Goal: Task Accomplishment & Management: Manage account settings

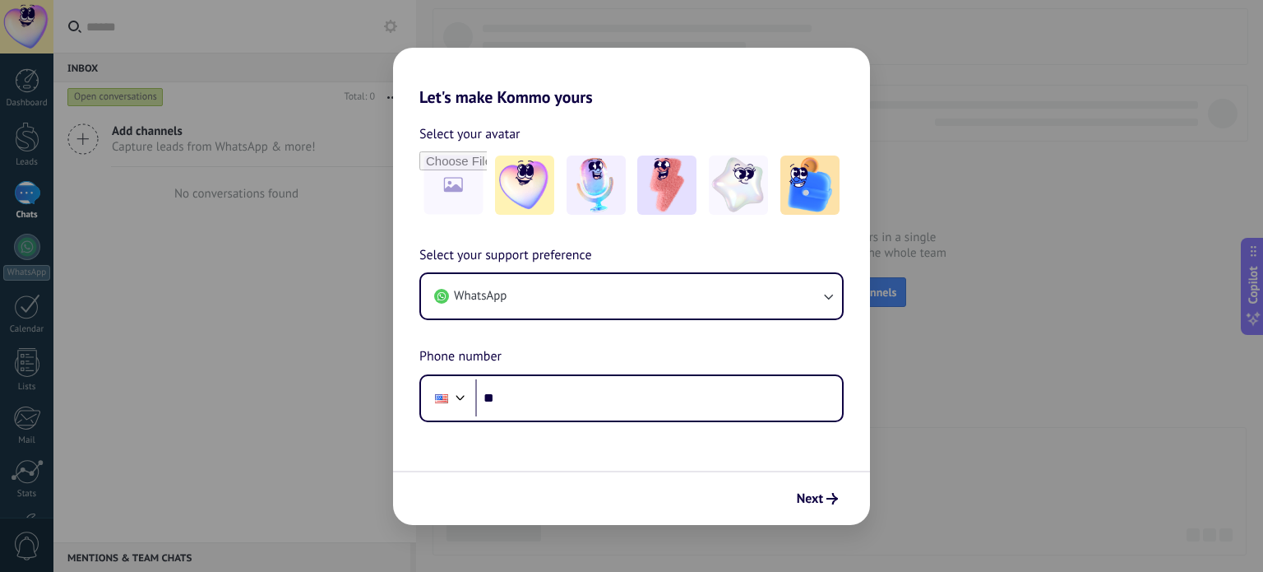
click at [962, 184] on div "Let's make Kommo yours Select your avatar Select your support preference WhatsA…" at bounding box center [631, 286] width 1263 height 572
click at [224, 121] on div "Let's make Kommo yours Select your avatar Select your support preference WhatsA…" at bounding box center [631, 286] width 1263 height 572
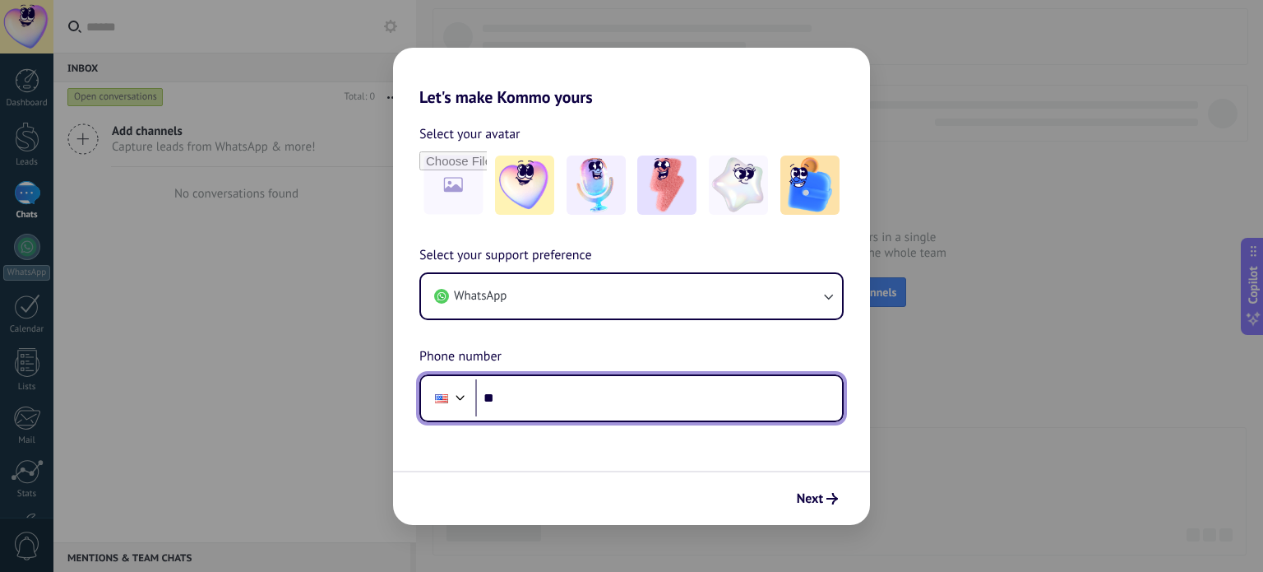
click at [456, 401] on div at bounding box center [461, 396] width 20 height 20
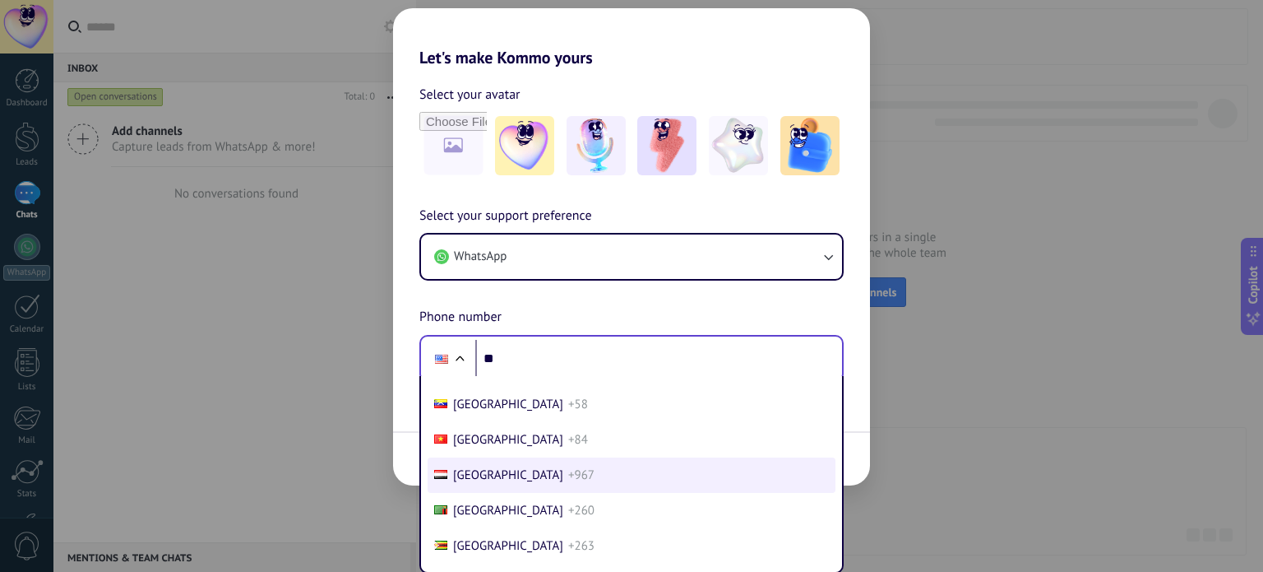
scroll to position [7313, 0]
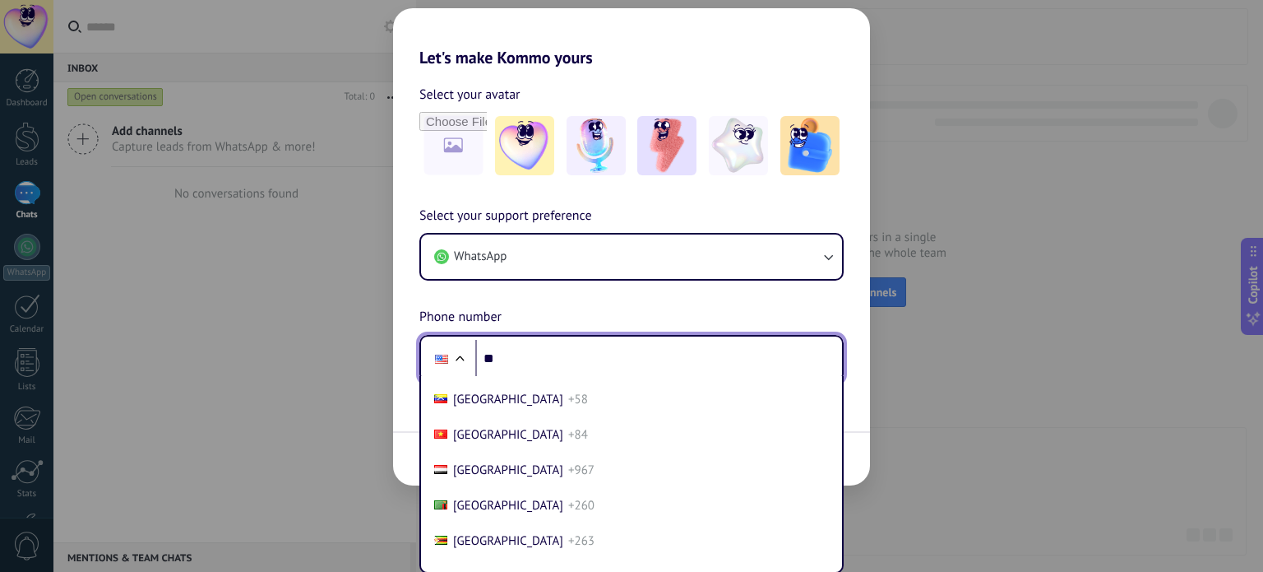
click at [455, 360] on div at bounding box center [460, 360] width 20 height 20
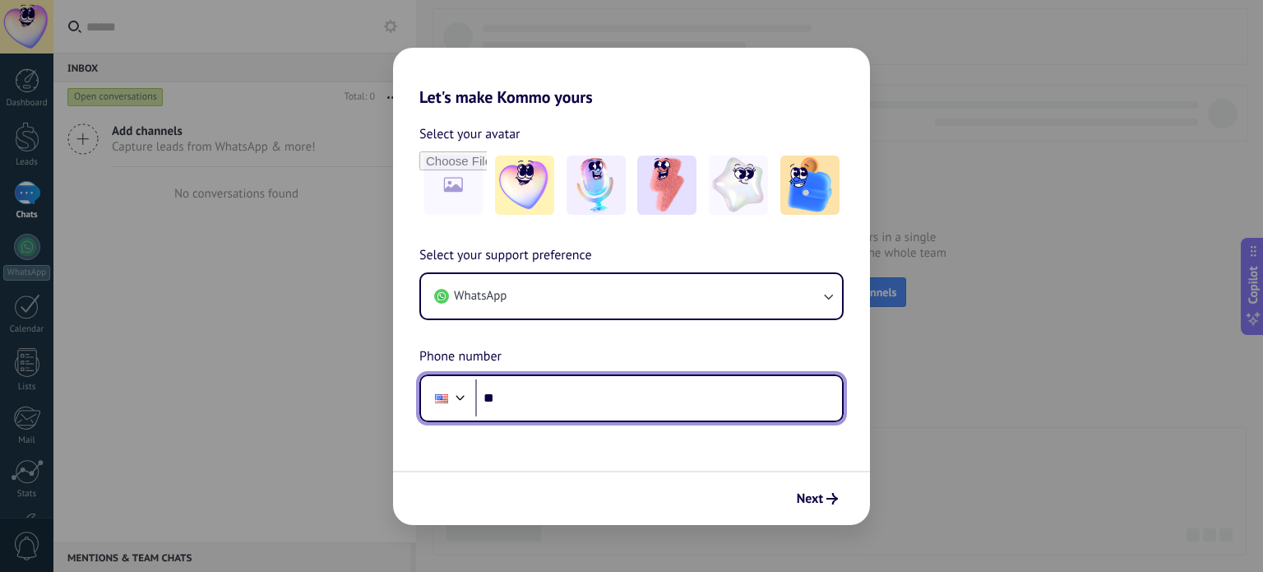
scroll to position [0, 0]
click at [461, 389] on div at bounding box center [461, 396] width 20 height 20
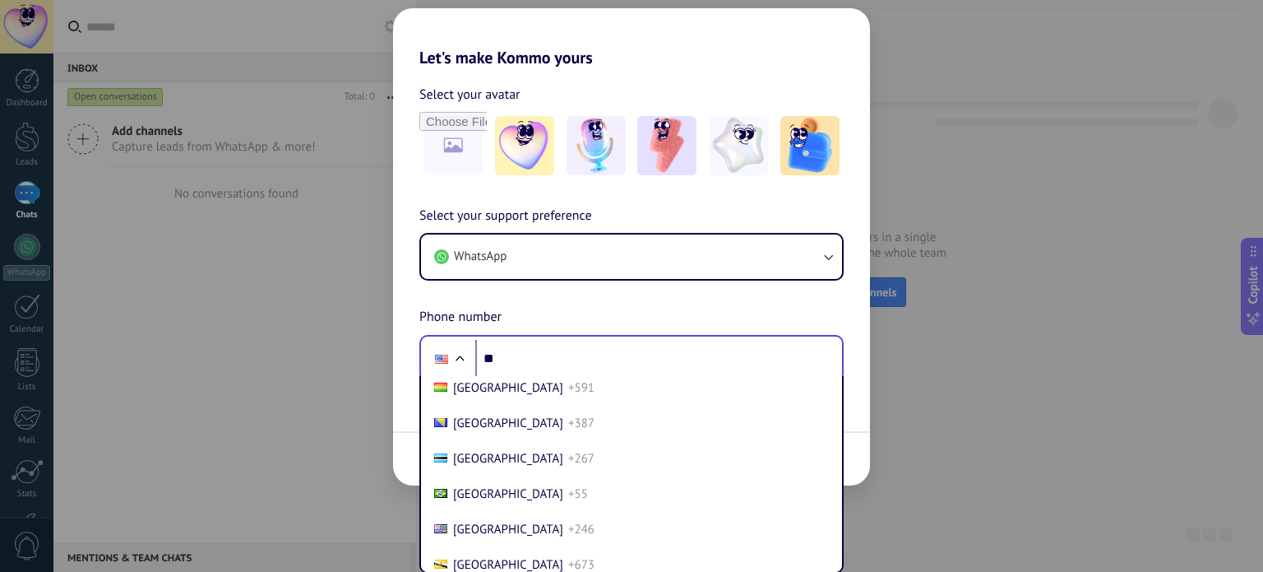
scroll to position [749, 0]
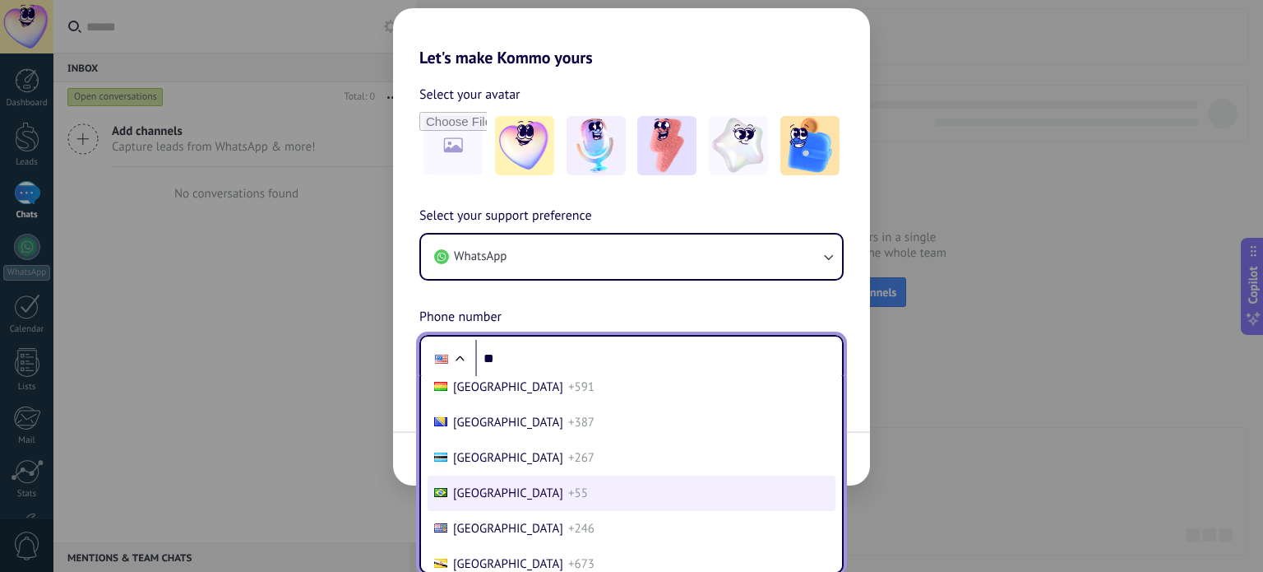
click at [495, 480] on li "[GEOGRAPHIC_DATA] +55" at bounding box center [632, 492] width 408 height 35
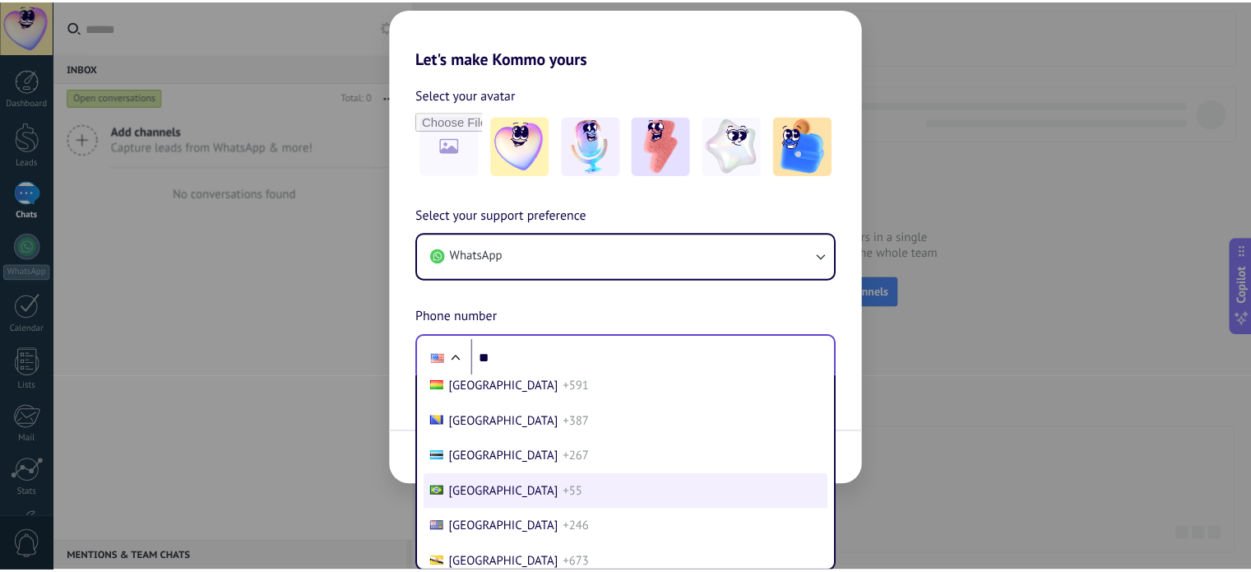
scroll to position [0, 0]
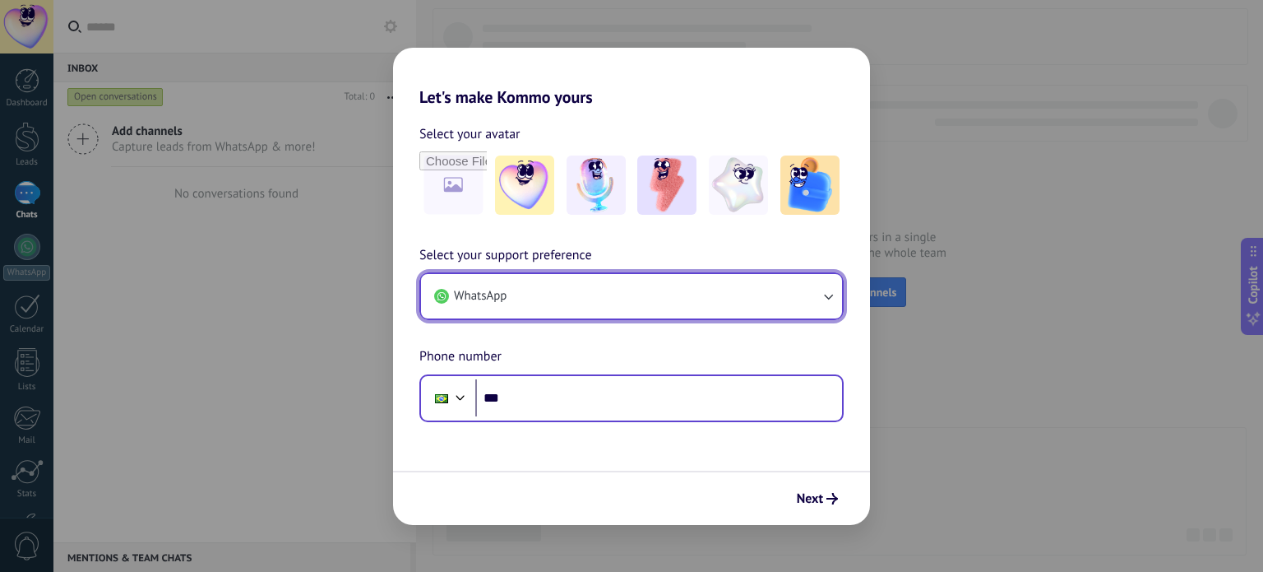
click at [720, 288] on button "WhatsApp" at bounding box center [631, 296] width 421 height 44
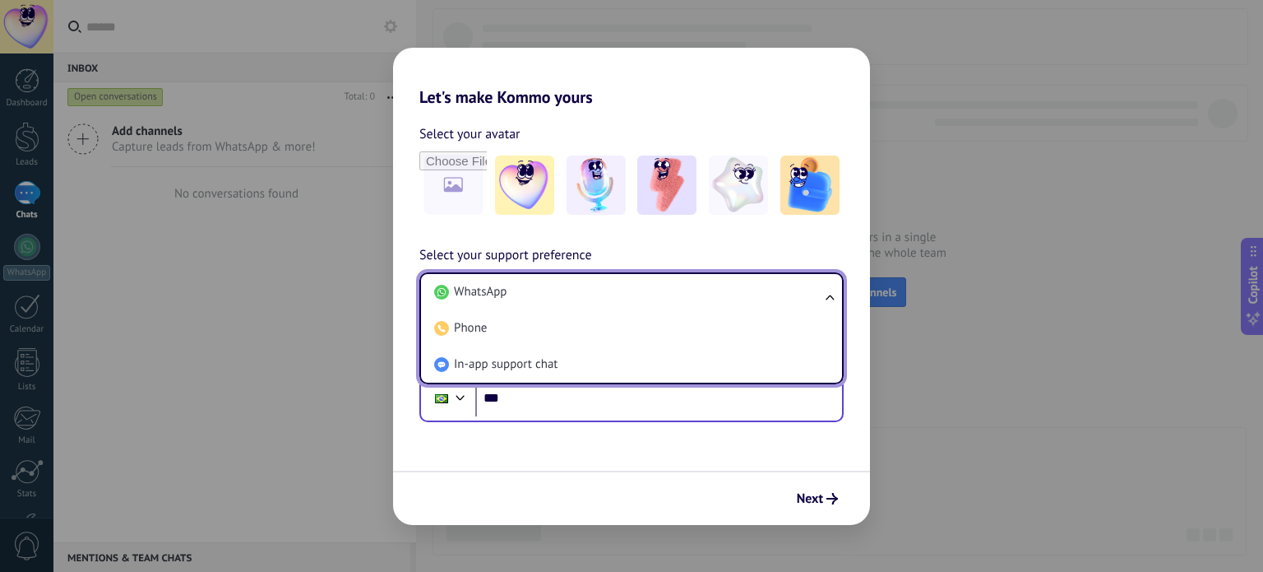
click at [720, 288] on li "WhatsApp" at bounding box center [628, 292] width 401 height 36
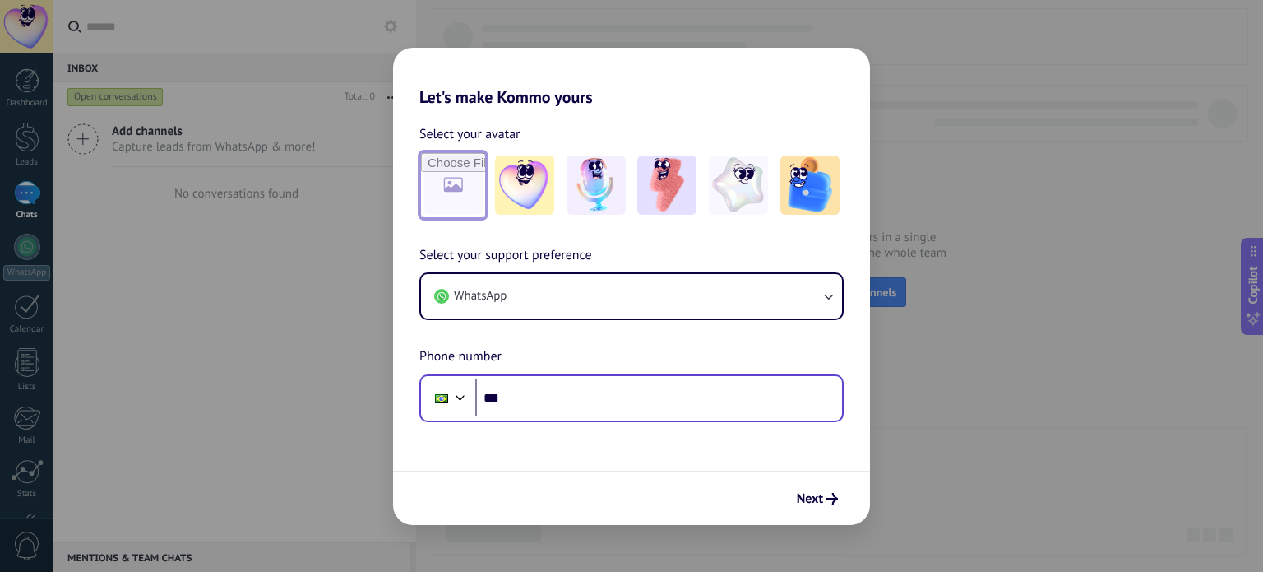
click at [461, 178] on input "file" at bounding box center [453, 185] width 64 height 64
type input "**********"
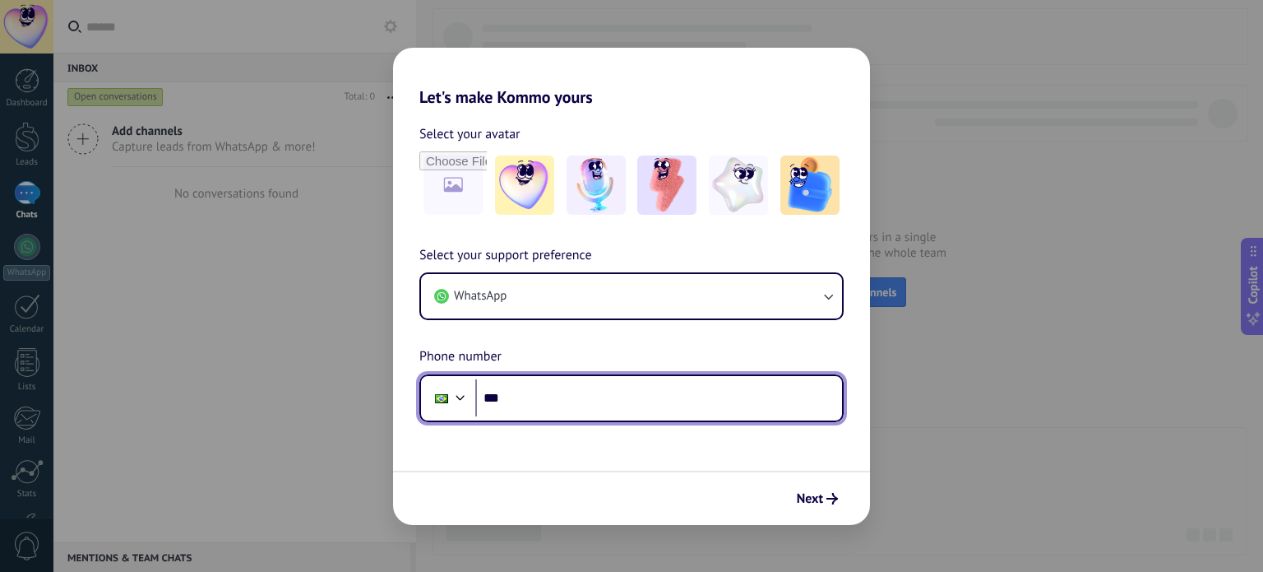
click at [547, 379] on input "**" at bounding box center [658, 398] width 367 height 38
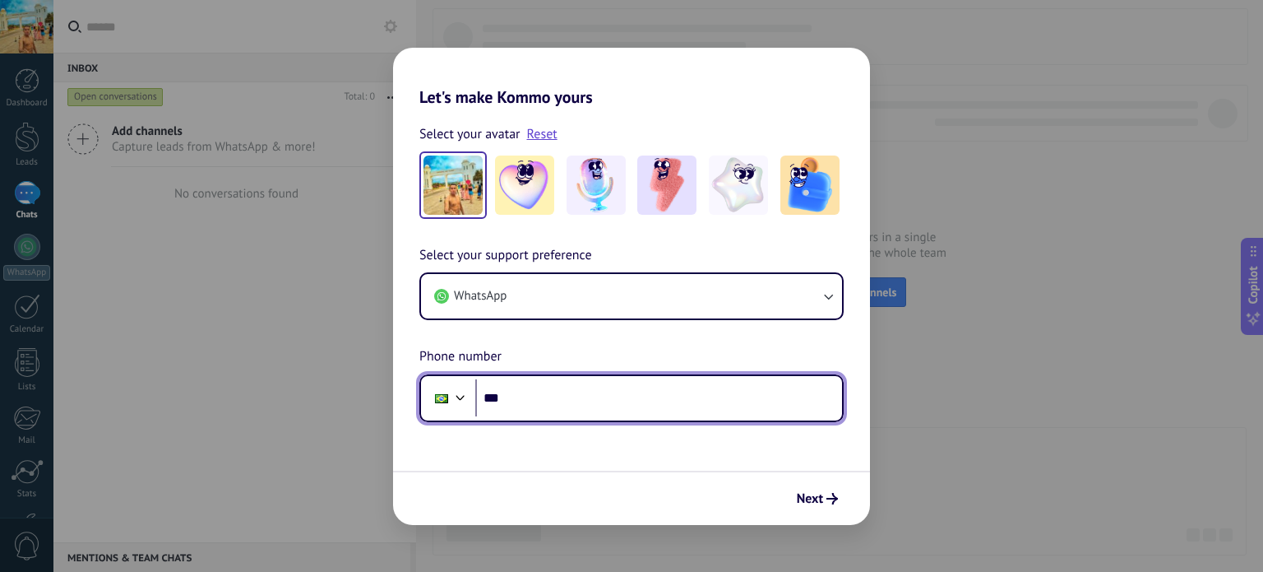
click at [547, 379] on input "**" at bounding box center [658, 398] width 367 height 38
type input "**********"
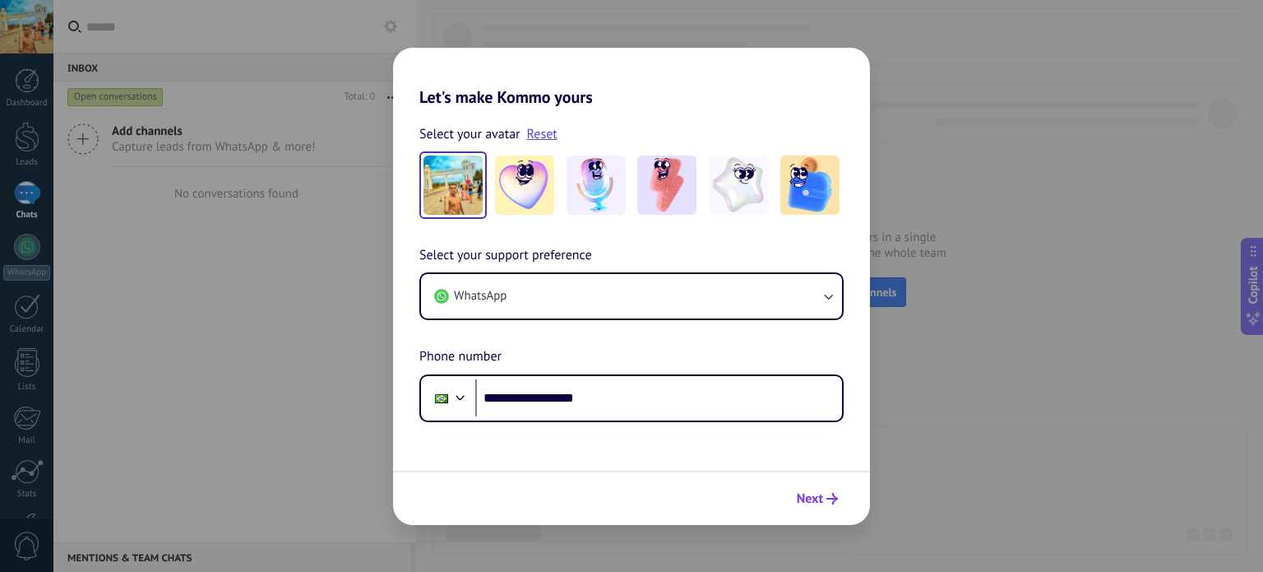
click at [806, 499] on span "Next" at bounding box center [810, 499] width 26 height 12
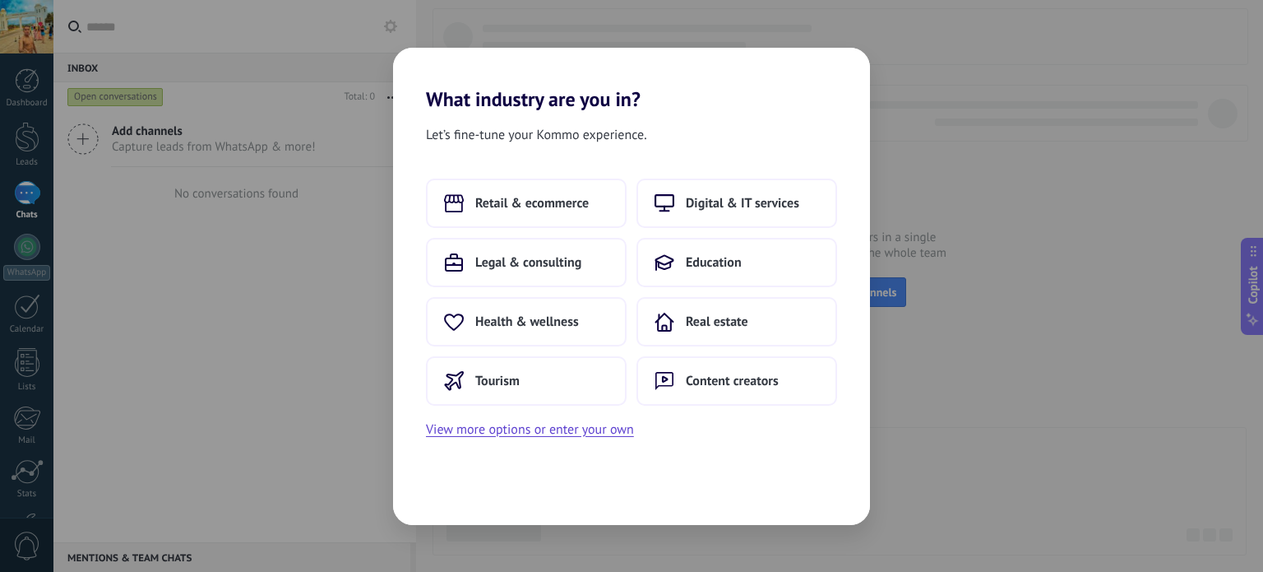
click at [919, 100] on div "What industry are you in? Let’s fine-tune your Kommo experience. Retail & ecomm…" at bounding box center [631, 286] width 1263 height 572
click at [521, 373] on button "Tourism" at bounding box center [526, 380] width 201 height 49
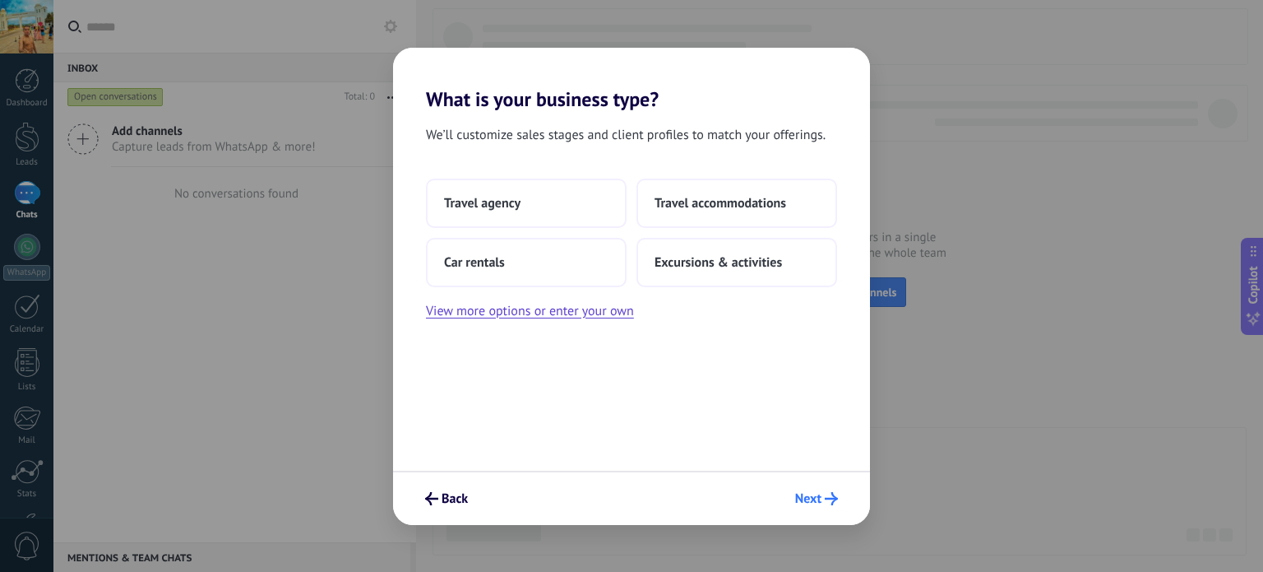
click at [805, 496] on span "Next" at bounding box center [808, 499] width 26 height 12
click at [536, 217] on button "Travel agency" at bounding box center [526, 202] width 201 height 49
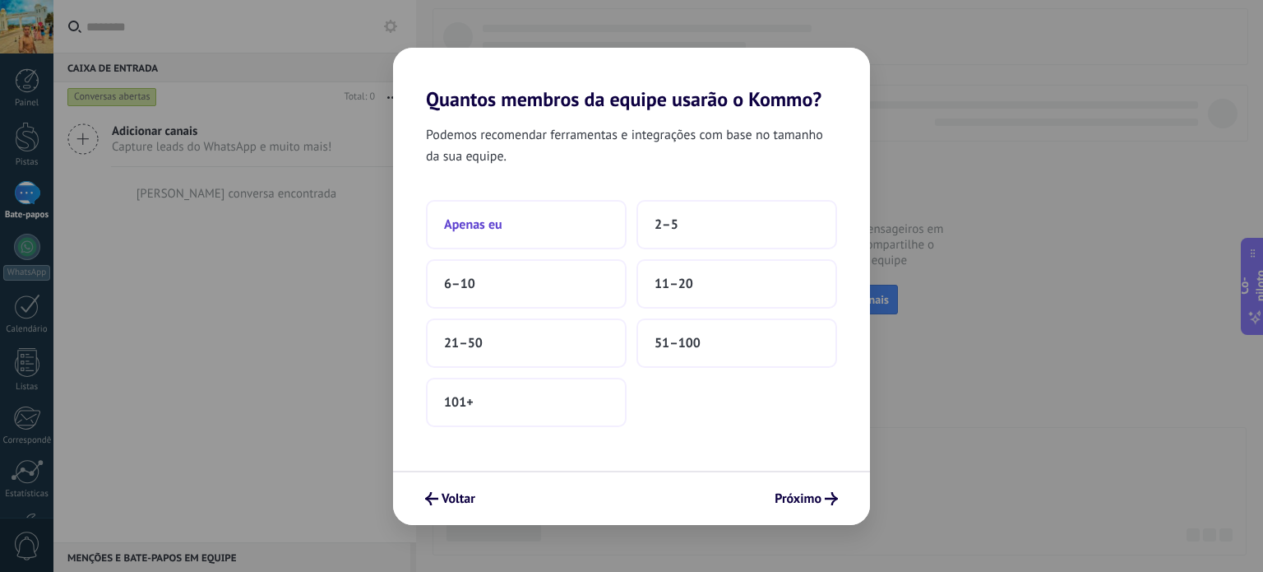
click at [558, 218] on button "Apenas eu" at bounding box center [526, 224] width 201 height 49
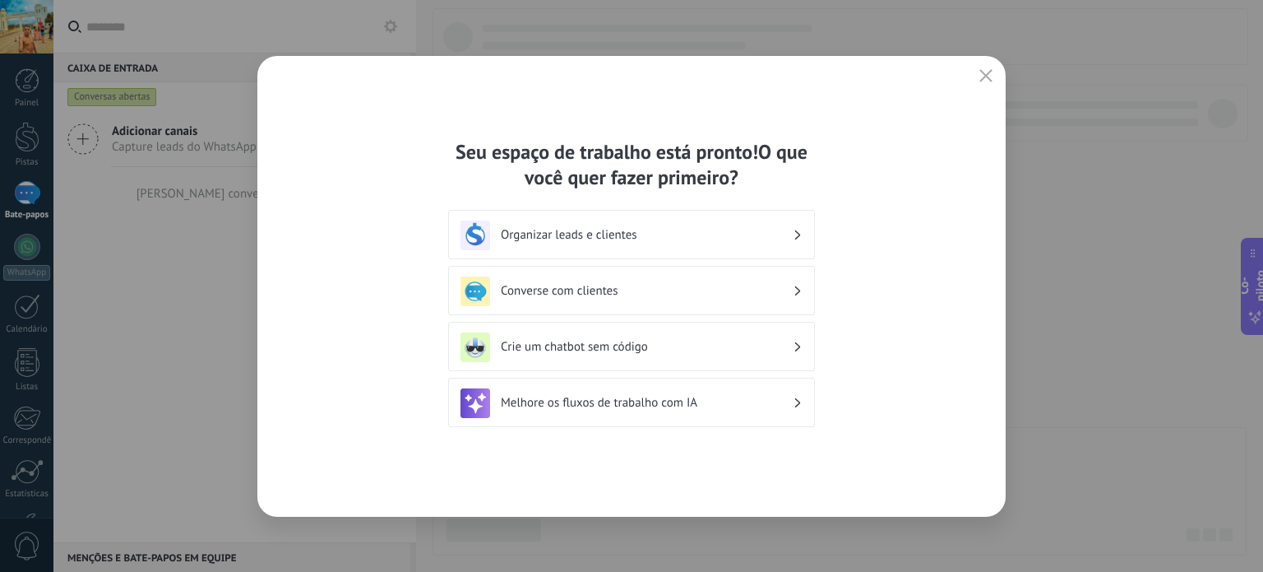
click at [674, 243] on div "Organizar leads e clientes" at bounding box center [632, 235] width 342 height 30
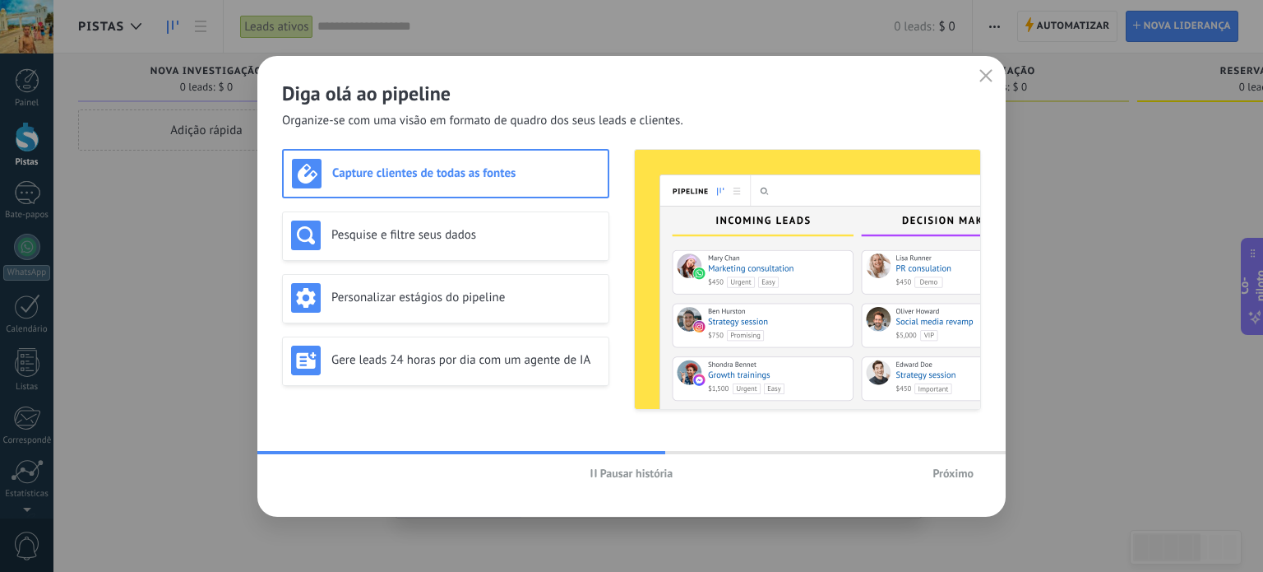
click at [956, 475] on font "Próximo" at bounding box center [953, 472] width 41 height 15
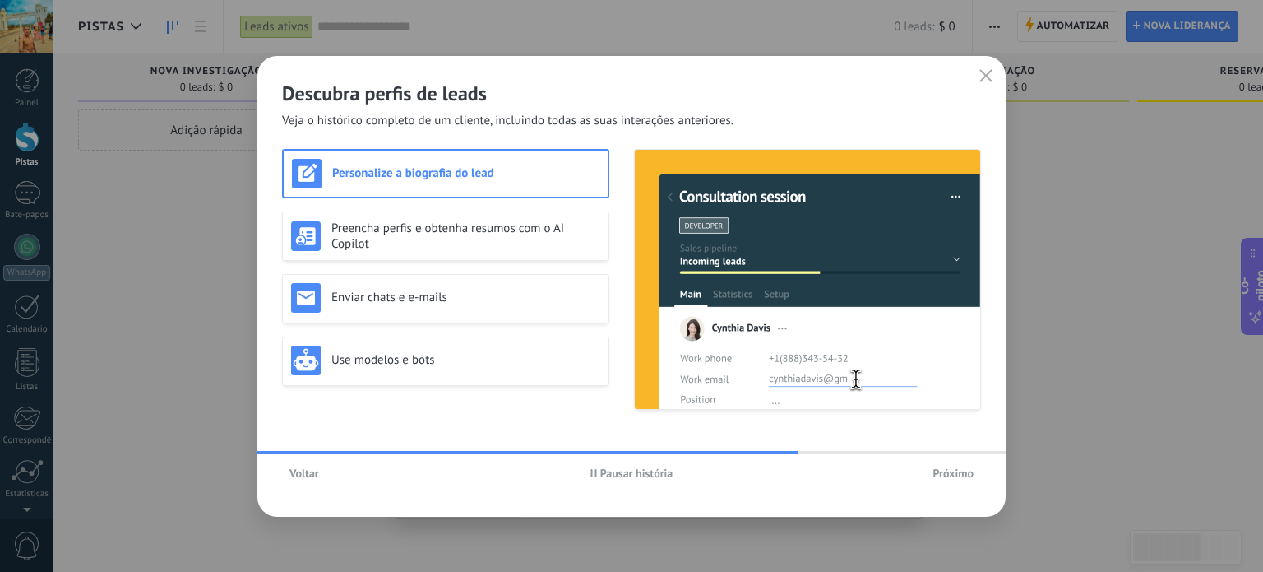
click at [944, 470] on font "Próximo" at bounding box center [953, 472] width 41 height 15
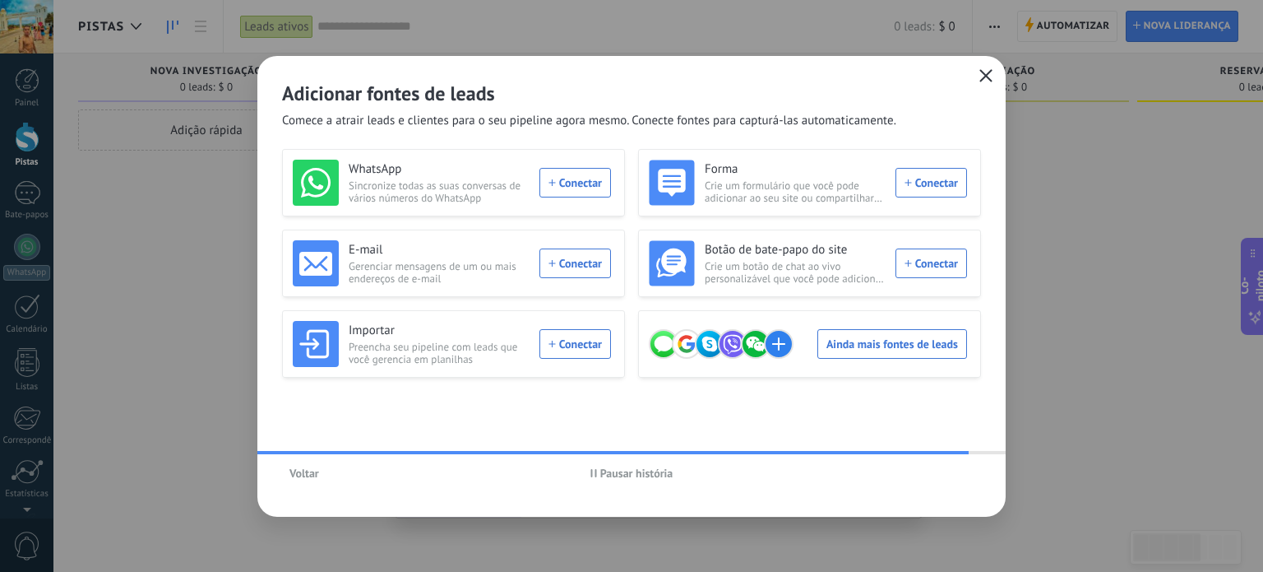
click at [980, 79] on icon "button" at bounding box center [985, 75] width 13 height 13
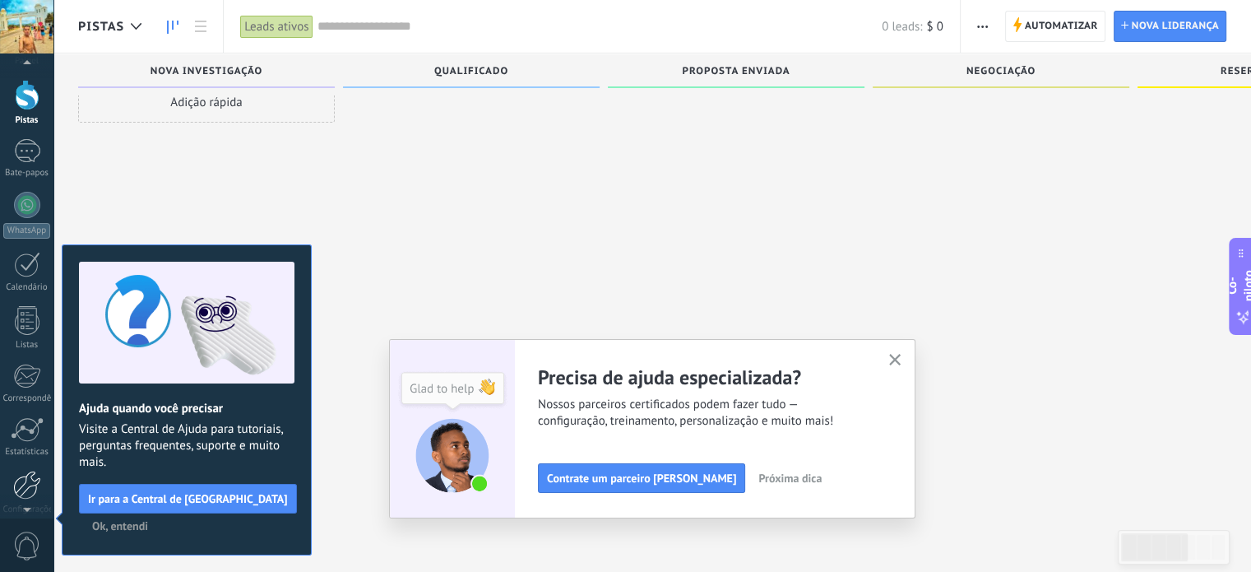
scroll to position [55, 0]
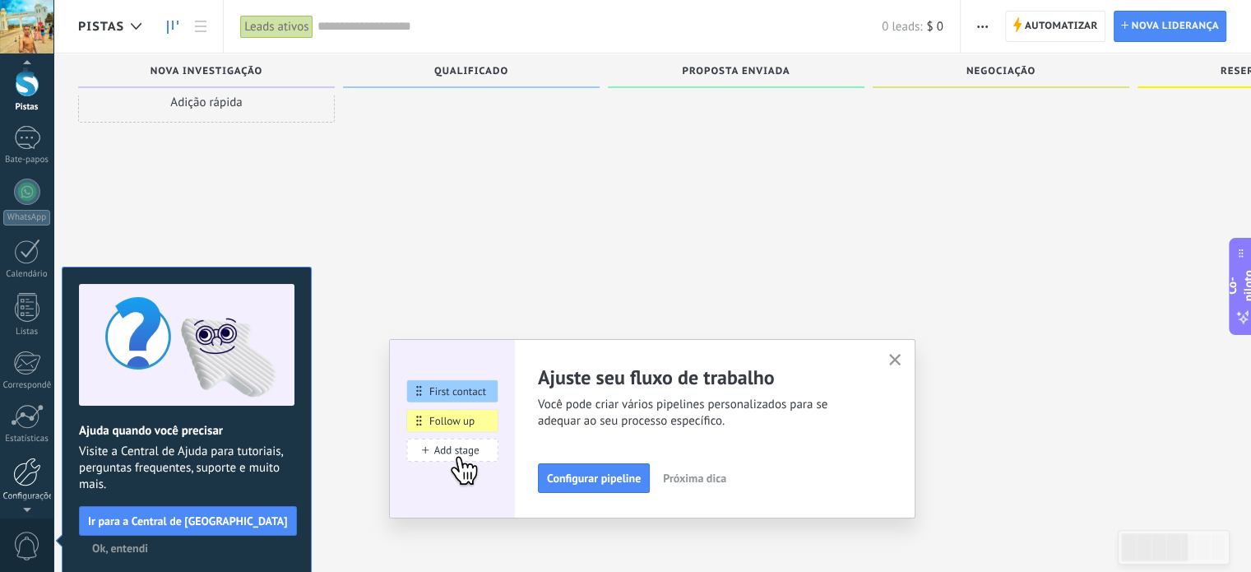
click at [30, 492] on font "Configurações" at bounding box center [30, 496] width 54 height 12
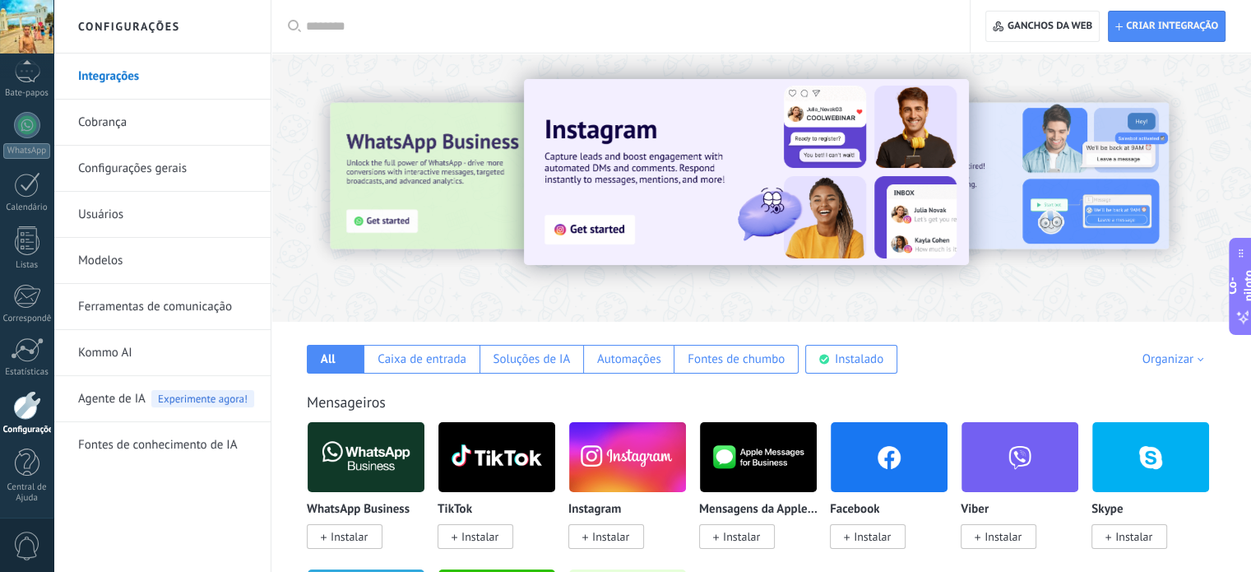
click at [1000, 132] on div at bounding box center [1169, 187] width 370 height 148
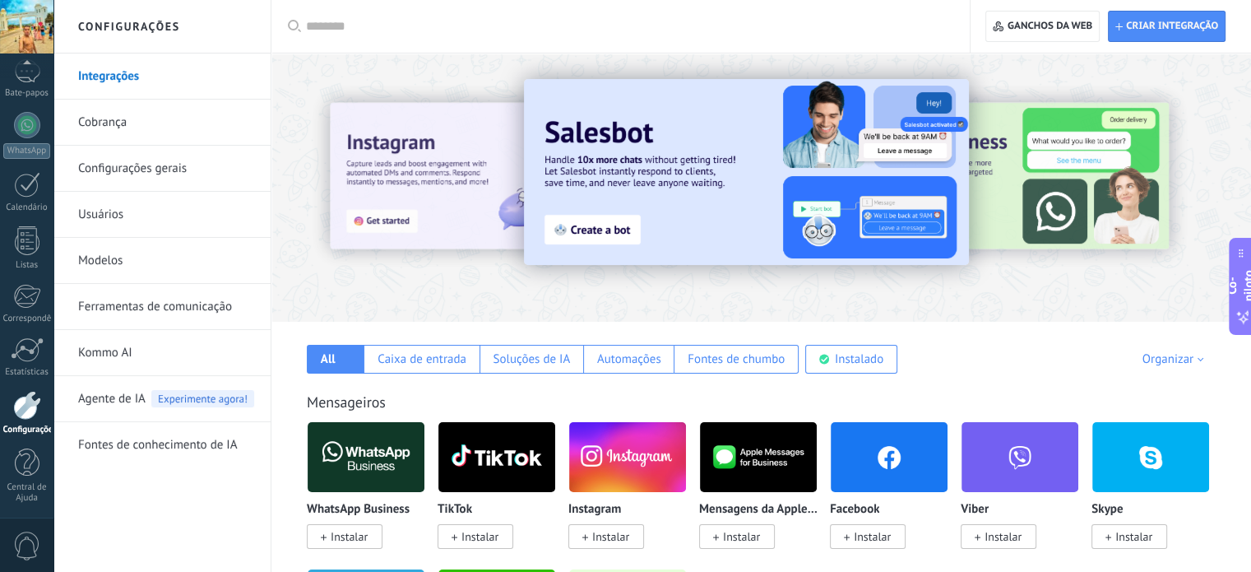
click at [1035, 193] on div at bounding box center [1169, 187] width 370 height 148
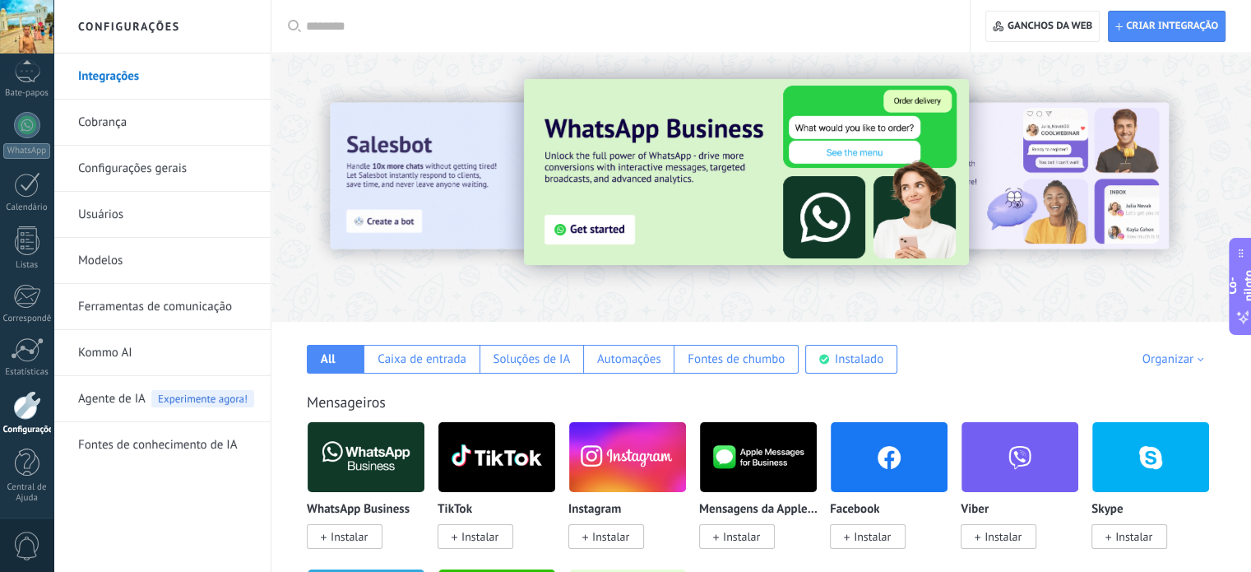
click at [1073, 189] on div at bounding box center [1169, 187] width 370 height 148
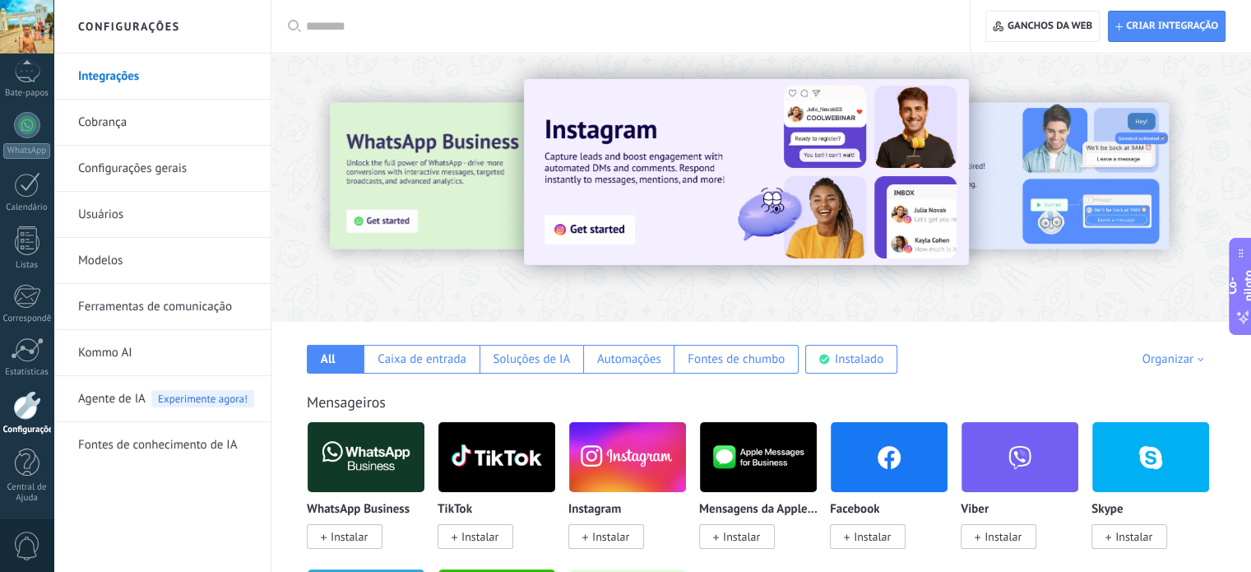
click at [23, 406] on div at bounding box center [27, 405] width 28 height 29
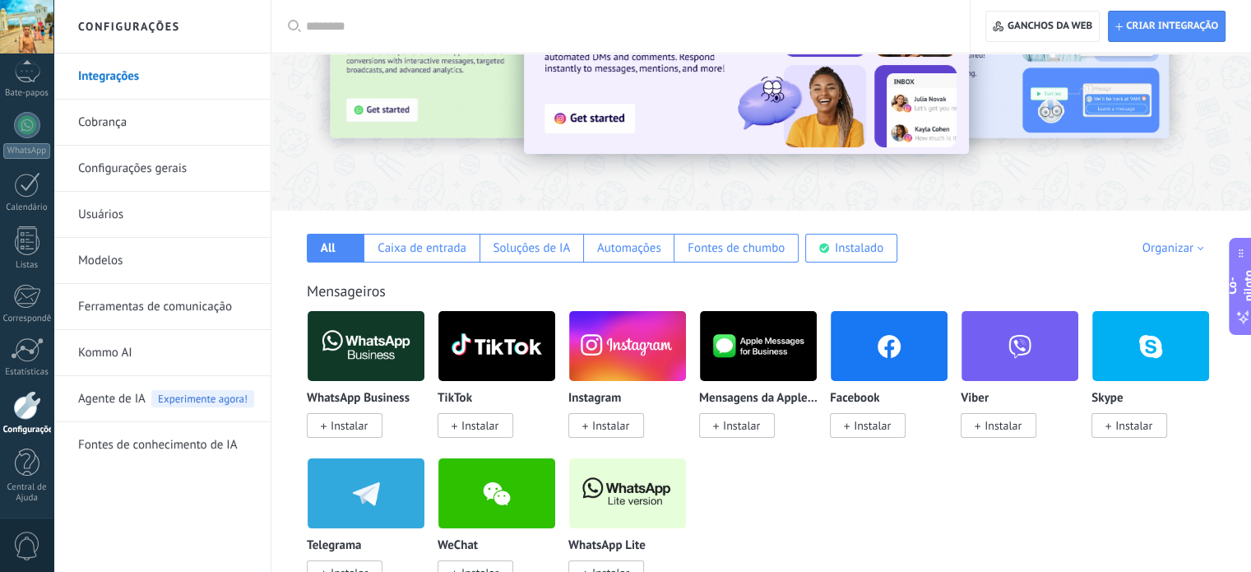
scroll to position [112, 0]
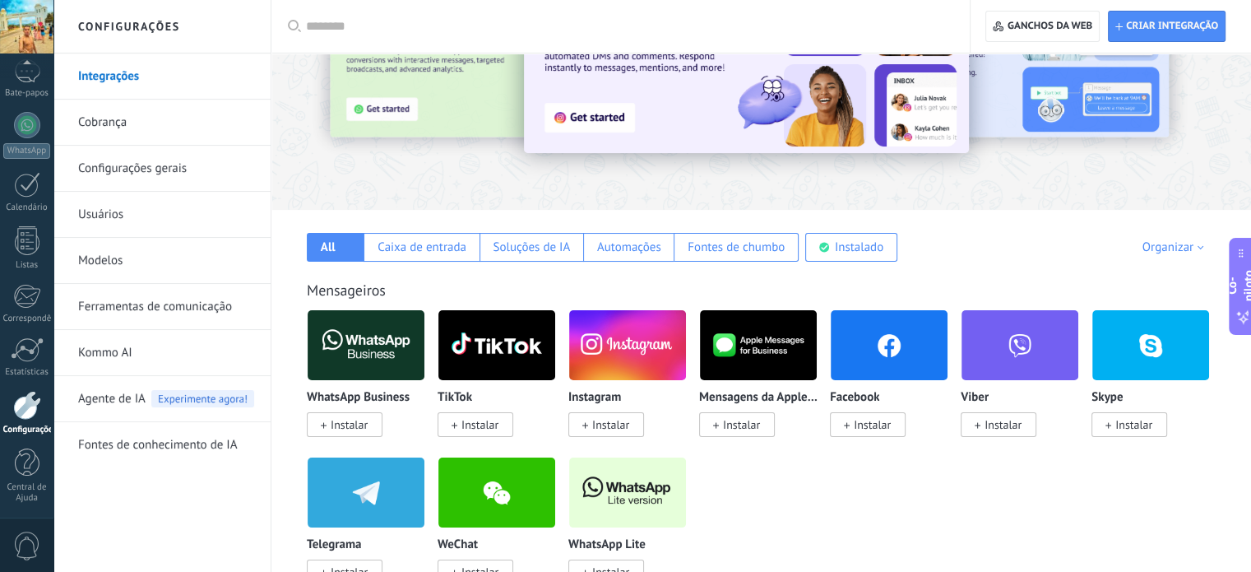
click at [503, 429] on span "Instalar" at bounding box center [476, 424] width 76 height 25
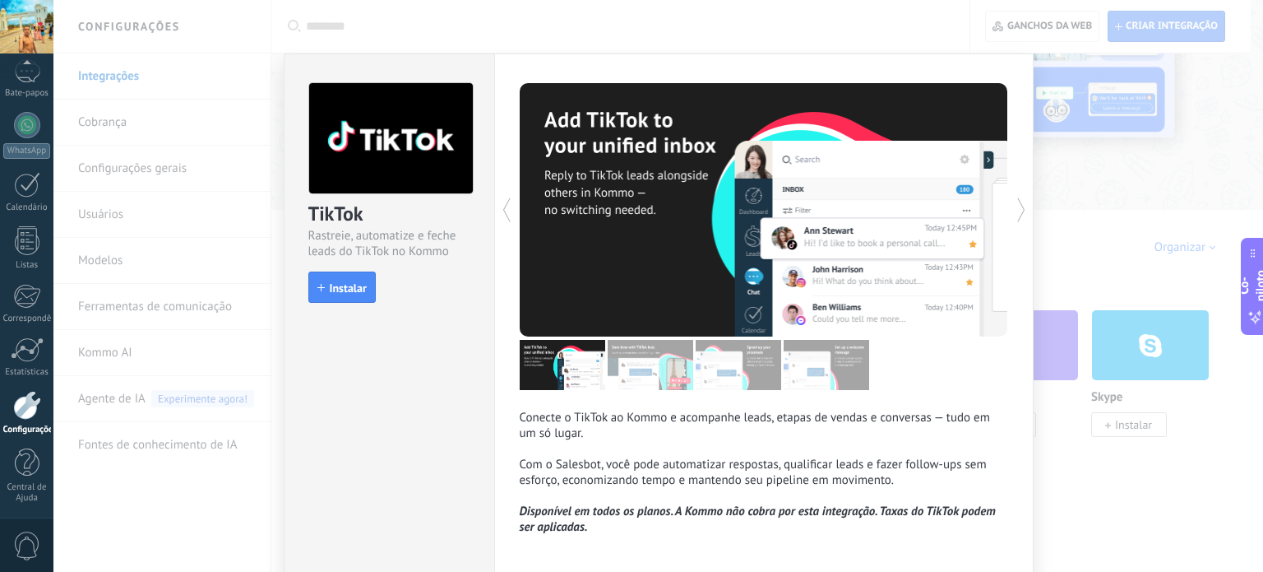
click at [1146, 145] on div "TikTok Rastreie, automatize e feche leads do TikTok no Kommo instalar Instalar …" at bounding box center [658, 286] width 1210 height 572
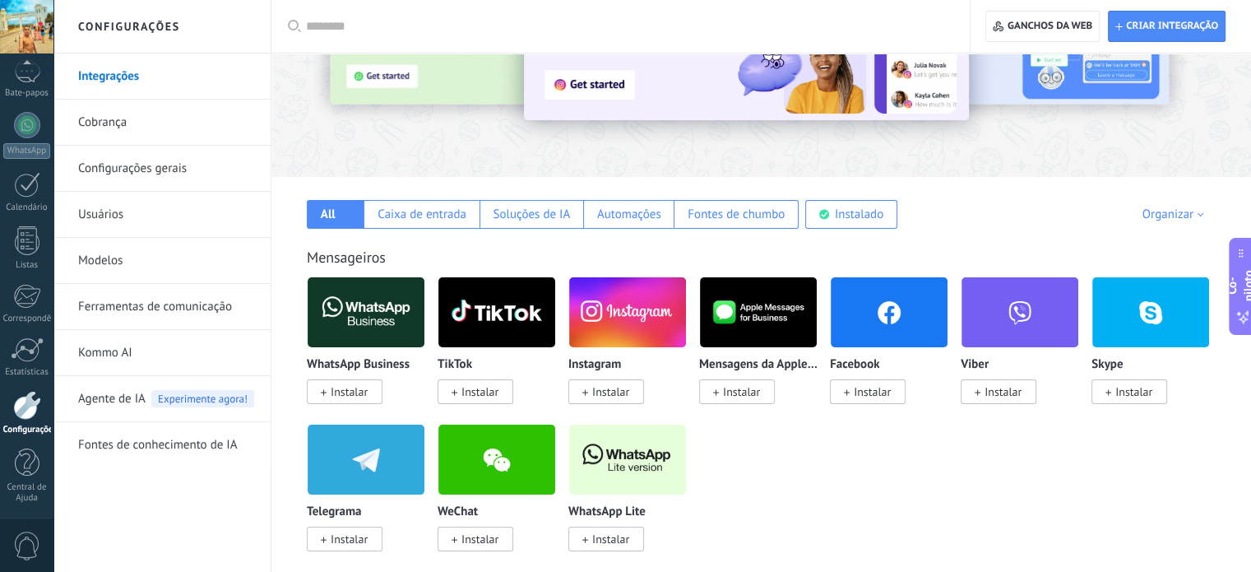
scroll to position [0, 0]
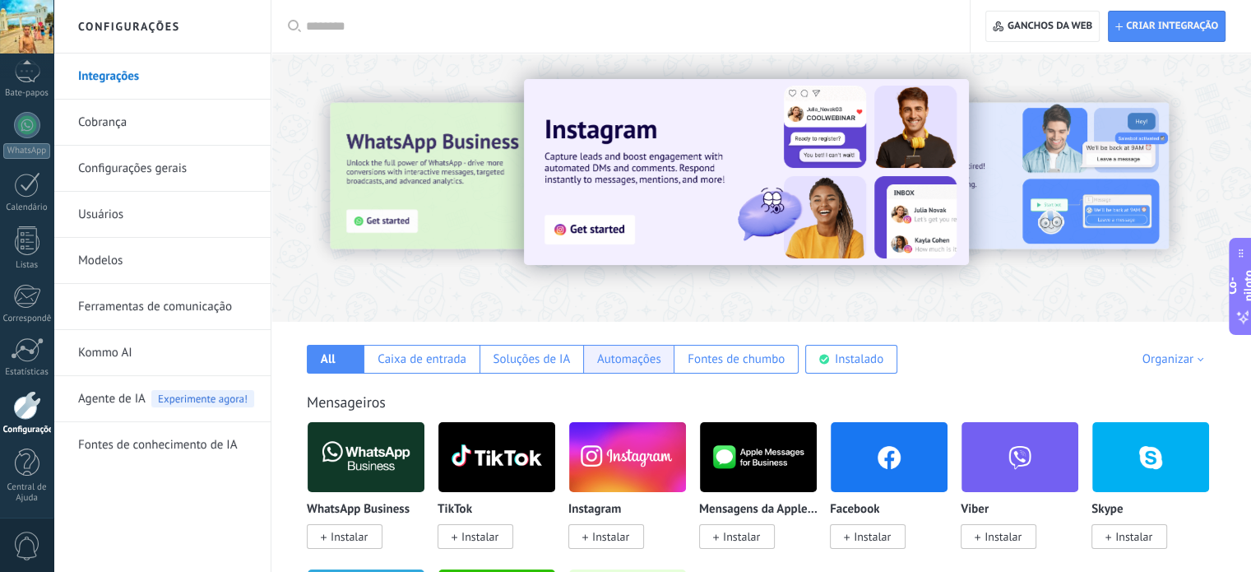
click at [625, 368] on div "Automações" at bounding box center [628, 359] width 90 height 29
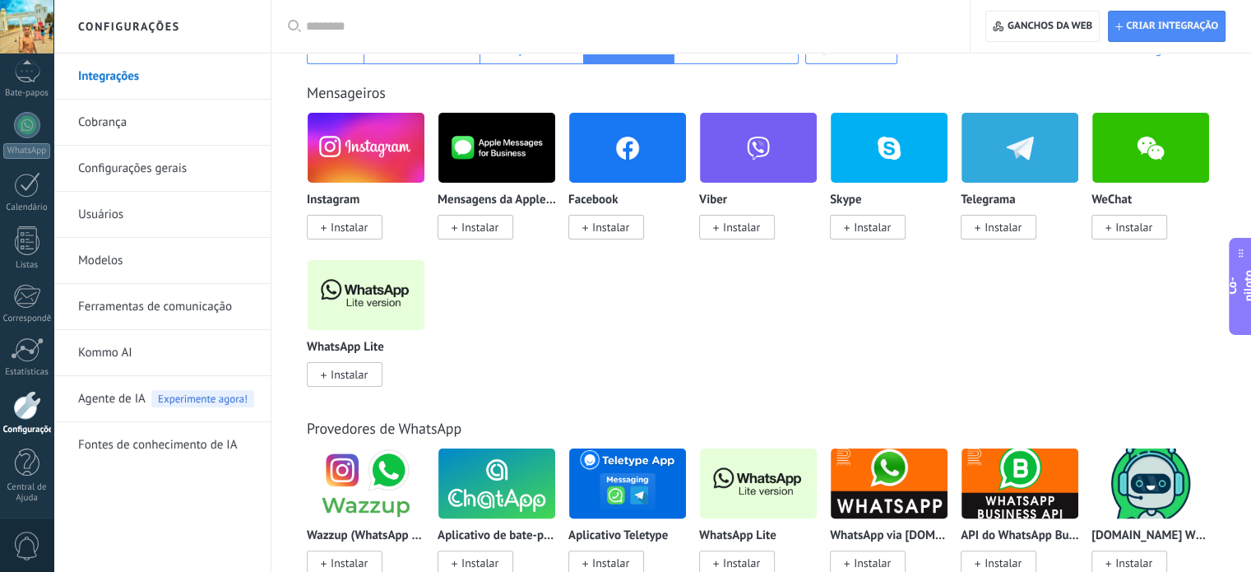
scroll to position [312, 0]
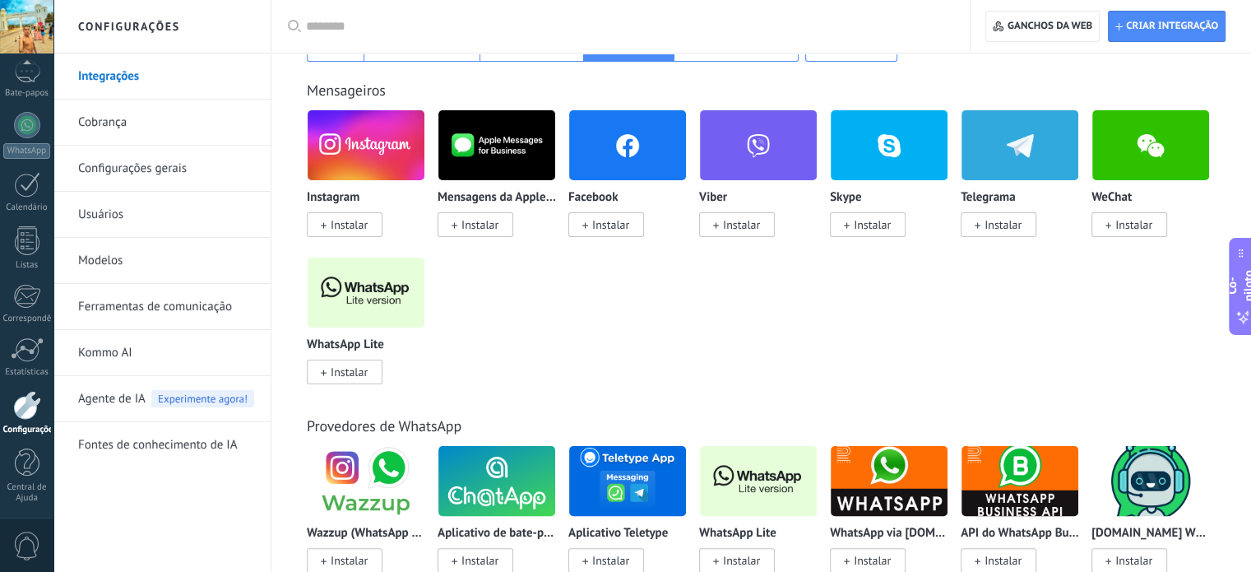
click at [351, 376] on font "Instalar" at bounding box center [349, 371] width 37 height 15
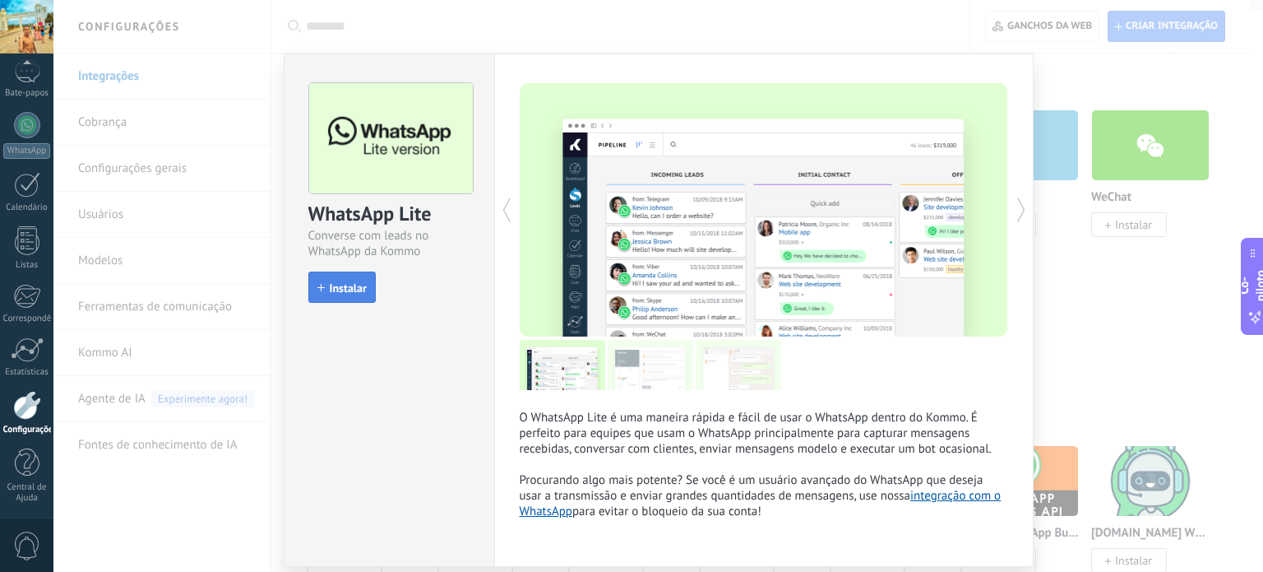
click at [347, 293] on font "Instalar" at bounding box center [348, 287] width 37 height 15
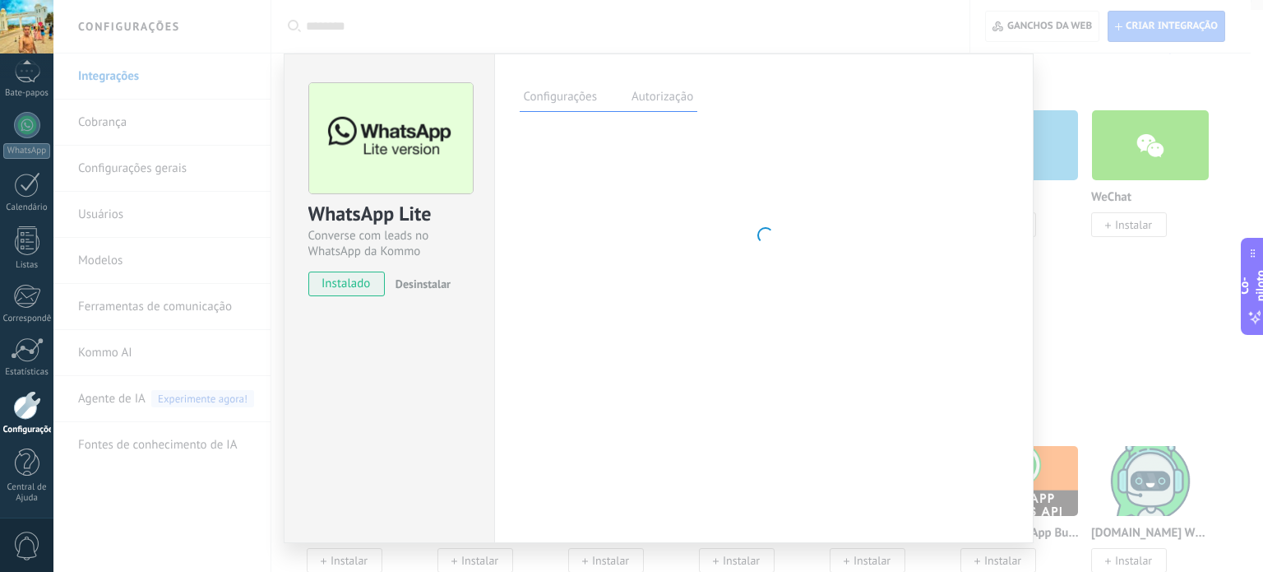
click at [1105, 64] on div "WhatsApp Lite Converse com leads no WhatsApp da Kommo gratuitamente instalado D…" at bounding box center [658, 286] width 1210 height 572
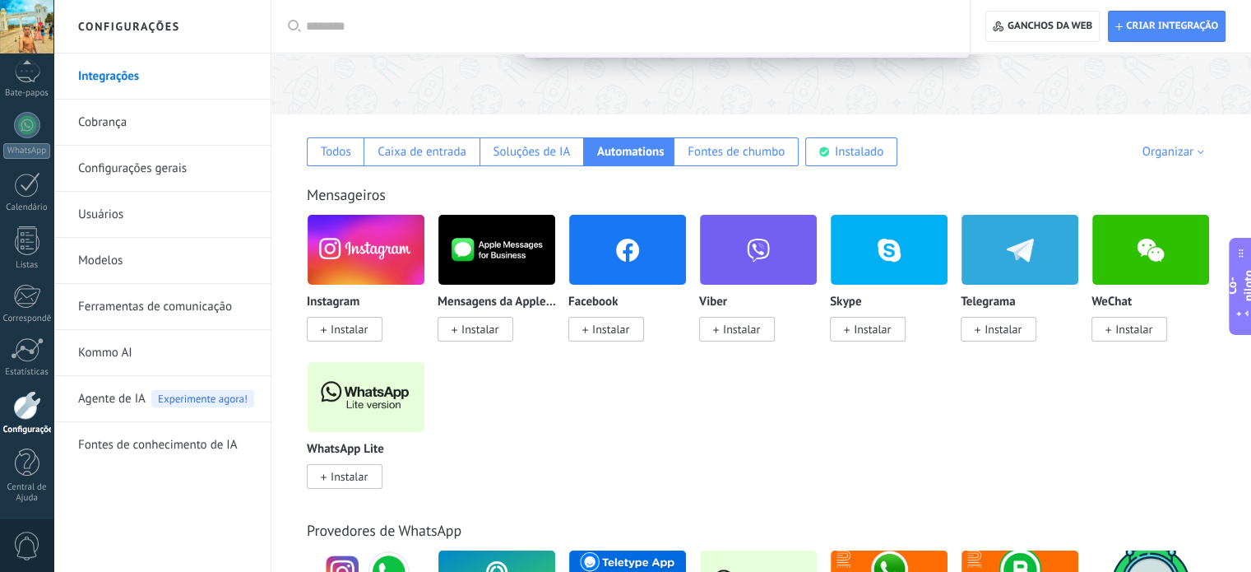
scroll to position [206, 0]
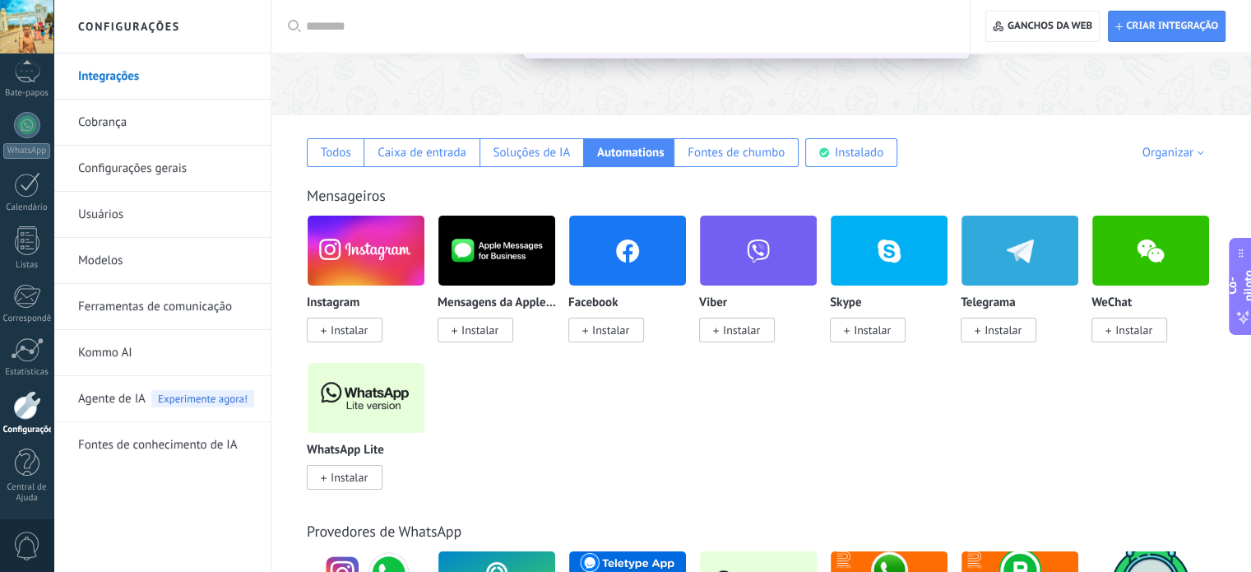
click at [343, 327] on font "Instalar" at bounding box center [349, 329] width 37 height 15
click at [350, 332] on font "Instalar" at bounding box center [349, 329] width 37 height 15
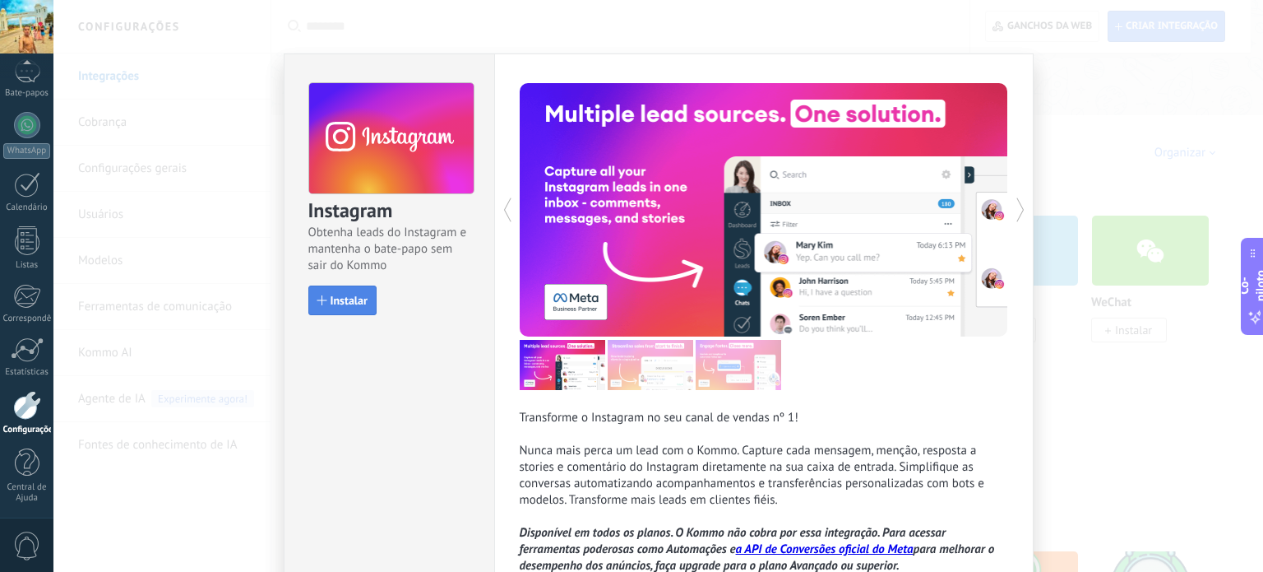
click at [362, 294] on font "Instalar" at bounding box center [349, 300] width 37 height 15
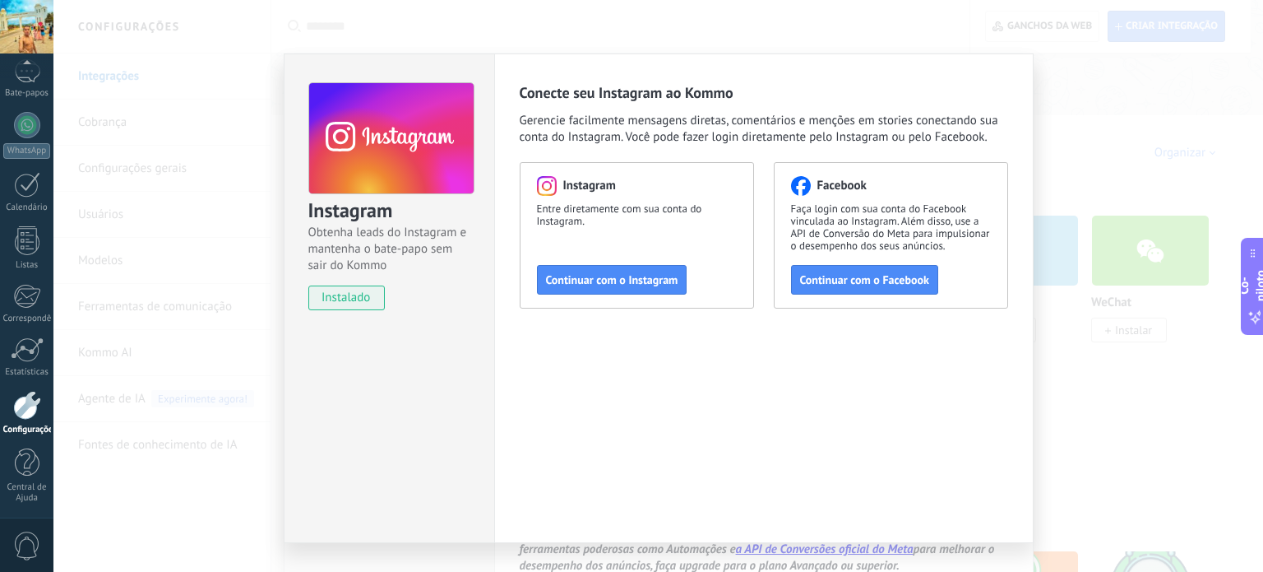
click at [1083, 355] on div "Instagram Obtenha leads do Instagram e mantenha o bate-papo sem sair do Kommo i…" at bounding box center [658, 286] width 1210 height 572
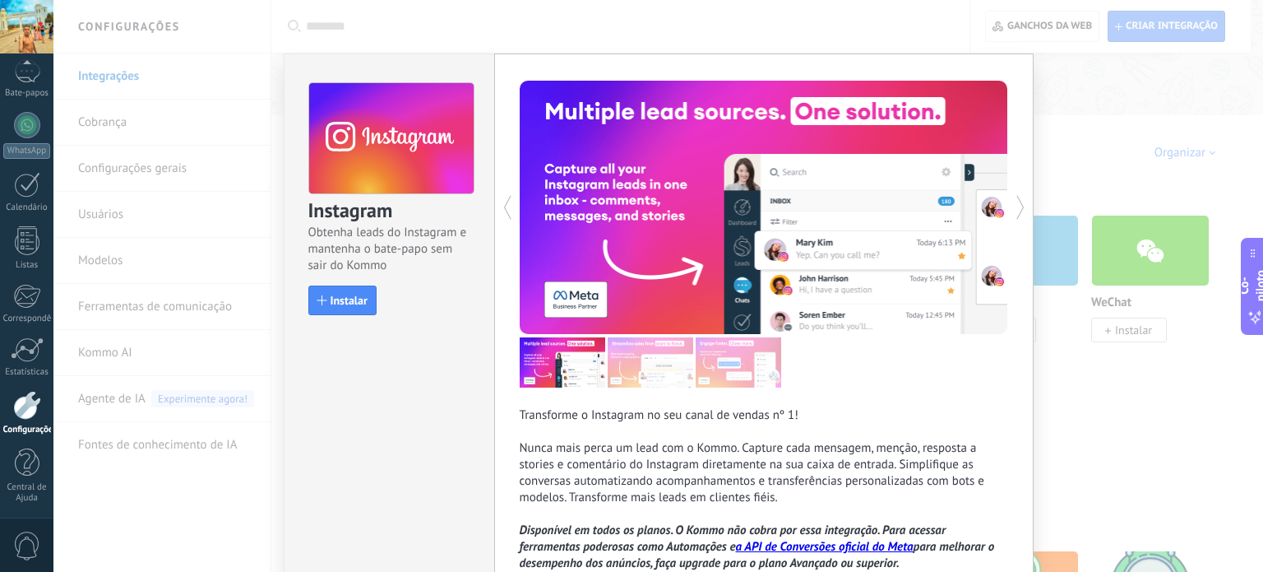
click at [1092, 144] on div "Instagram Obtenha leads do Instagram e mantenha o bate-papo sem sair do Kommo I…" at bounding box center [658, 286] width 1210 height 572
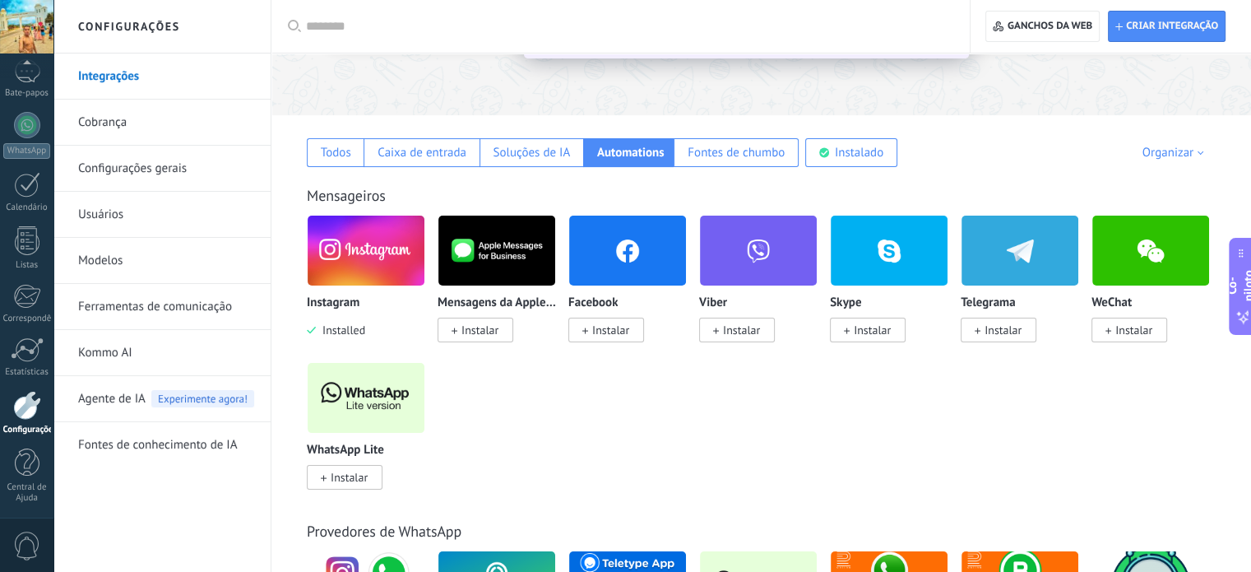
click at [590, 338] on span "Instalar" at bounding box center [606, 329] width 76 height 25
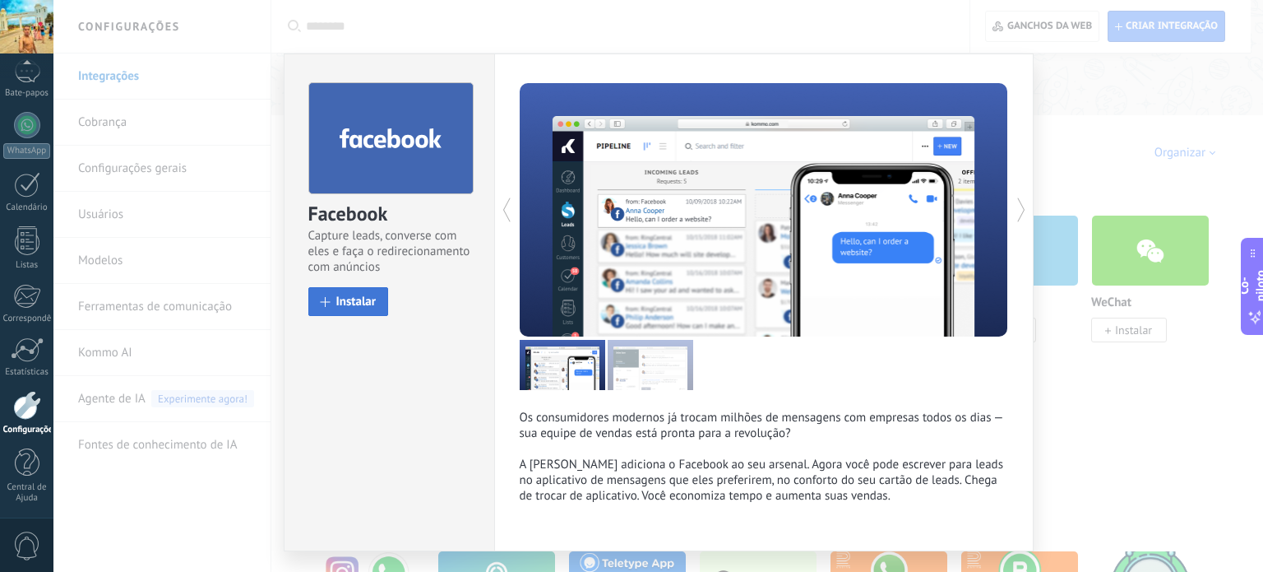
click at [336, 299] on font "Instalar" at bounding box center [356, 302] width 40 height 16
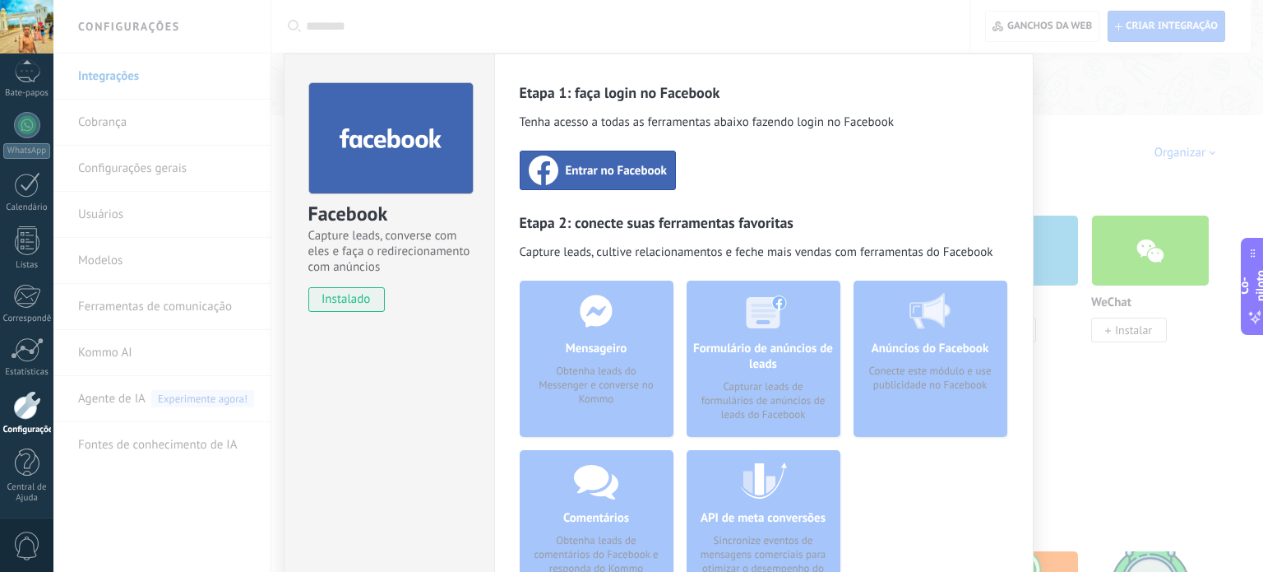
click at [1068, 208] on div "Facebook Capture leads, converse com eles e faça o redirecionamento com anúncio…" at bounding box center [658, 286] width 1210 height 572
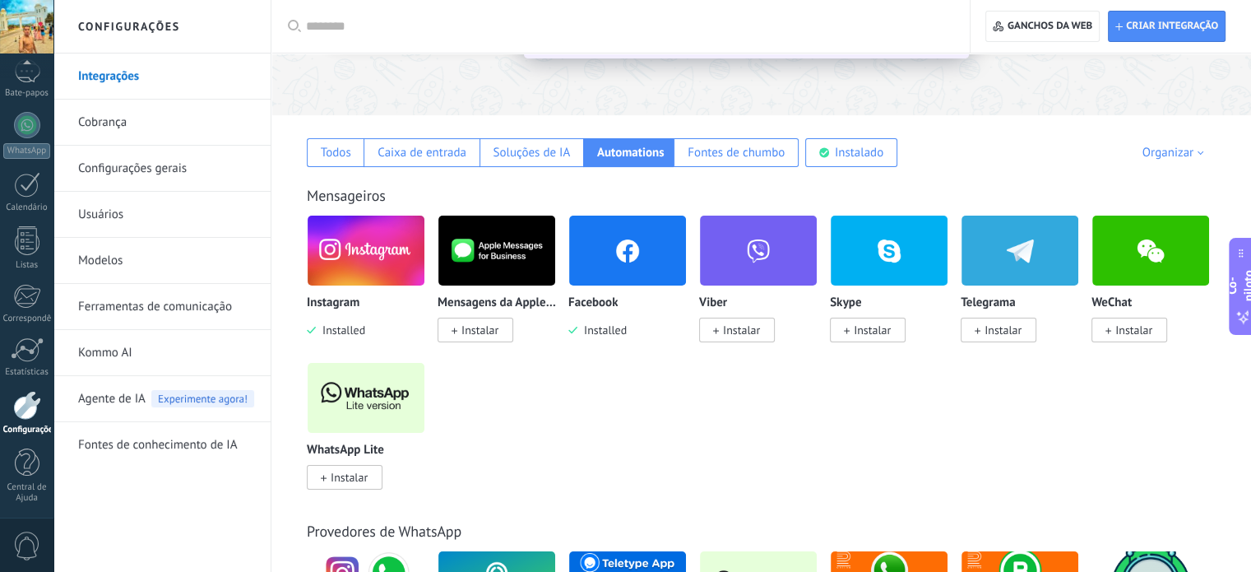
click at [1008, 329] on font "Instalar" at bounding box center [1002, 329] width 37 height 15
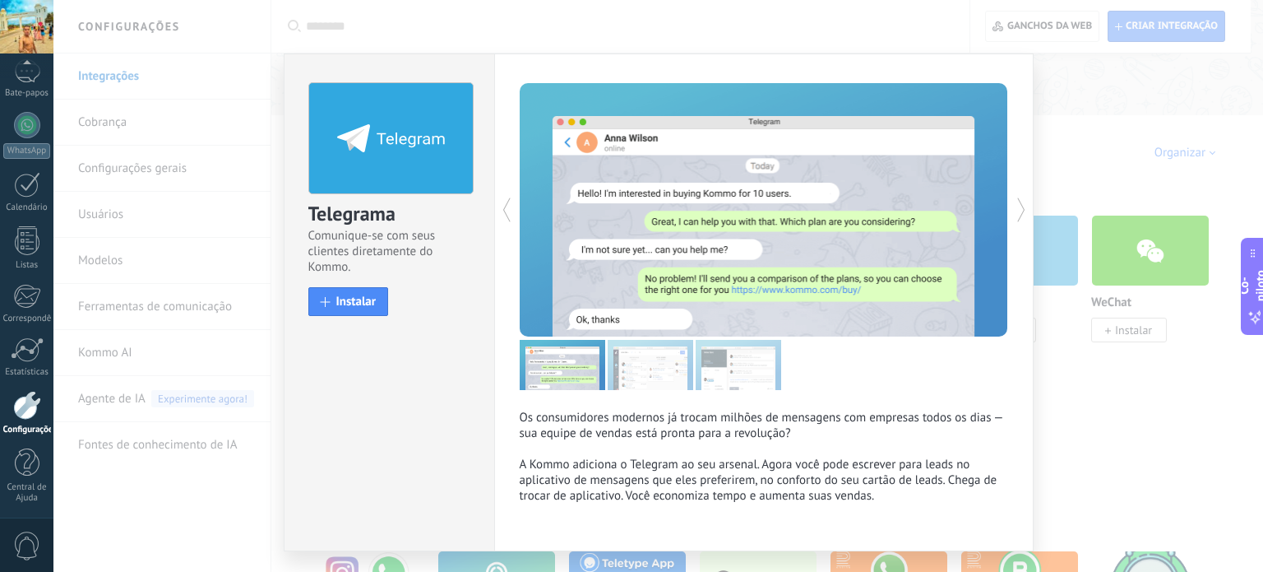
click at [1095, 154] on div "Telegrama Comunique-se com seus clientes diretamente do Kommo. instalar Instala…" at bounding box center [658, 286] width 1210 height 572
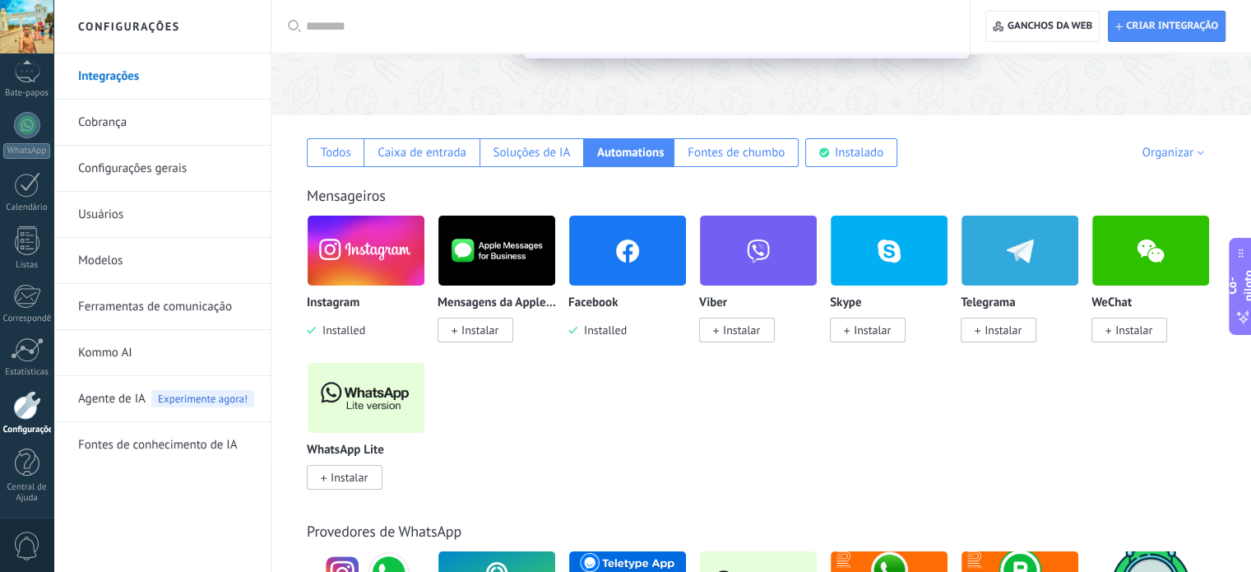
click at [979, 321] on span "Instalar" at bounding box center [999, 329] width 76 height 25
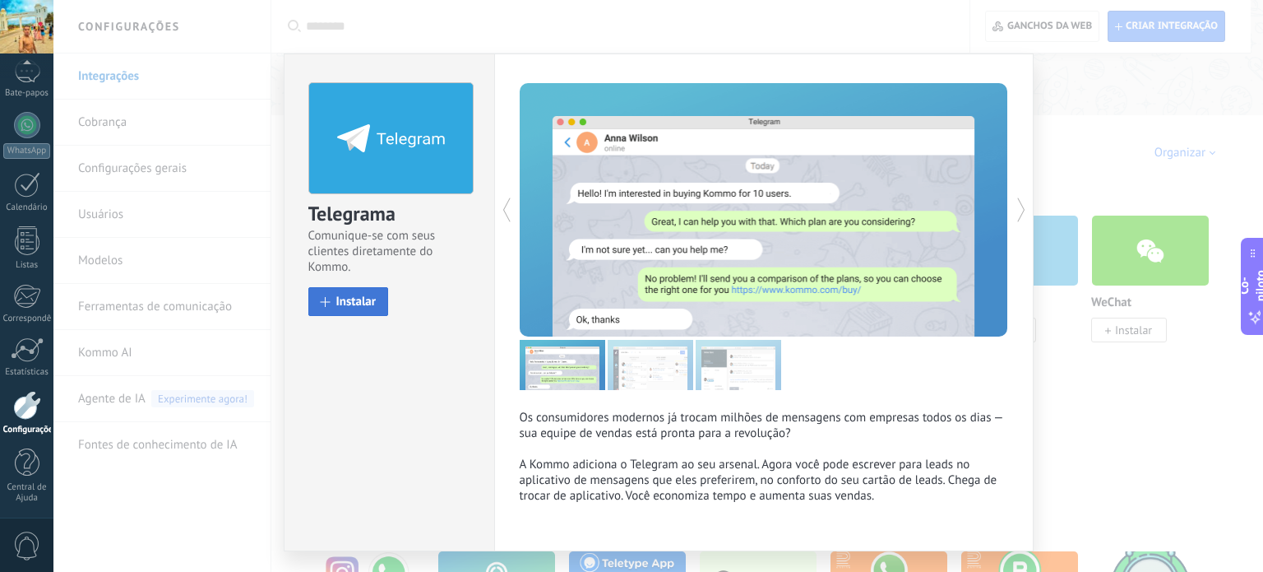
click at [360, 299] on font "Instalar" at bounding box center [356, 302] width 40 height 16
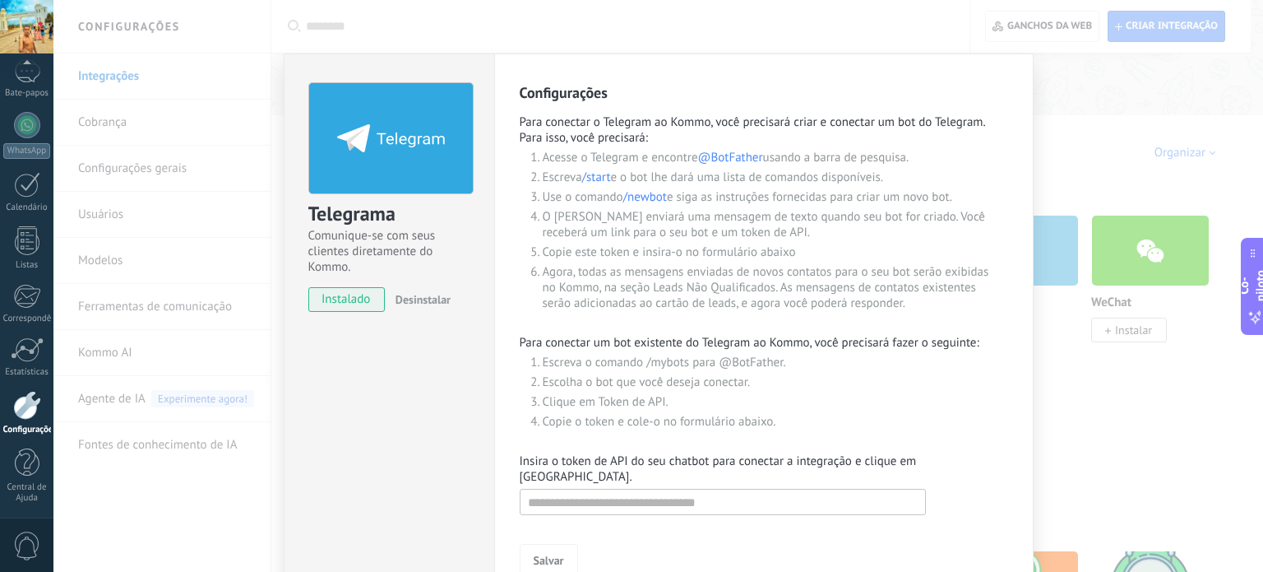
click at [1092, 152] on div "Telegrama Comunique-se com seus clientes diretamente do Kommo. instalado Desins…" at bounding box center [658, 286] width 1210 height 572
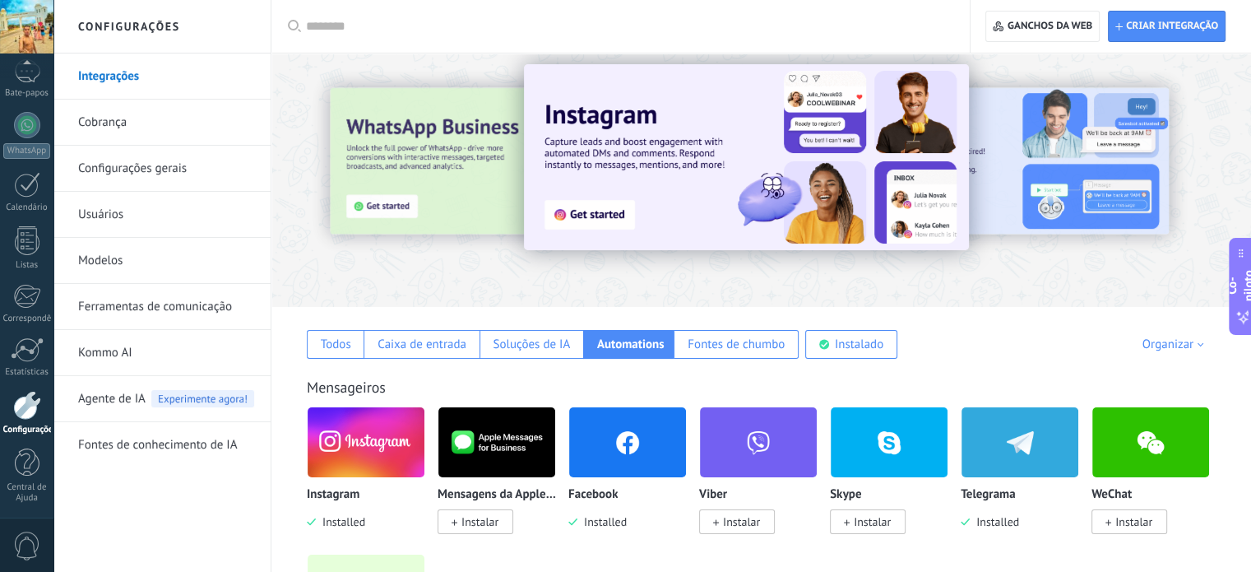
scroll to position [0, 0]
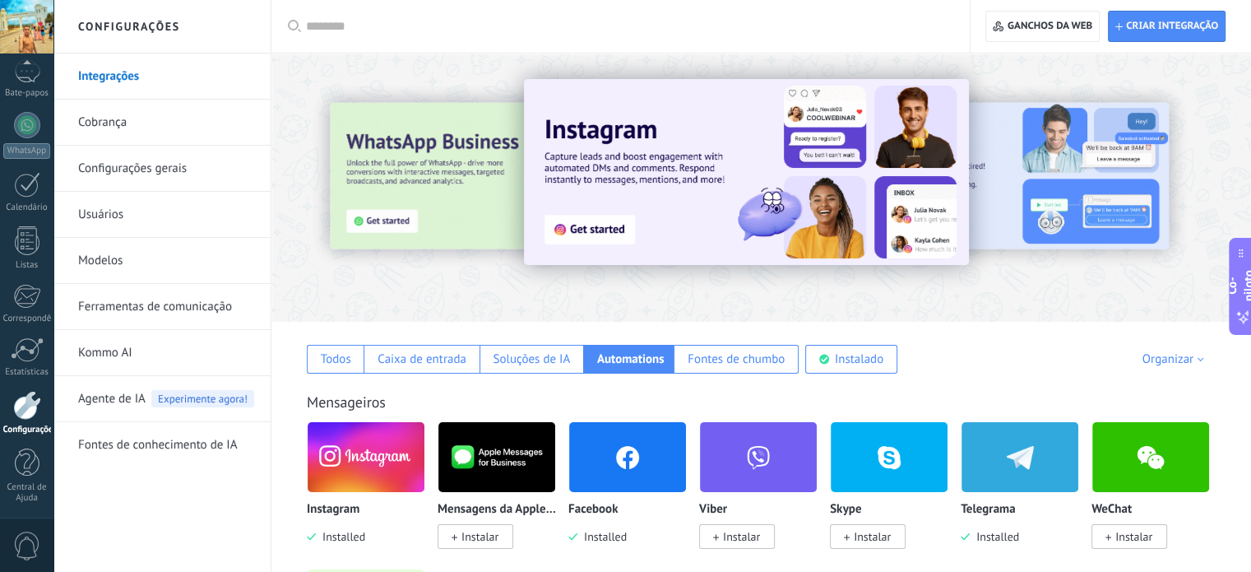
click at [1072, 188] on div at bounding box center [1169, 187] width 370 height 148
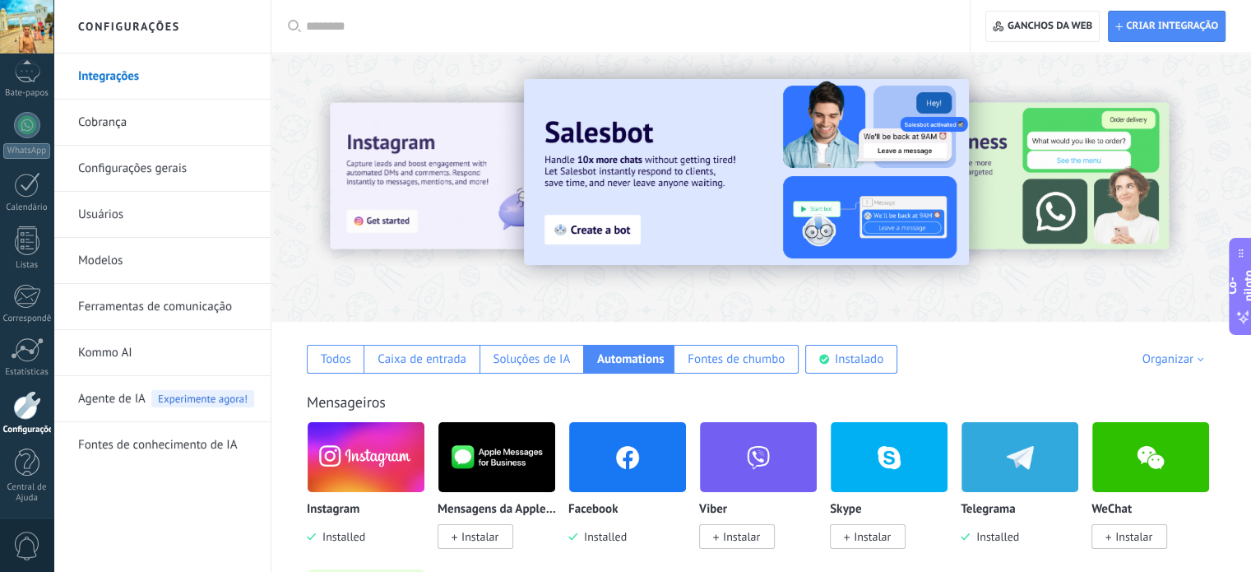
click at [1069, 188] on div at bounding box center [1169, 187] width 370 height 148
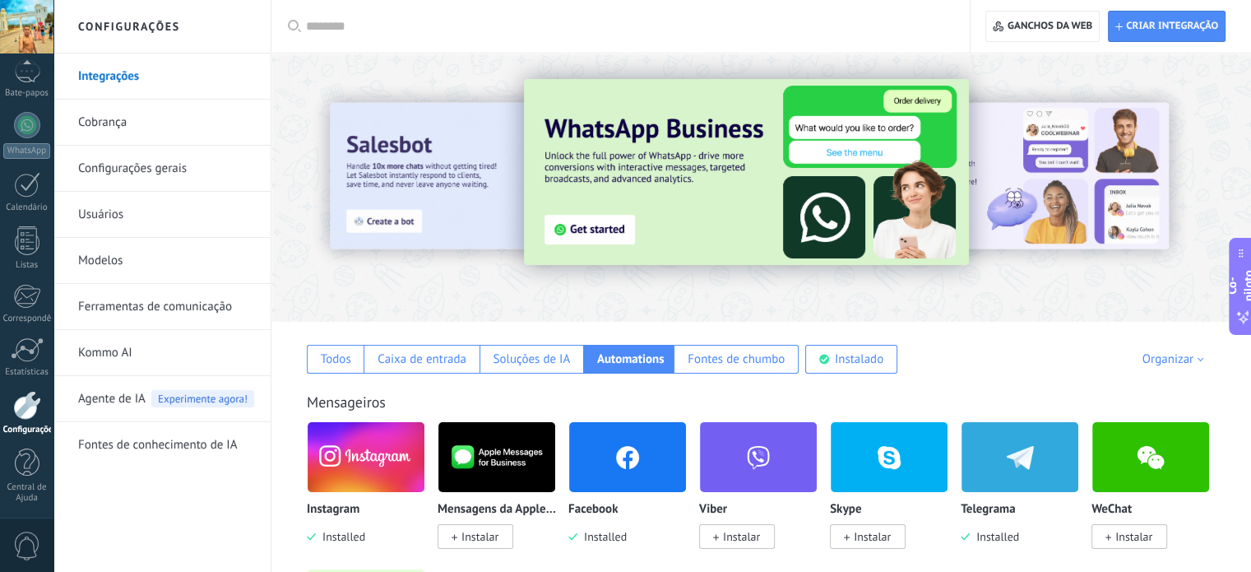
click at [1084, 194] on div at bounding box center [1169, 187] width 370 height 148
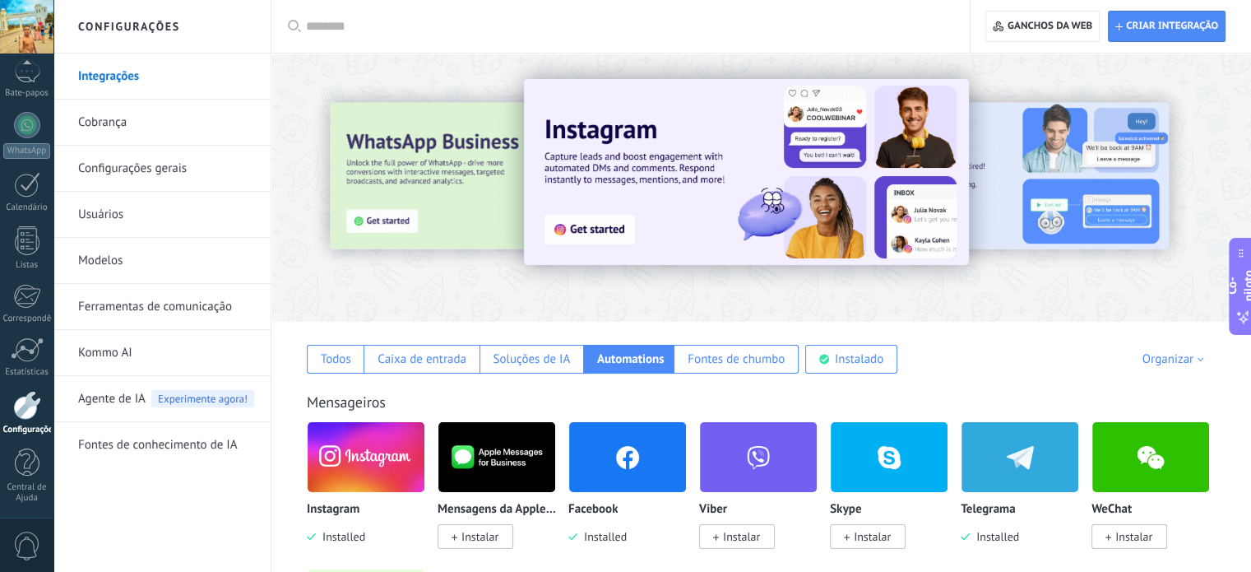
click at [1084, 194] on div at bounding box center [1169, 187] width 370 height 148
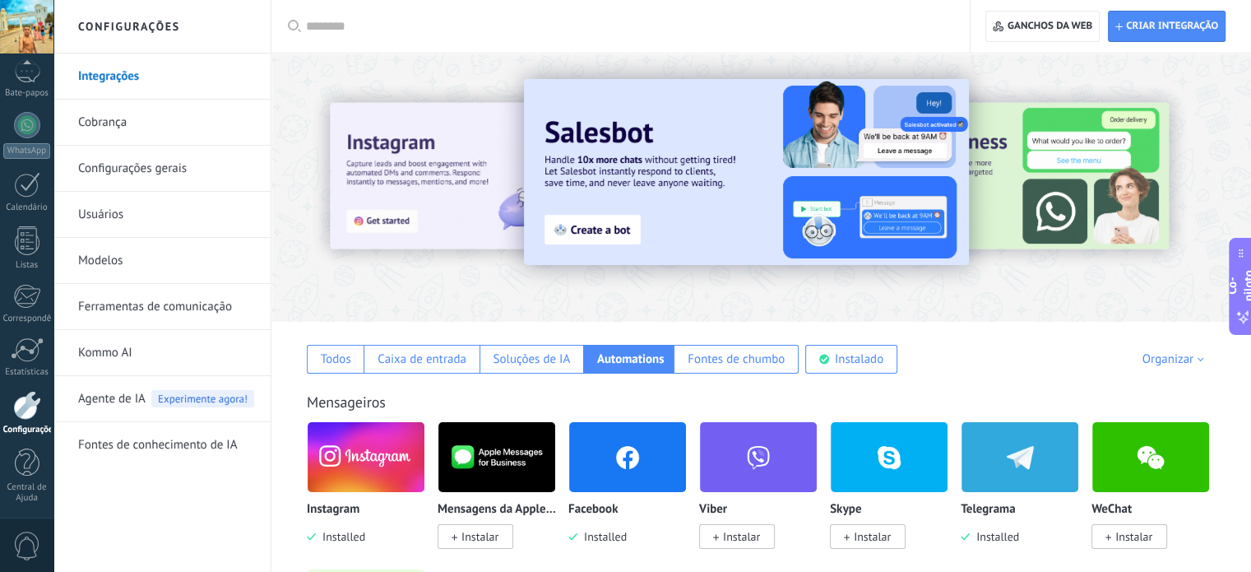
click at [1035, 243] on div at bounding box center [1169, 187] width 370 height 148
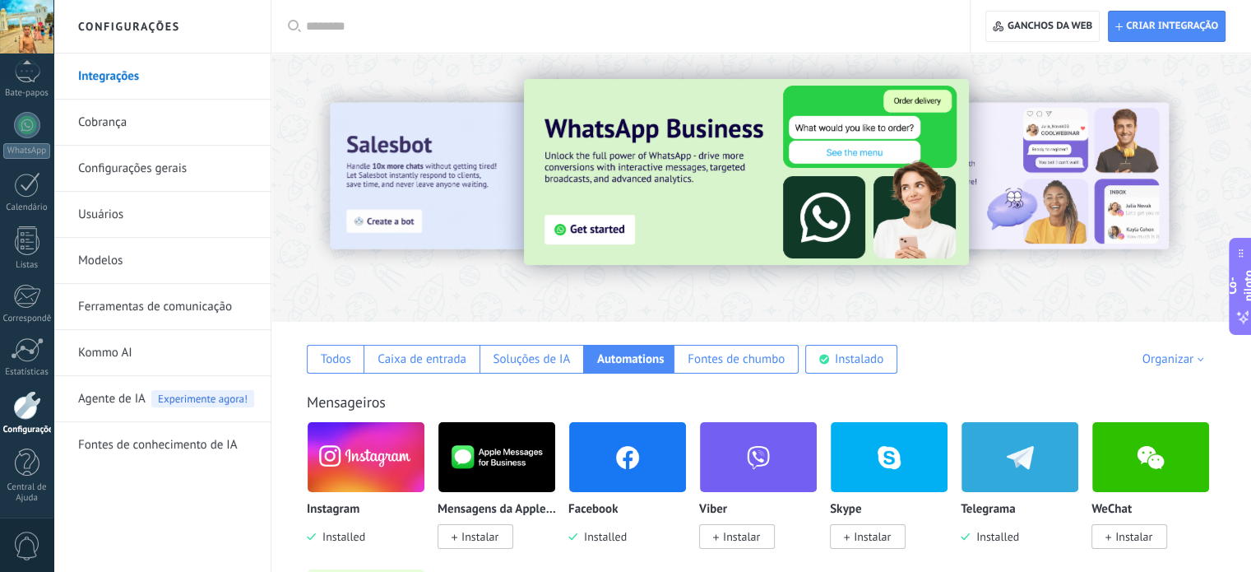
click at [614, 220] on img at bounding box center [746, 172] width 445 height 186
click at [591, 239] on img at bounding box center [746, 172] width 445 height 186
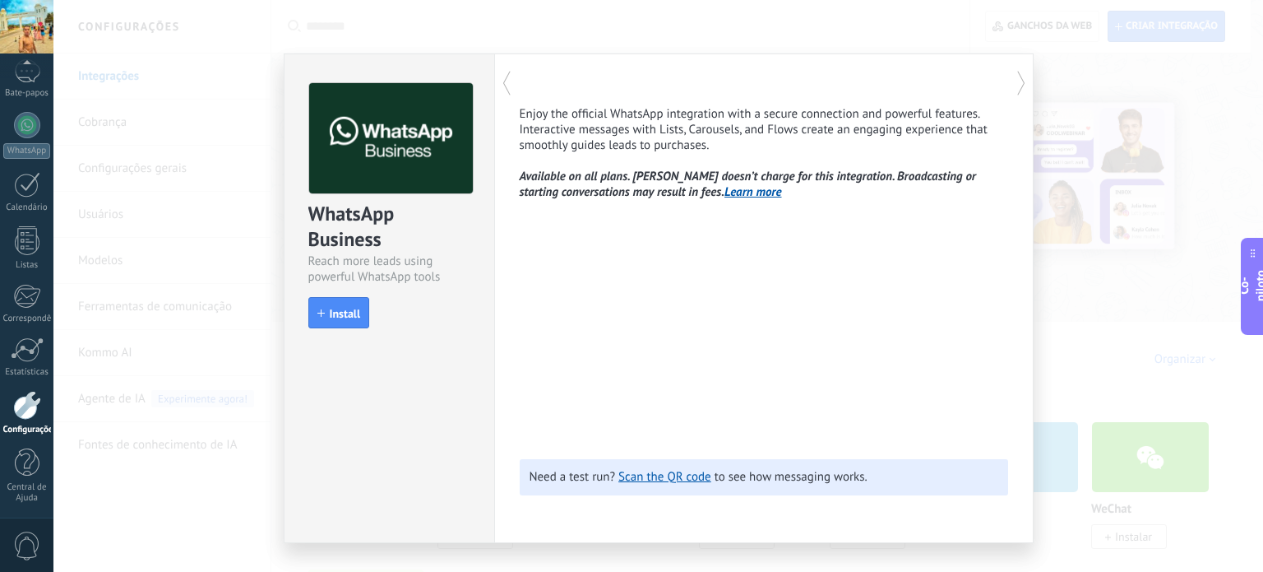
click at [647, 168] on p "Enjoy the official WhatsApp integration with a secure connection and powerful f…" at bounding box center [764, 153] width 489 height 94
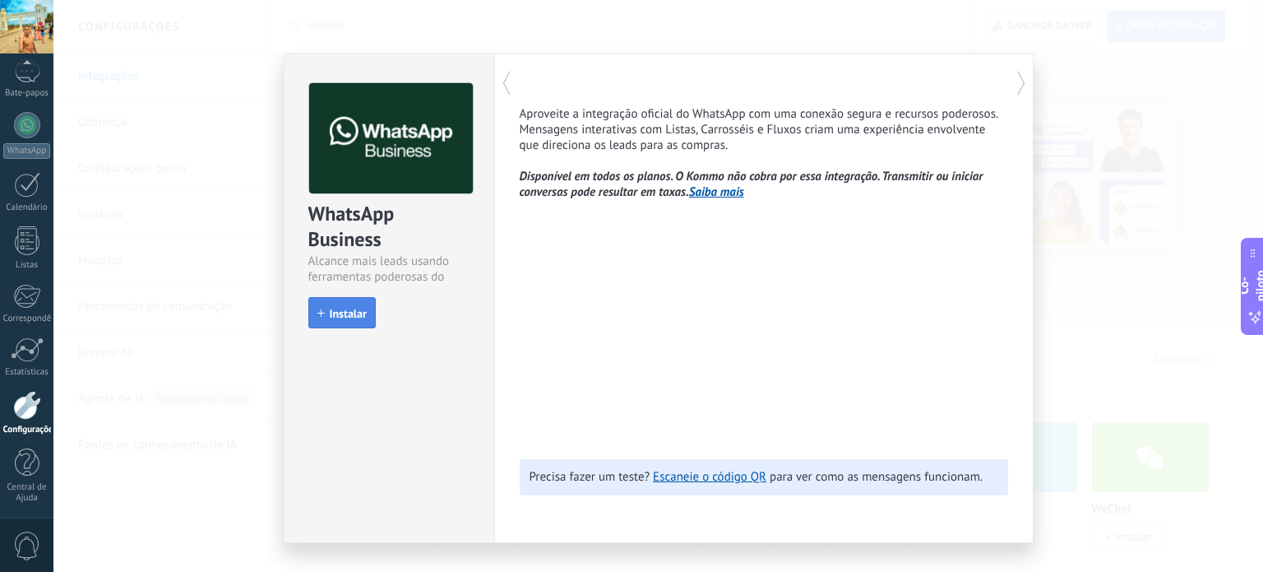
click at [346, 318] on font "Instalar" at bounding box center [348, 313] width 37 height 15
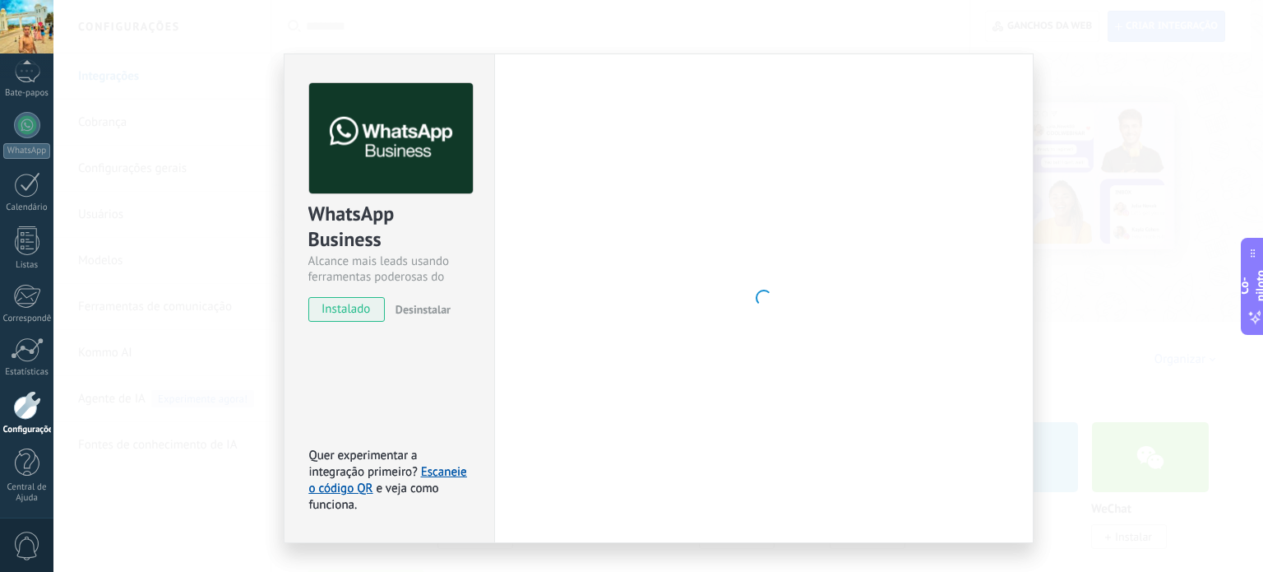
click at [1076, 86] on div "WhatsApp Business Alcance mais leads usando ferramentas poderosas do WhatsApp i…" at bounding box center [658, 286] width 1210 height 572
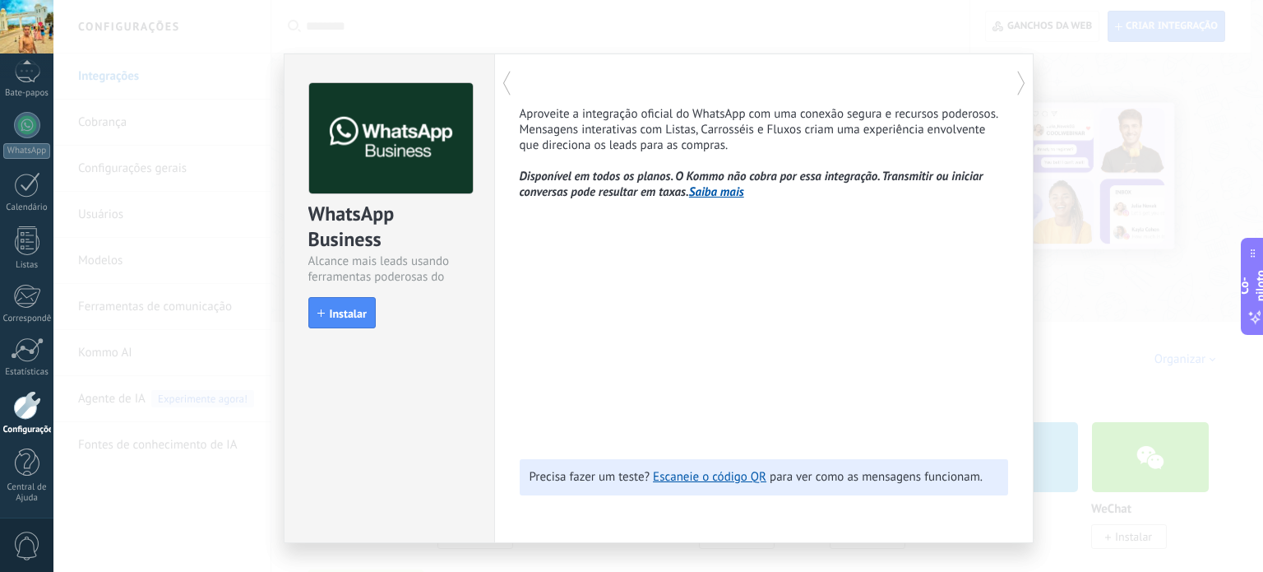
click at [1114, 95] on div "WhatsApp Business Alcance mais leads usando ferramentas poderosas do WhatsApp i…" at bounding box center [658, 286] width 1210 height 572
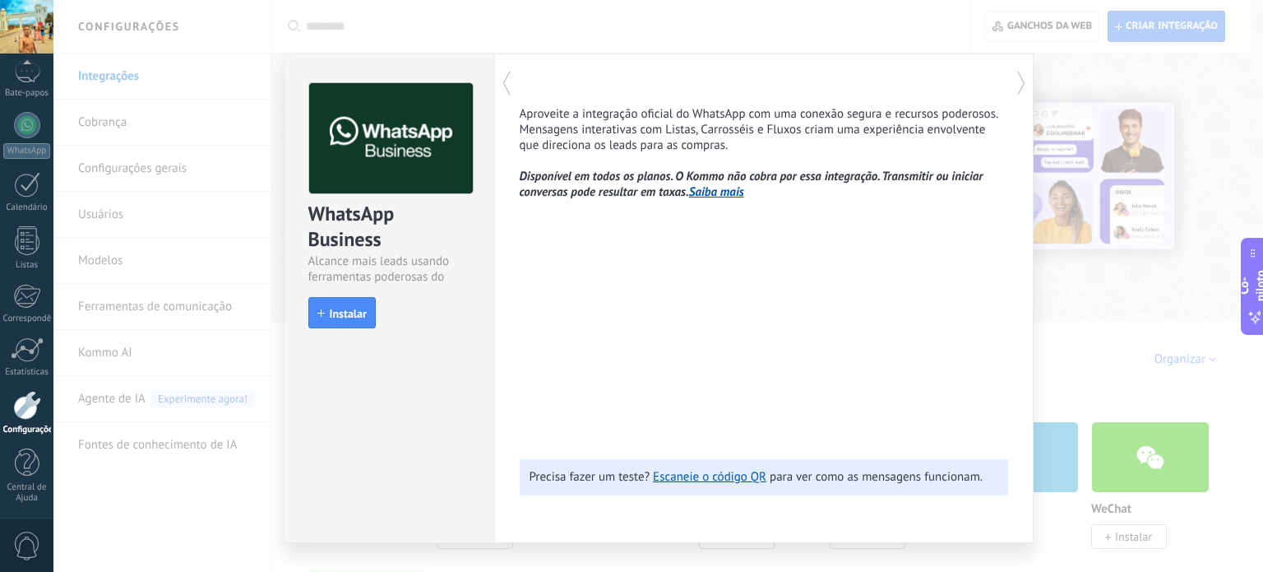
click at [1114, 95] on div "WhatsApp Business Alcance mais leads usando ferramentas poderosas do WhatsApp i…" at bounding box center [658, 286] width 1210 height 572
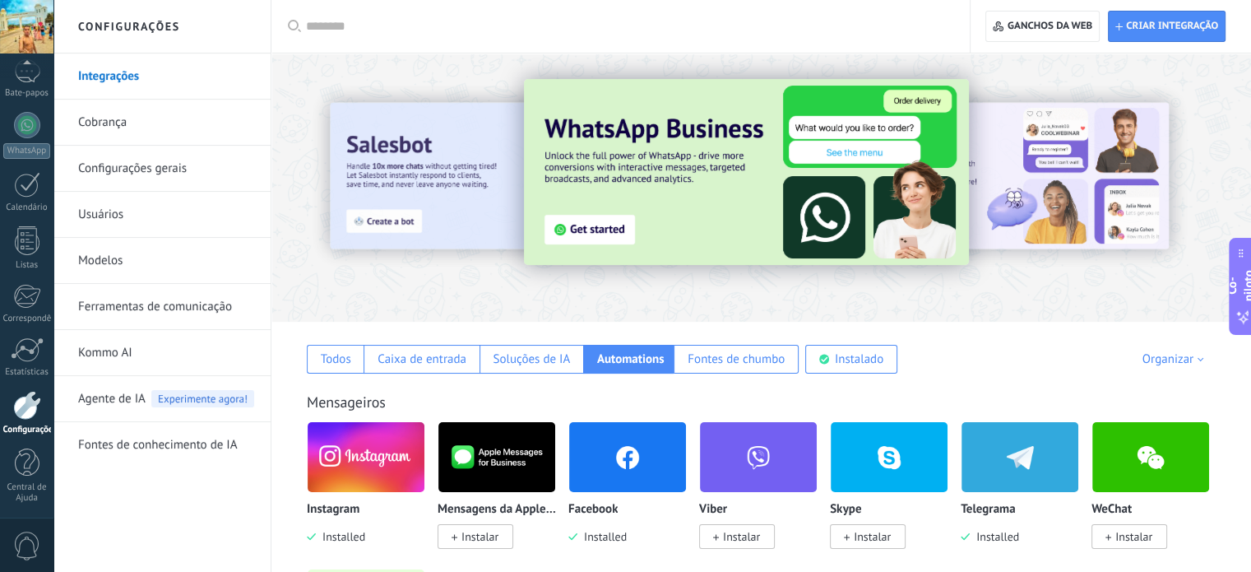
click at [1243, 259] on icon at bounding box center [1241, 252] width 10 height 13
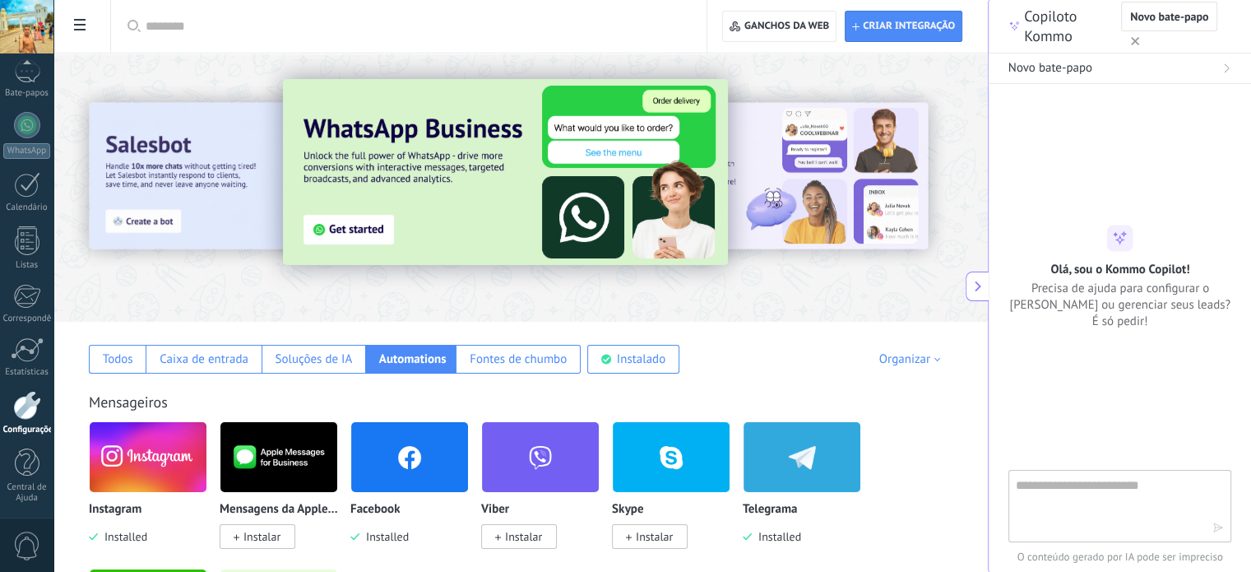
click at [1008, 281] on span "Precisa de ajuda para configurar o [PERSON_NAME] ou gerenciar seus leads? É só …" at bounding box center [1119, 304] width 223 height 49
click at [977, 290] on icon at bounding box center [978, 286] width 12 height 12
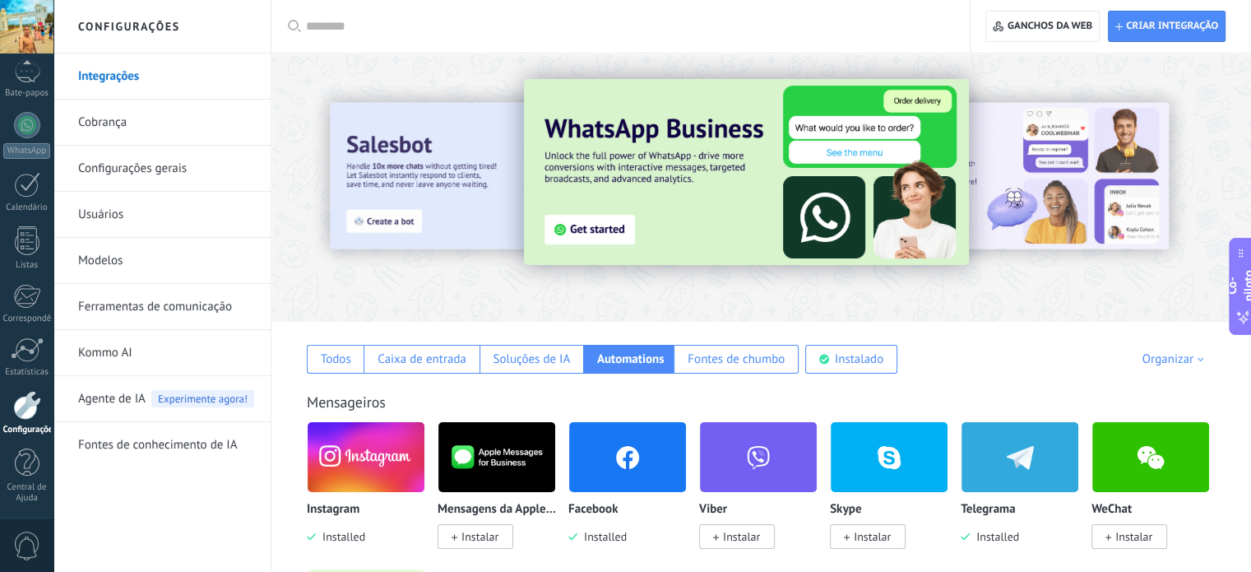
click at [35, 35] on div at bounding box center [26, 26] width 53 height 53
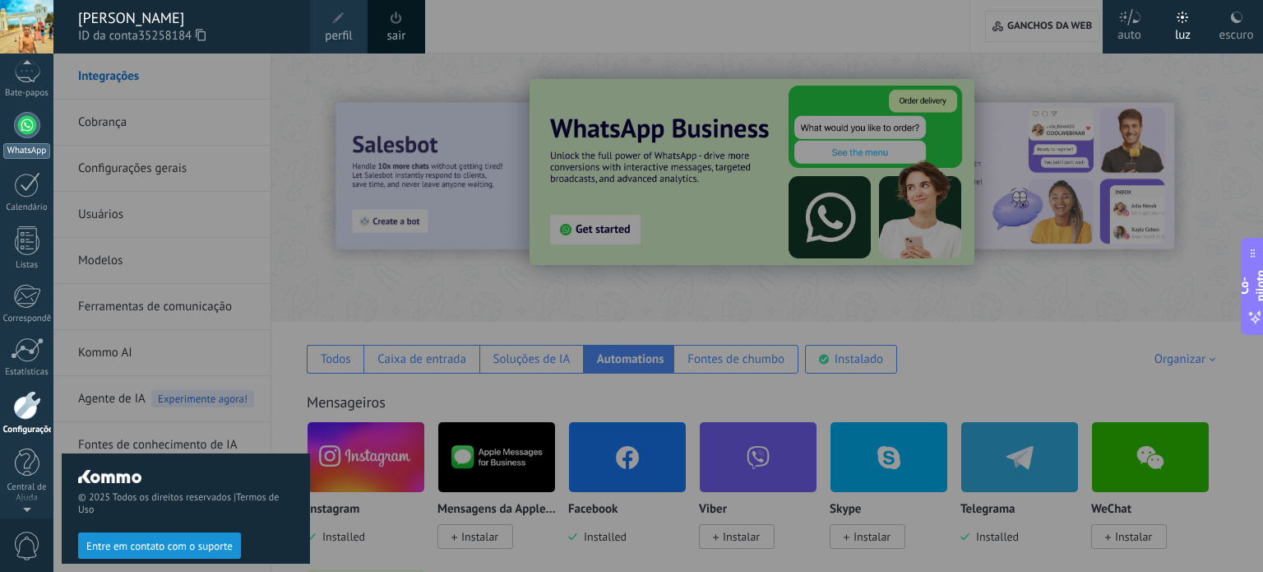
click at [36, 141] on link "WhatsApp" at bounding box center [26, 135] width 53 height 47
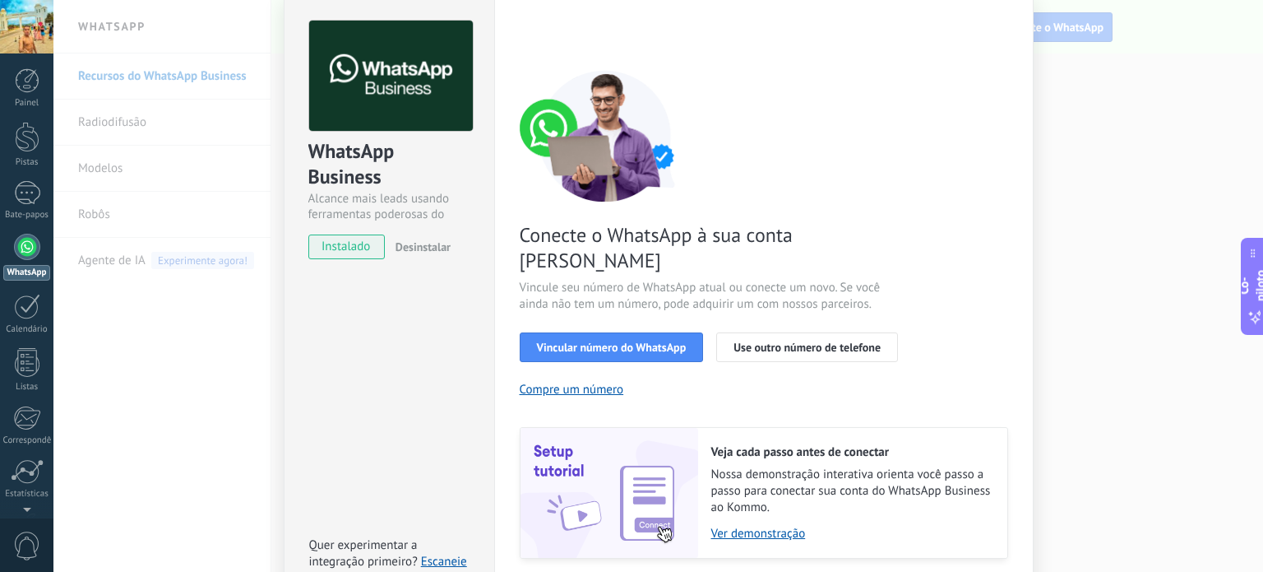
scroll to position [63, 0]
click at [605, 340] on font "Vincular número do WhatsApp" at bounding box center [612, 347] width 150 height 15
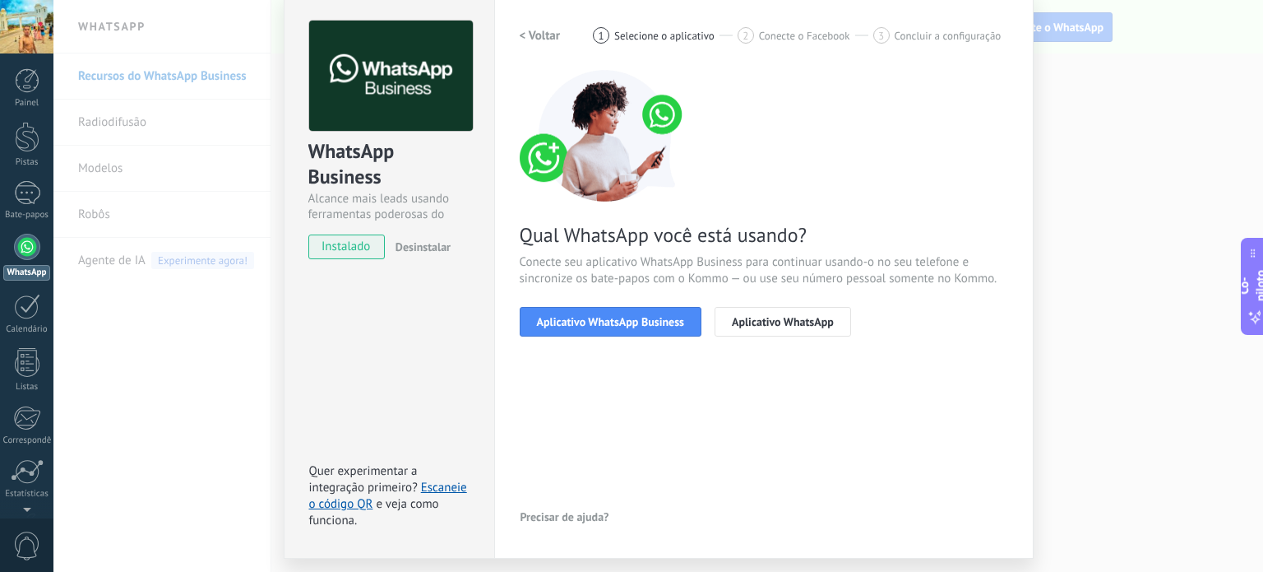
click at [605, 322] on font "Aplicativo WhatsApp Business" at bounding box center [610, 321] width 147 height 15
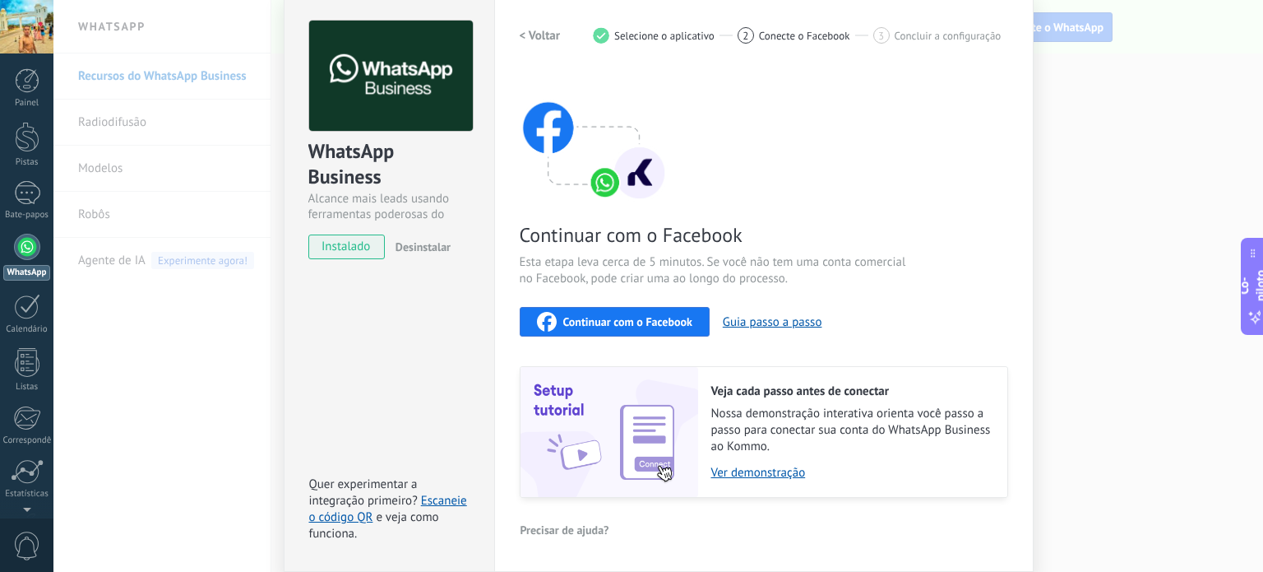
scroll to position [123, 0]
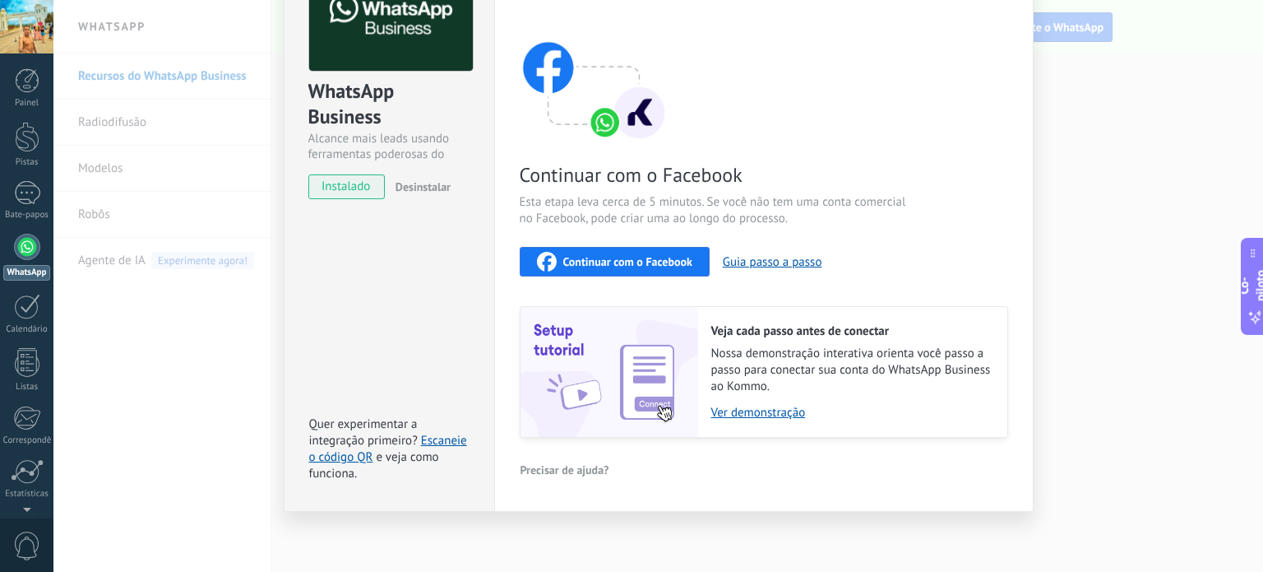
click at [1071, 156] on div "WhatsApp Business Alcance mais leads usando ferramentas poderosas do WhatsApp i…" at bounding box center [658, 286] width 1210 height 572
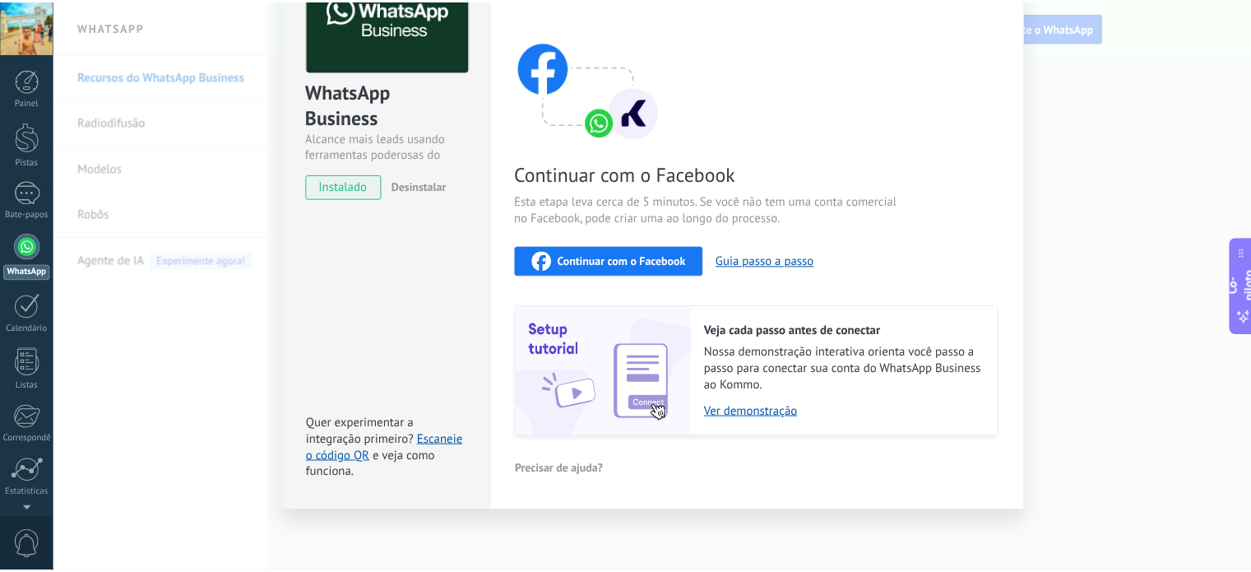
scroll to position [0, 0]
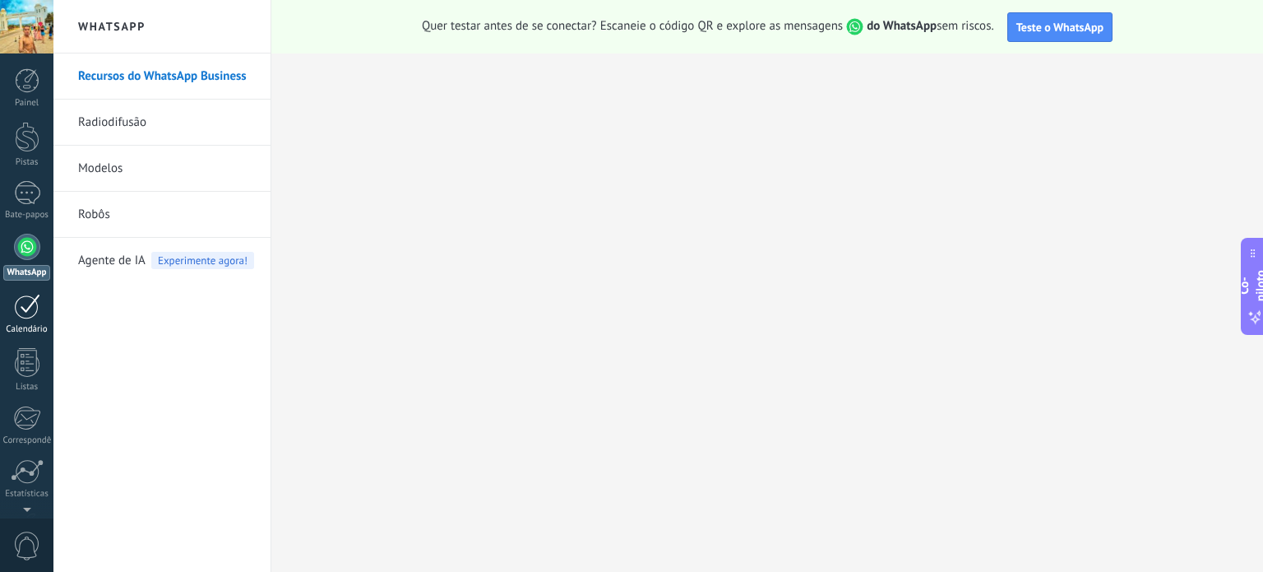
click at [12, 308] on link "Calendário" at bounding box center [26, 314] width 53 height 41
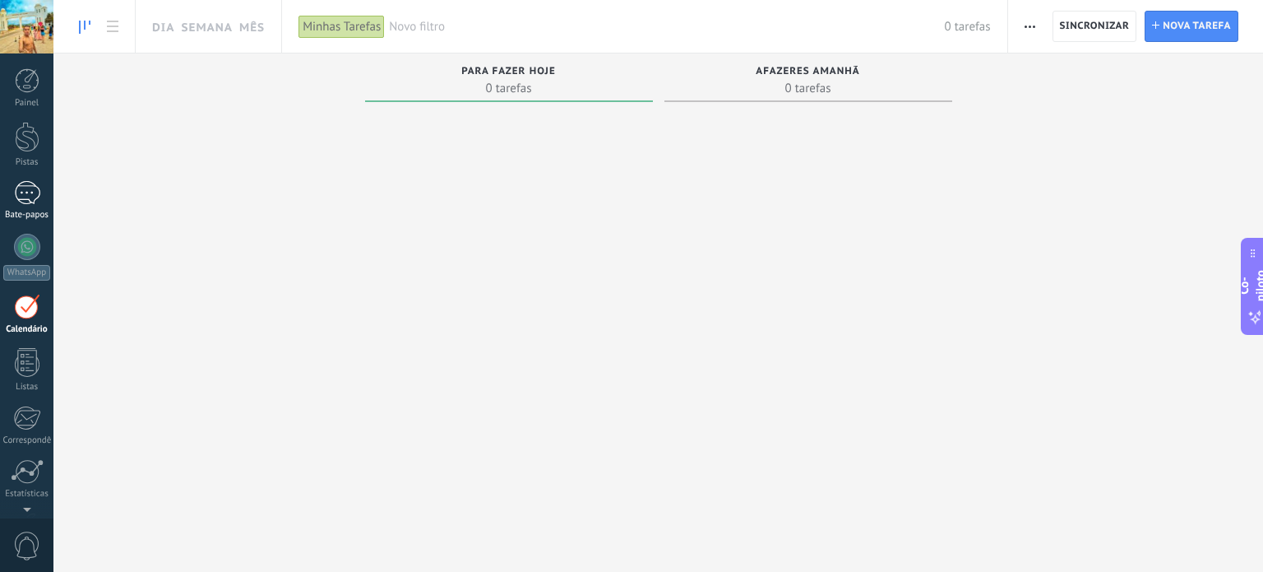
click at [23, 198] on div at bounding box center [27, 193] width 26 height 24
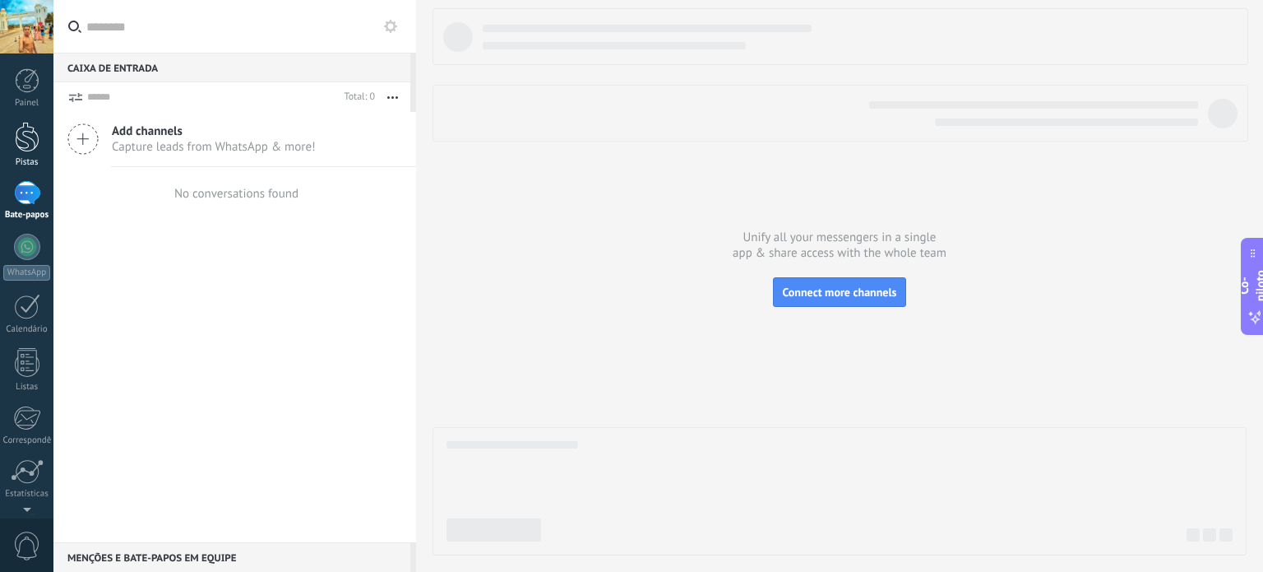
click at [17, 141] on div at bounding box center [27, 137] width 25 height 30
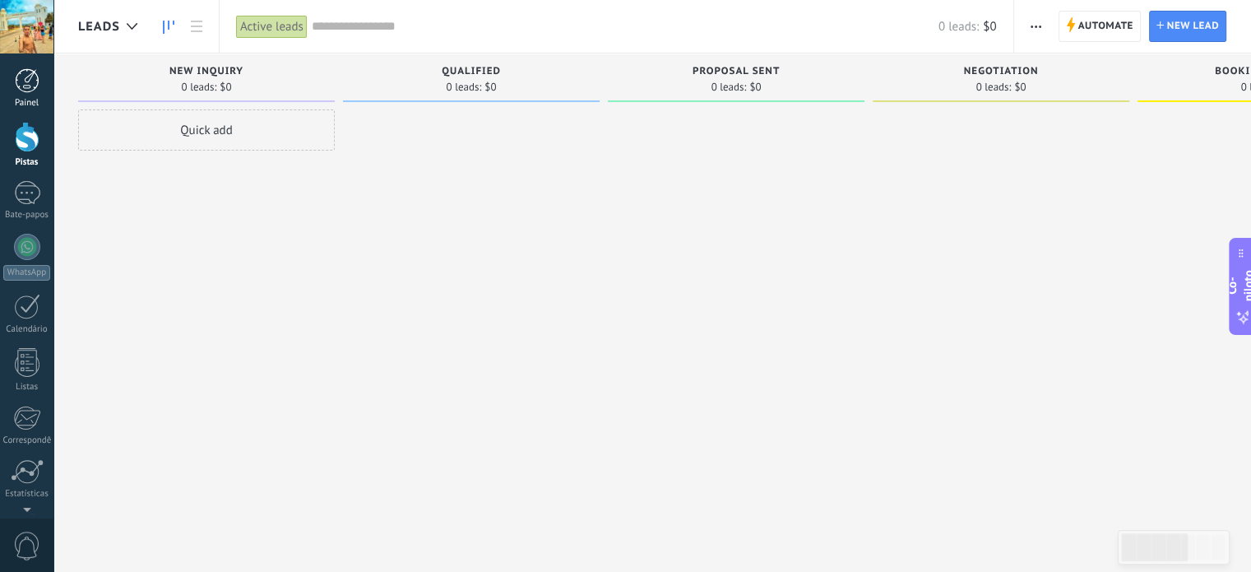
click at [24, 95] on link "Painel" at bounding box center [26, 88] width 53 height 40
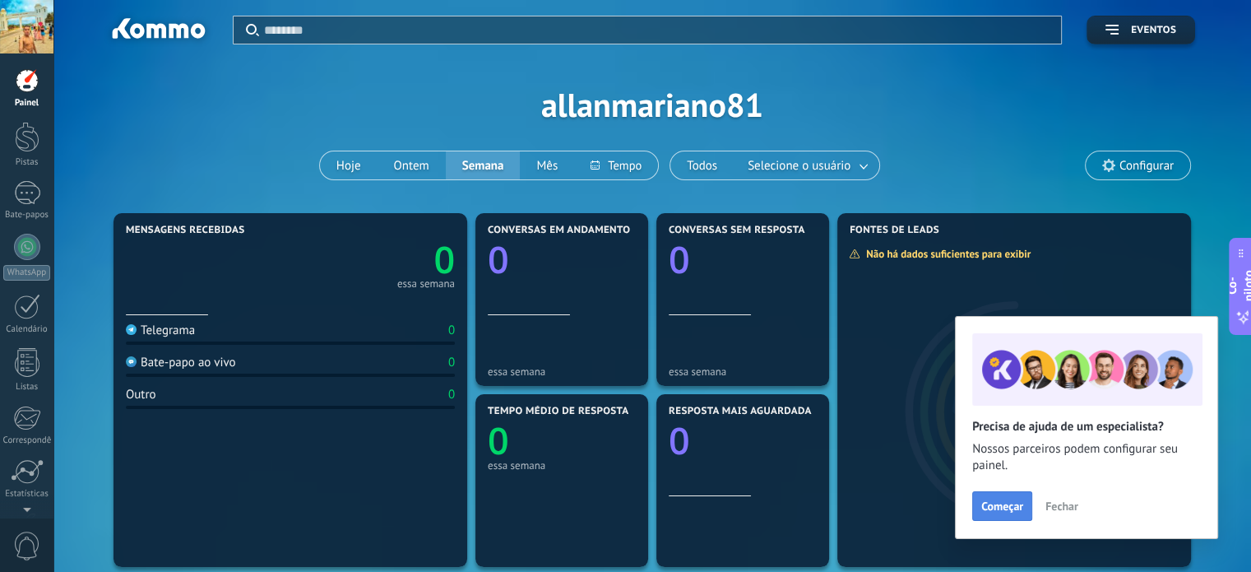
click at [1011, 506] on font "Começar" at bounding box center [1002, 505] width 42 height 15
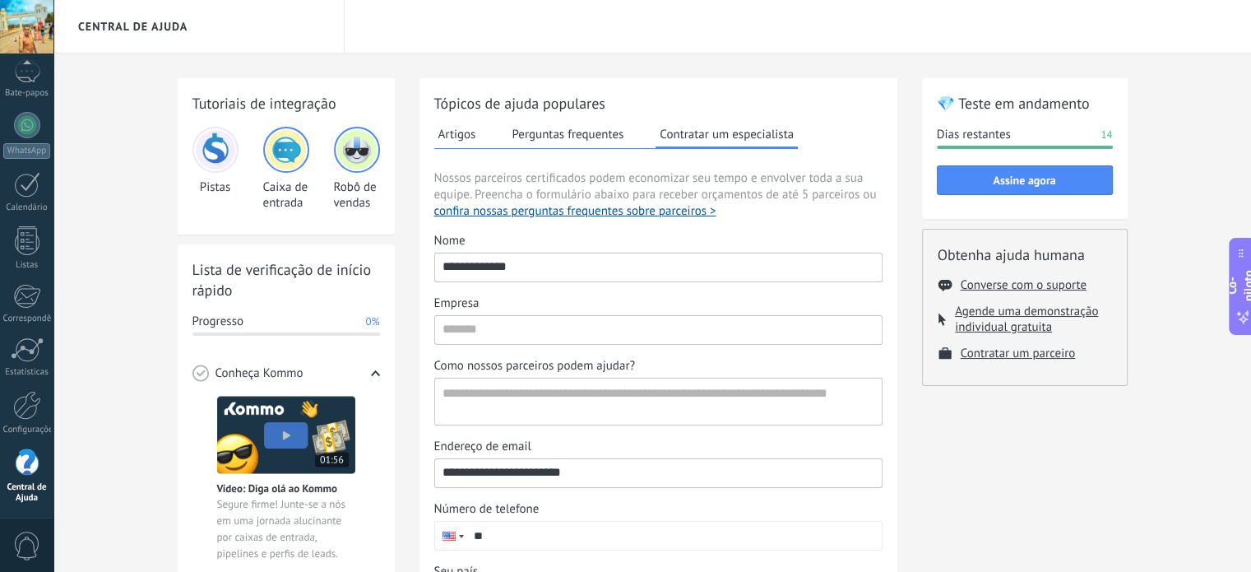
drag, startPoint x: 341, startPoint y: 168, endPoint x: 355, endPoint y: 147, distance: 24.9
click at [355, 147] on div "Robô de vendas" at bounding box center [357, 169] width 46 height 84
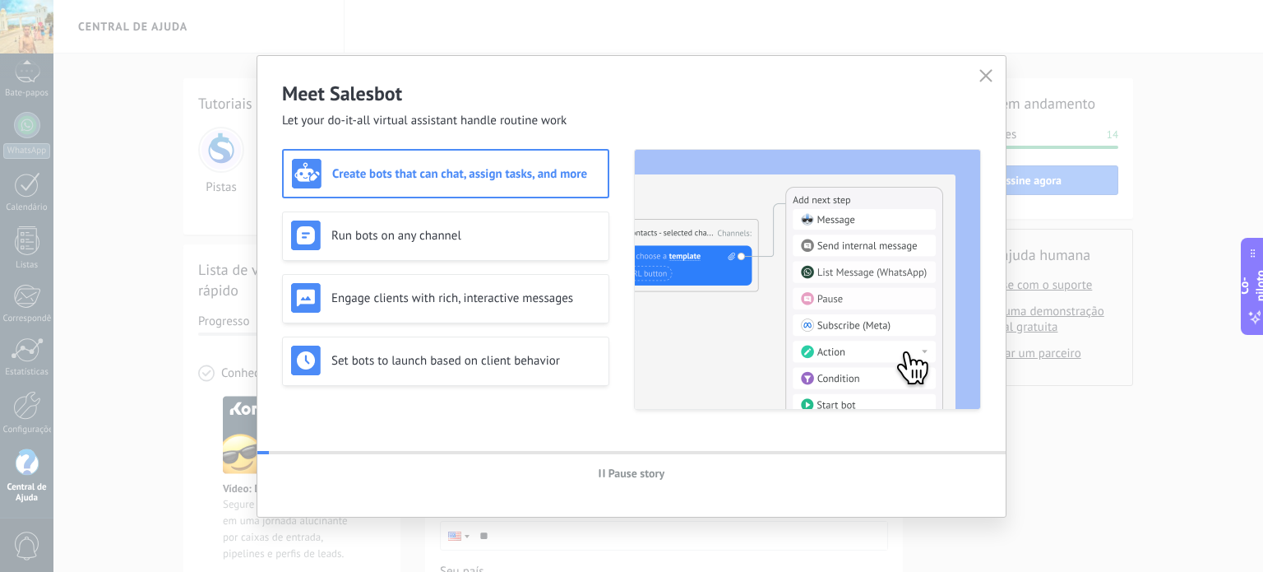
click at [355, 147] on div "Meet Salesbot Let your do-it-all virtual assistant handle routine work Create b…" at bounding box center [631, 286] width 748 height 461
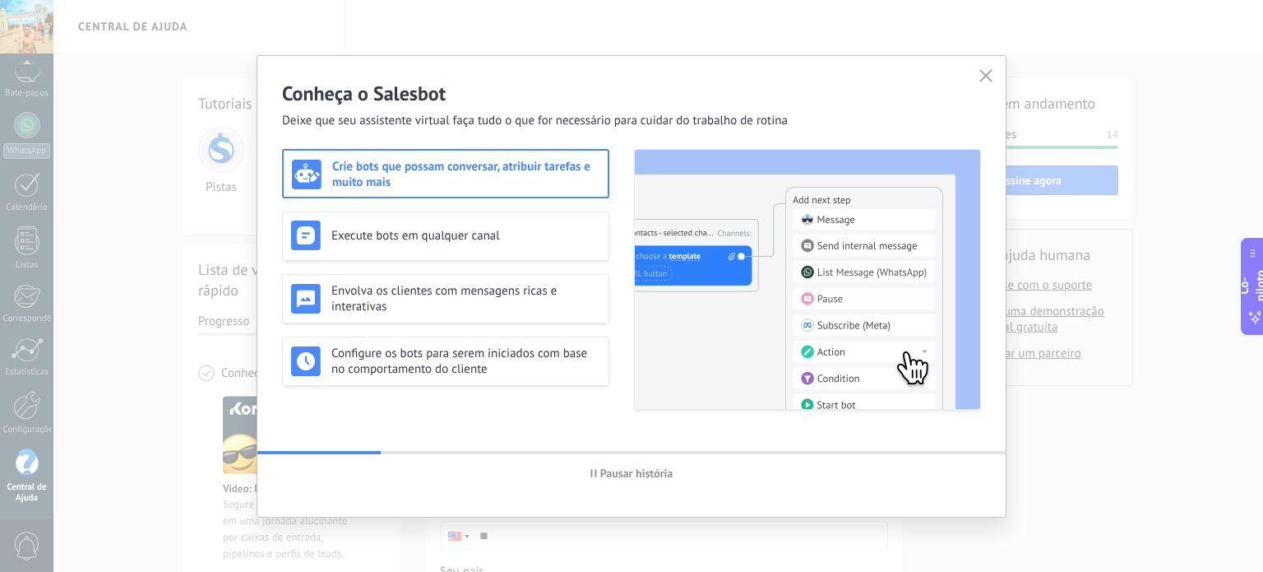
click at [998, 64] on div "Conheça o Salesbot Deixe que seu assistente virtual faça tudo o que for necessá…" at bounding box center [631, 92] width 748 height 73
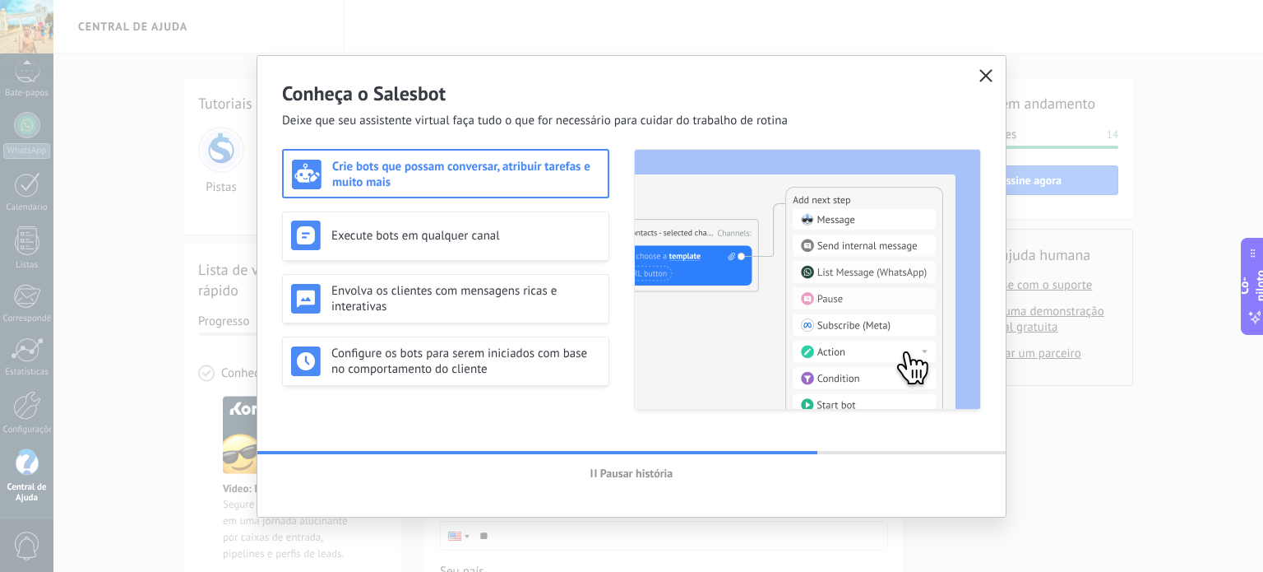
click at [996, 75] on button "button" at bounding box center [985, 76] width 21 height 23
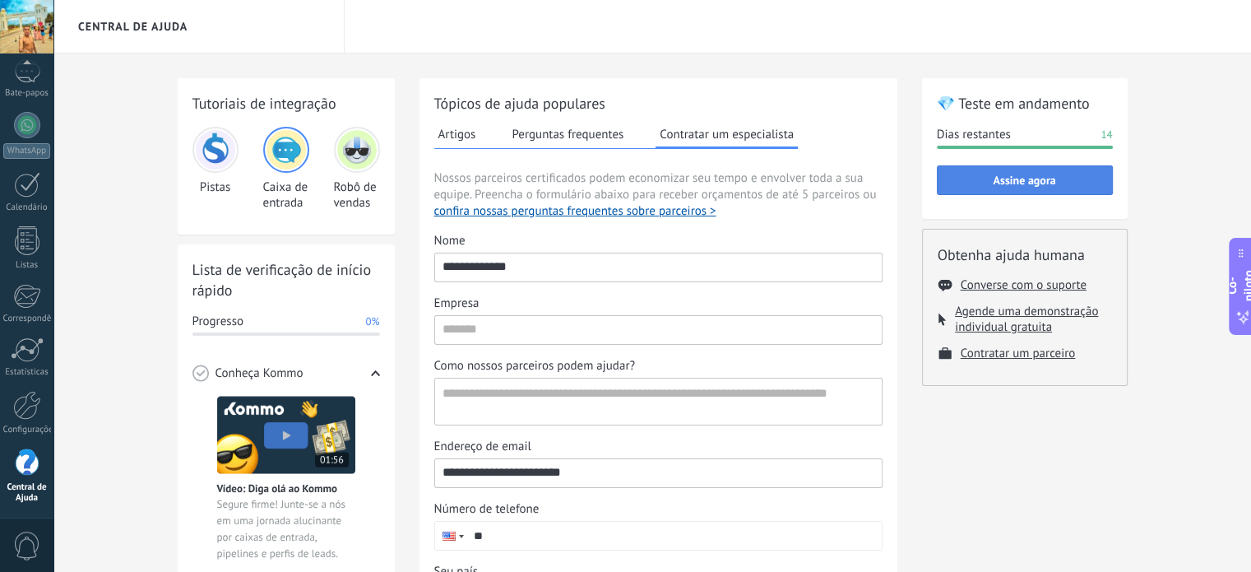
click at [1001, 172] on button "Assine agora" at bounding box center [1025, 180] width 176 height 30
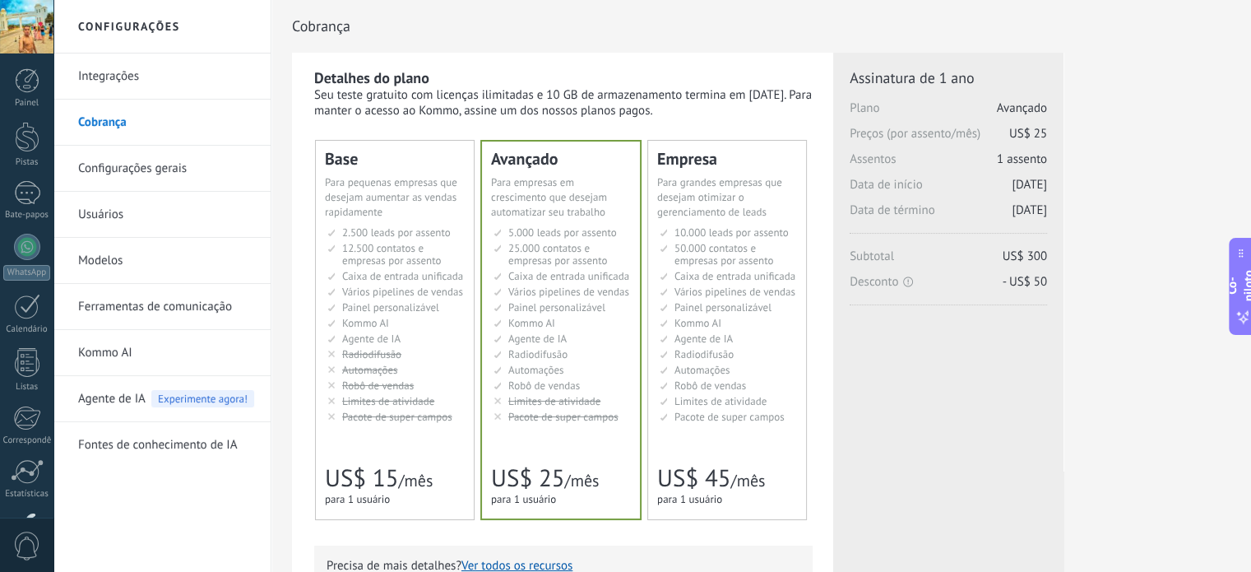
click at [508, 419] on font "Pacote de super campos" at bounding box center [563, 417] width 110 height 14
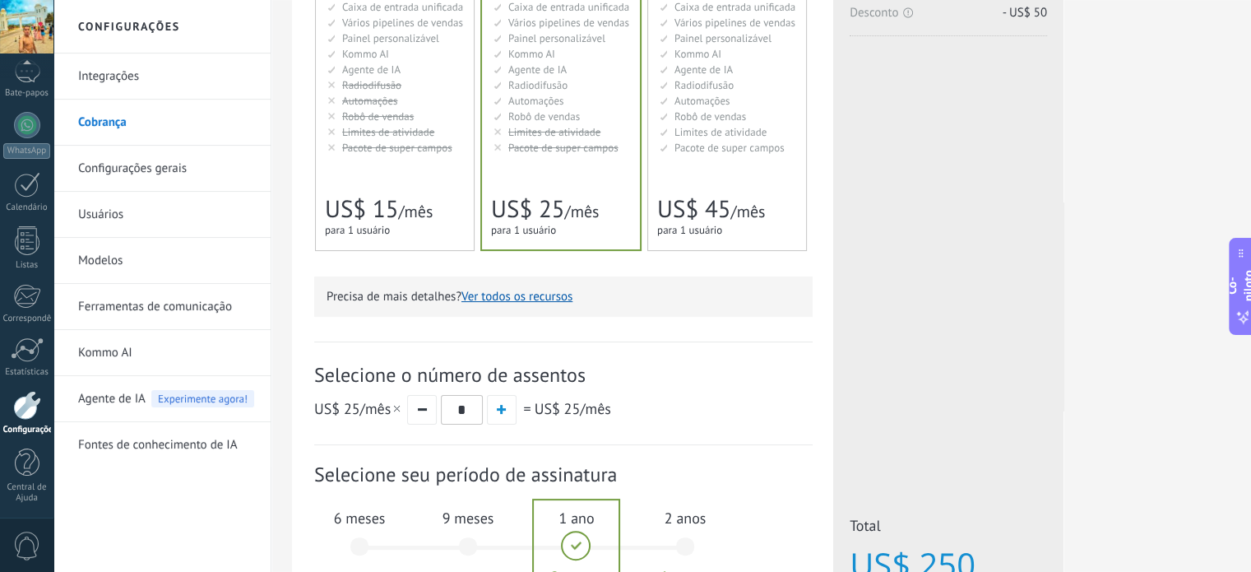
scroll to position [483, 0]
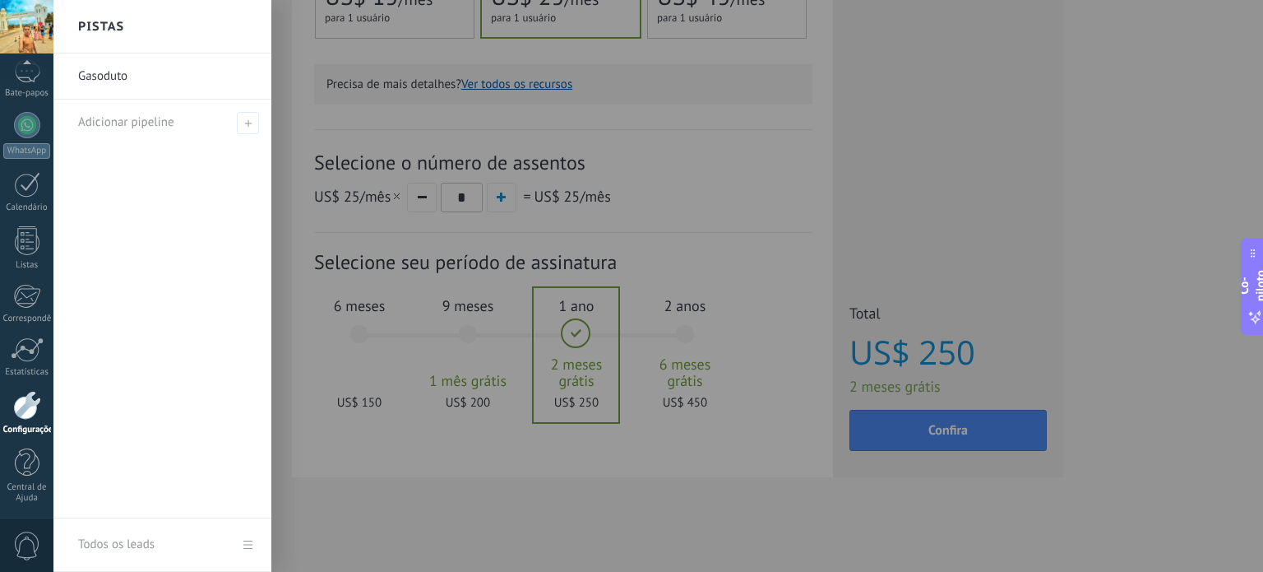
click at [600, 478] on div at bounding box center [684, 286] width 1263 height 572
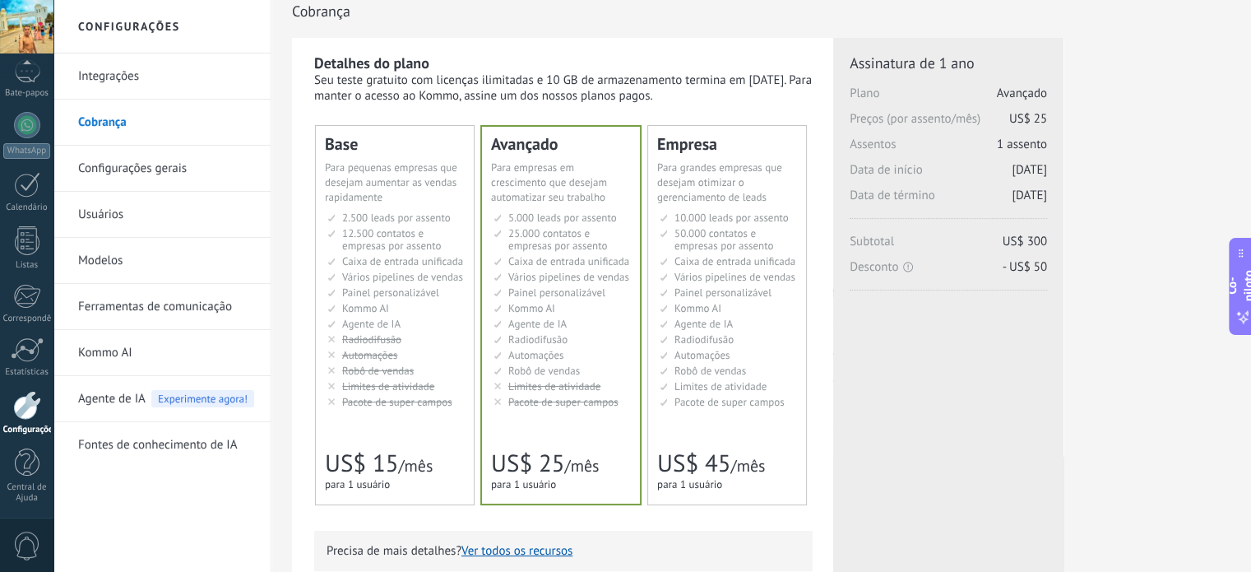
scroll to position [0, 0]
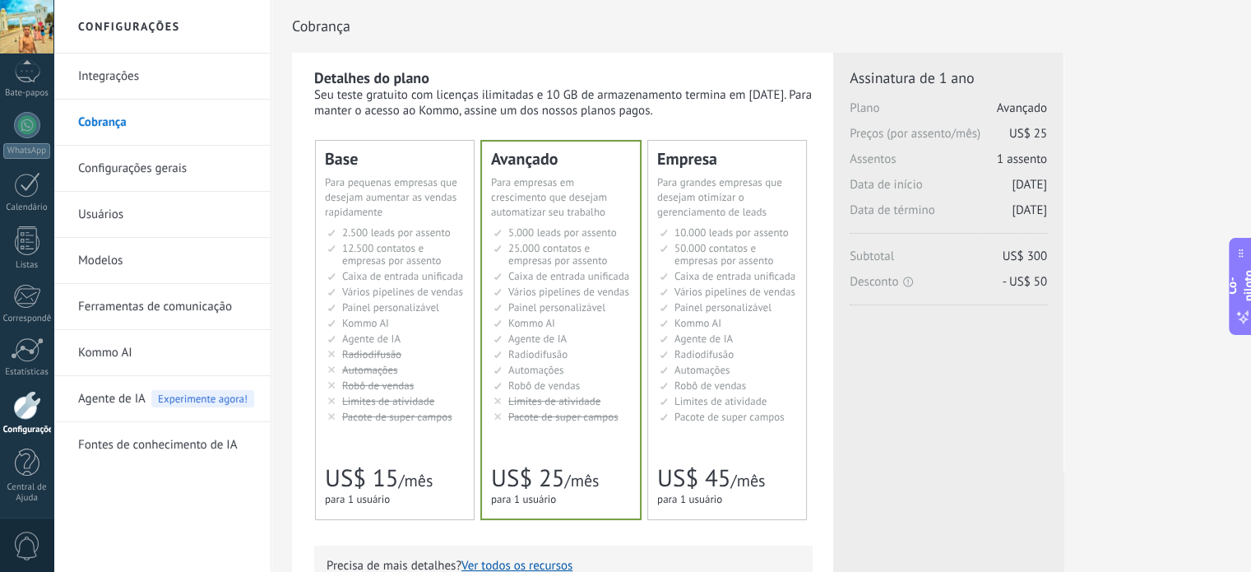
click at [110, 79] on font "Integrações" at bounding box center [108, 76] width 61 height 16
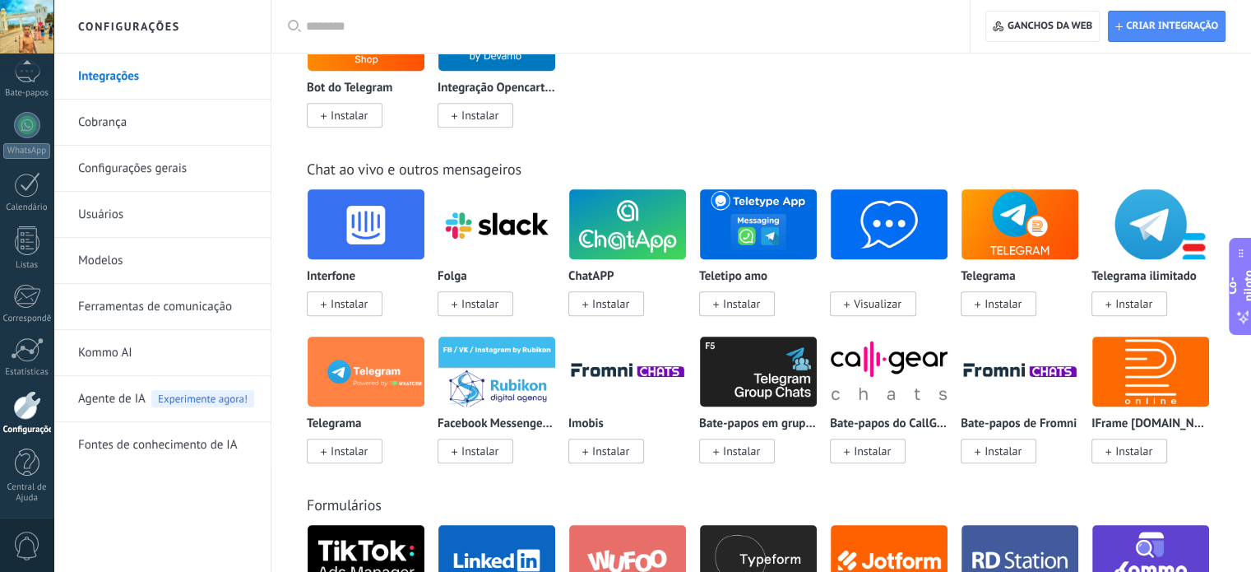
scroll to position [1321, 0]
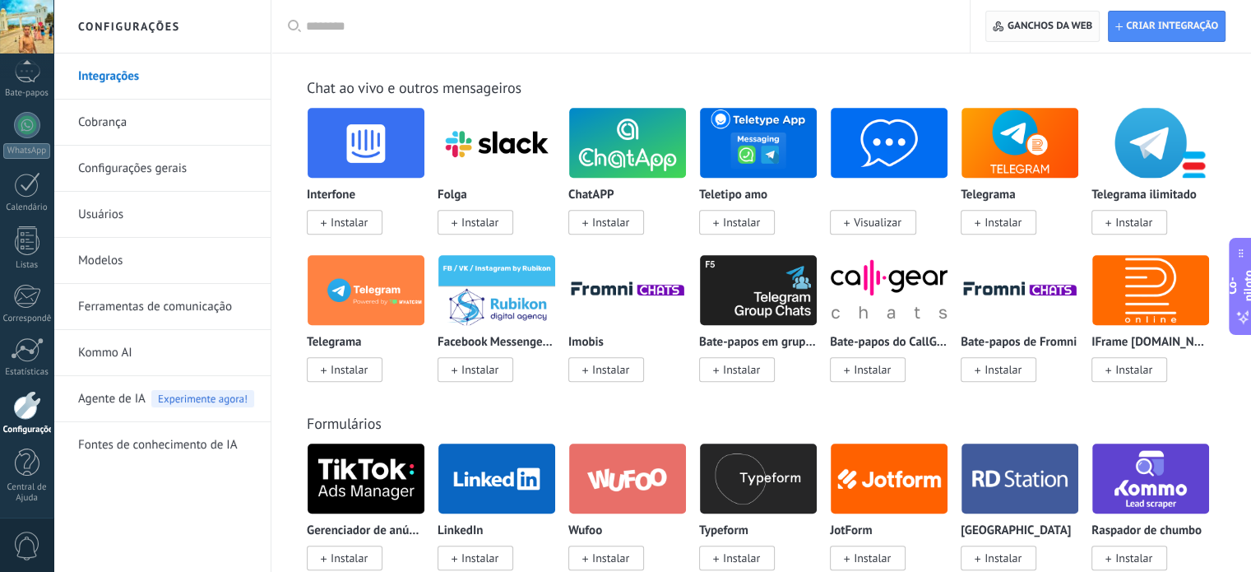
click at [1047, 29] on font "Ganchos da web" at bounding box center [1049, 26] width 85 height 12
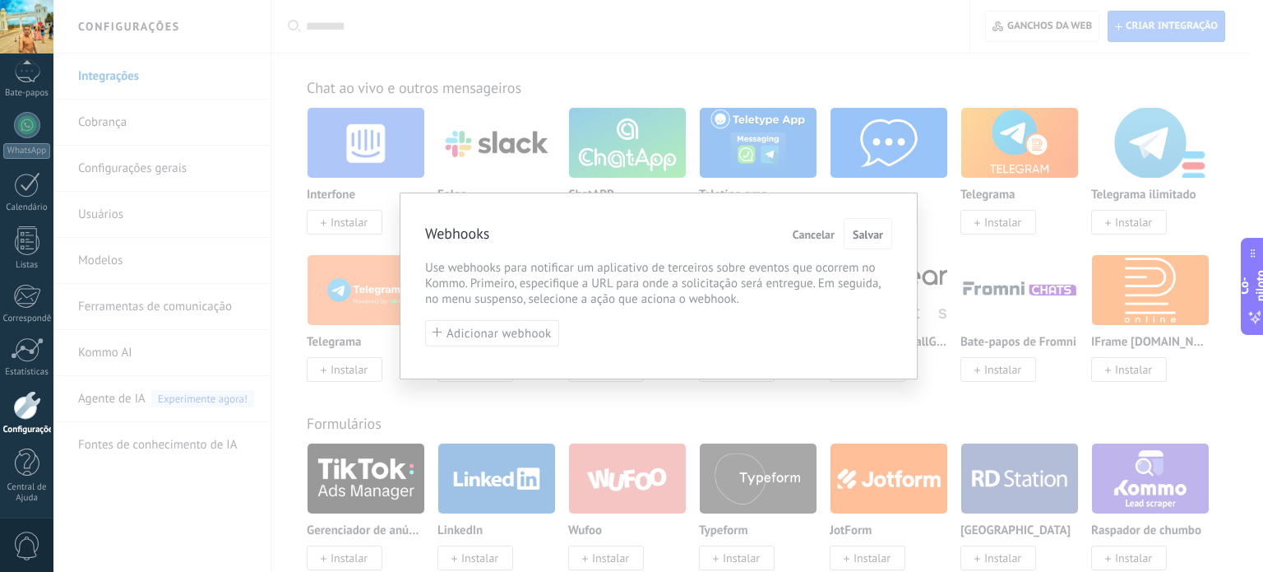
click at [813, 229] on font "Cancelar" at bounding box center [814, 234] width 42 height 15
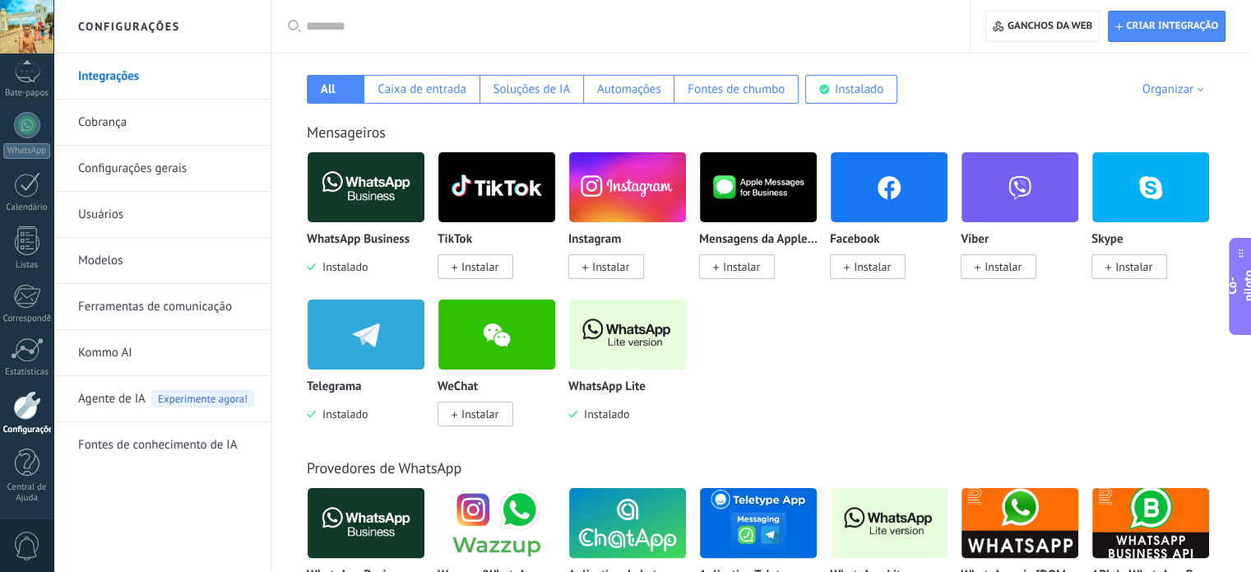
scroll to position [0, 0]
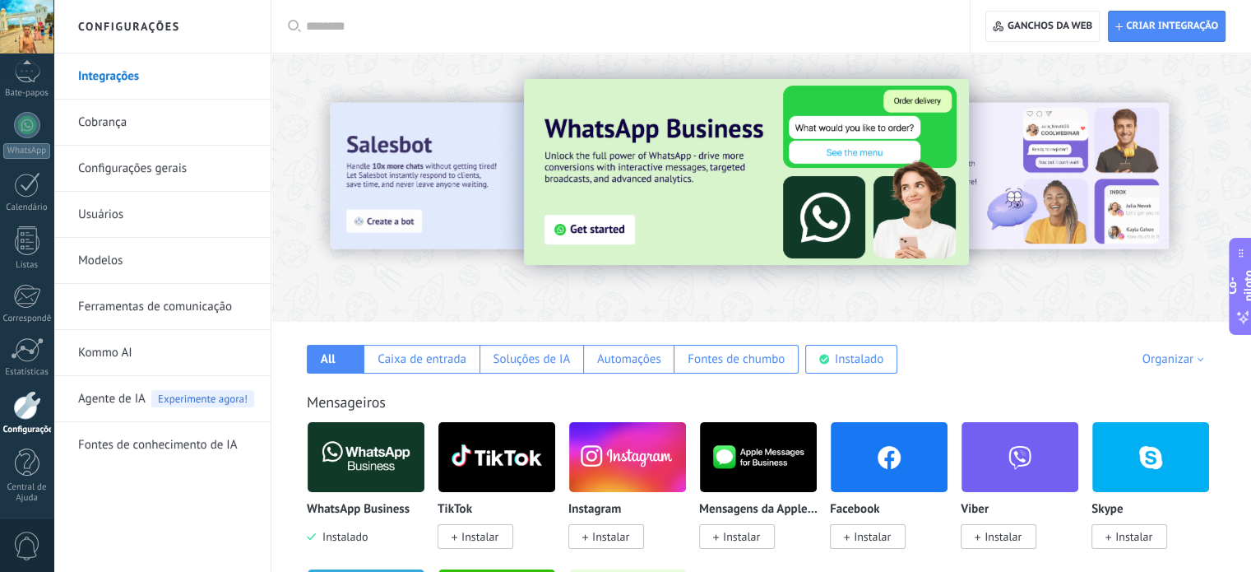
click at [1027, 168] on div at bounding box center [1169, 187] width 370 height 148
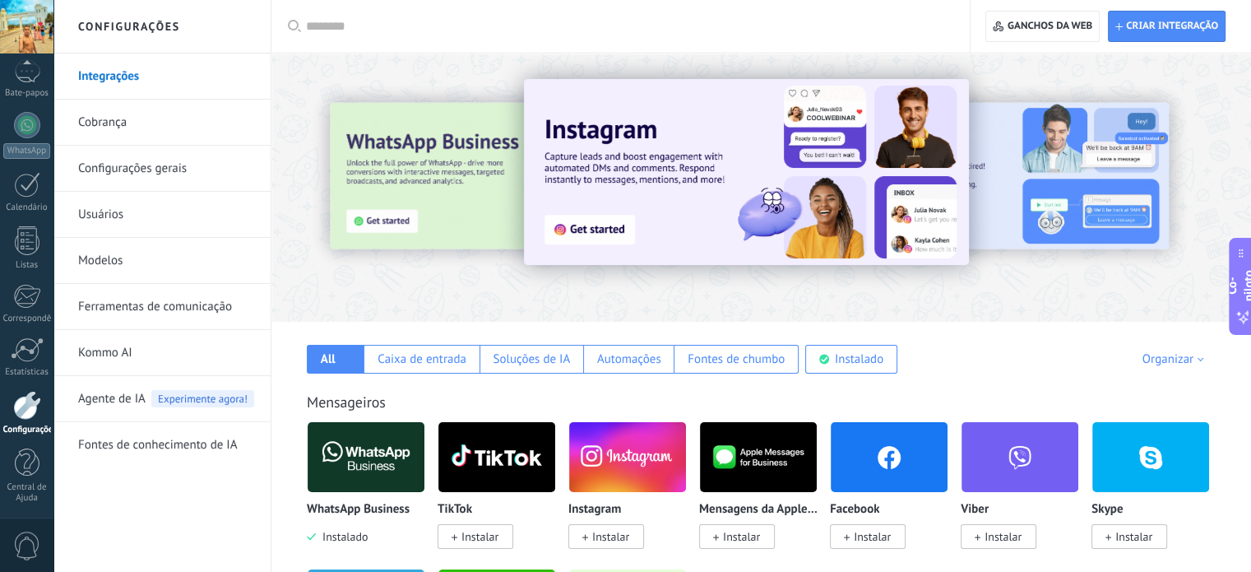
click at [1023, 170] on div at bounding box center [1169, 187] width 370 height 148
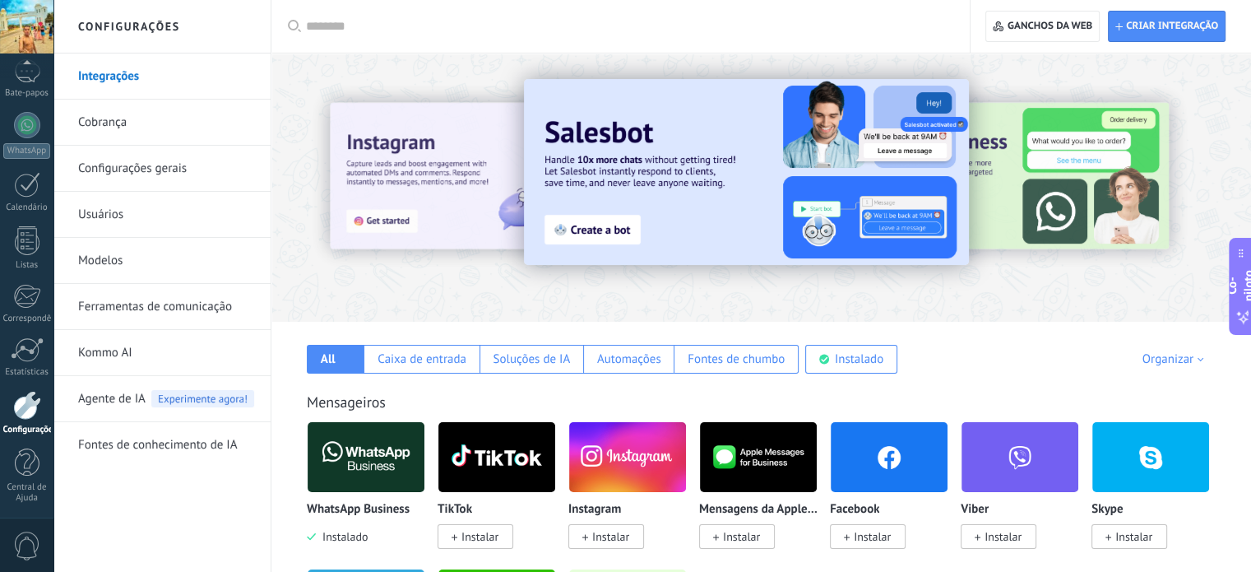
click at [1023, 170] on div at bounding box center [1169, 187] width 370 height 148
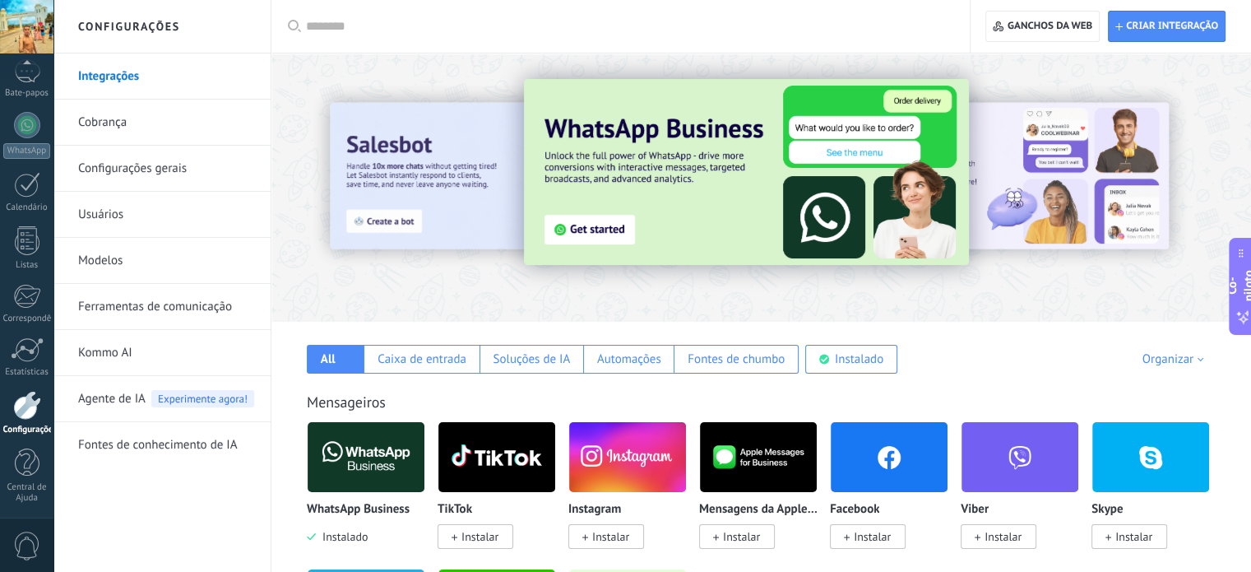
click at [993, 154] on div at bounding box center [1169, 187] width 370 height 148
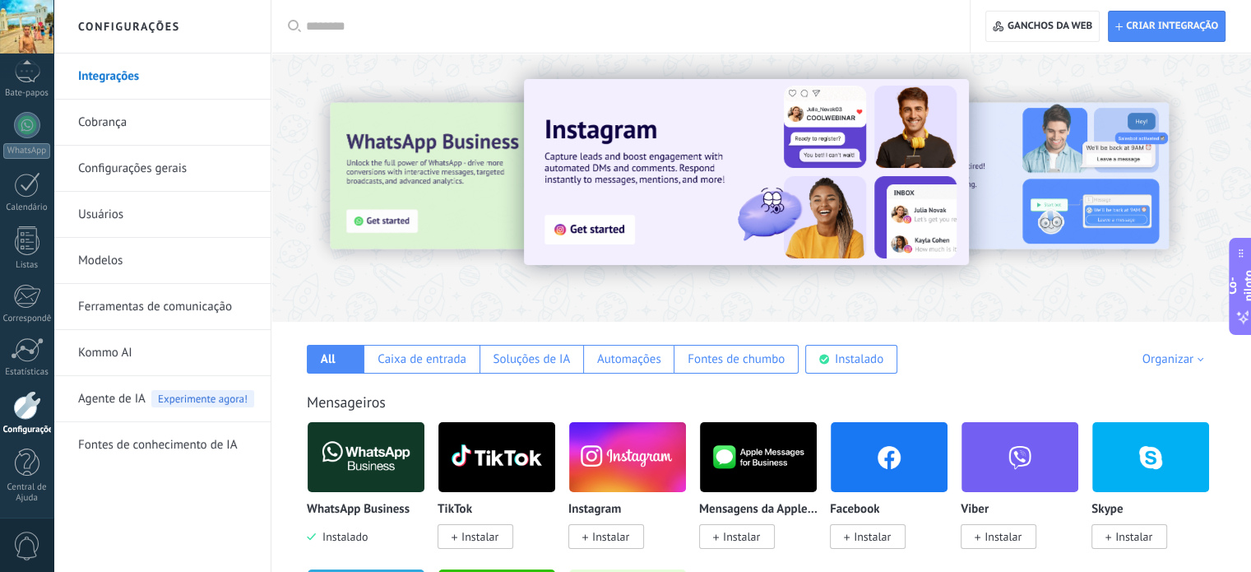
click at [1030, 174] on div at bounding box center [1169, 187] width 370 height 148
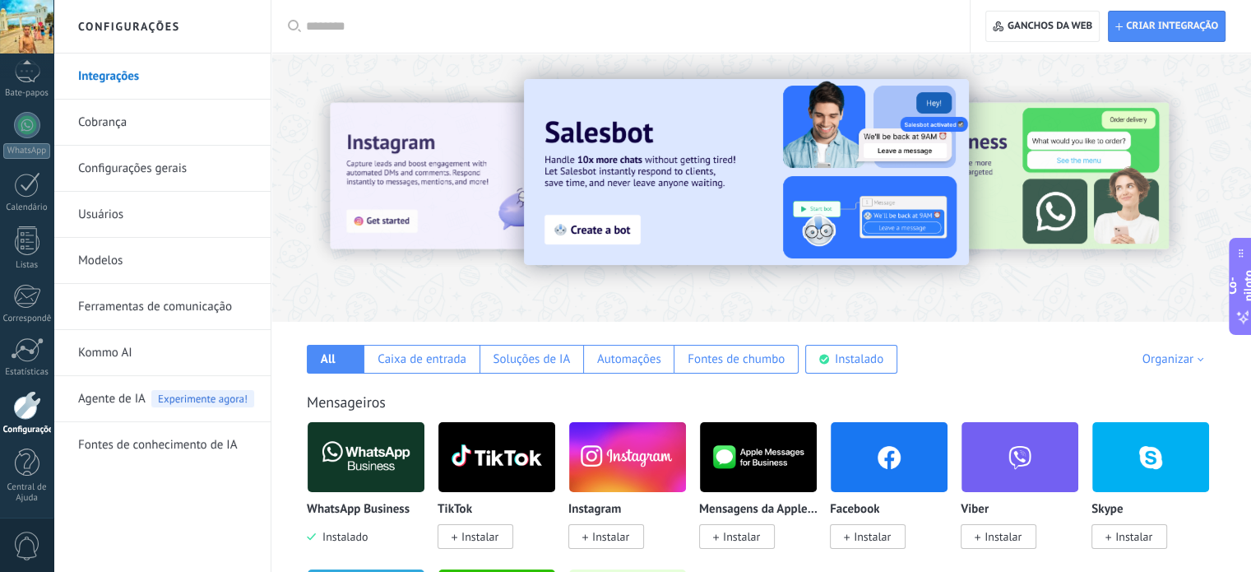
click at [1105, 170] on div at bounding box center [1169, 187] width 370 height 148
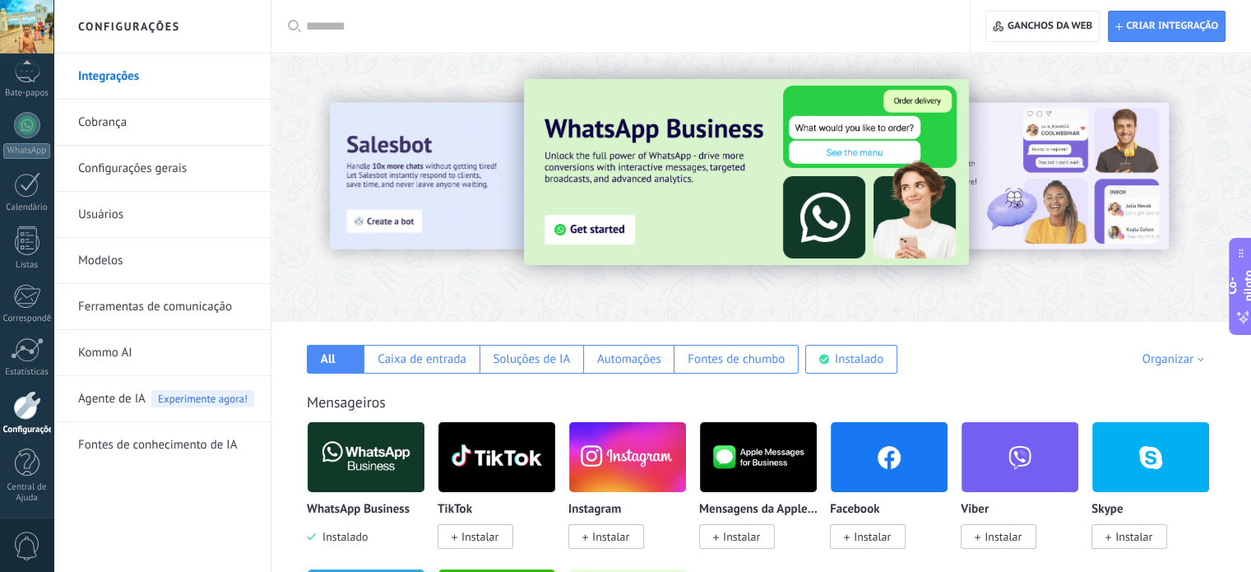
click at [1105, 170] on div at bounding box center [1169, 187] width 370 height 148
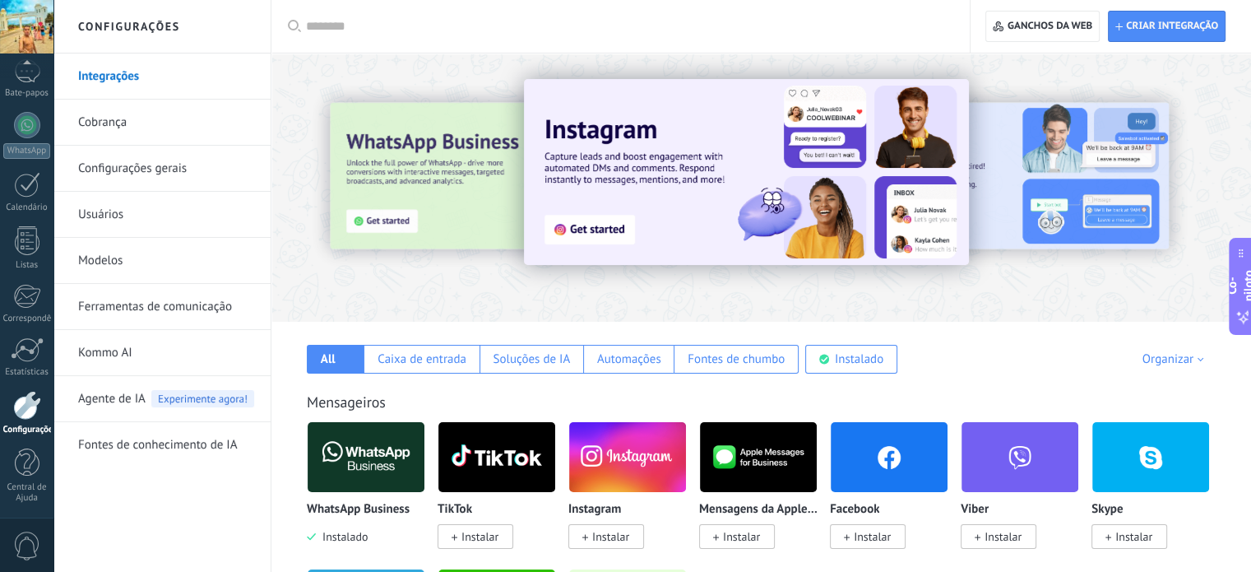
click at [1058, 179] on div at bounding box center [1169, 187] width 370 height 148
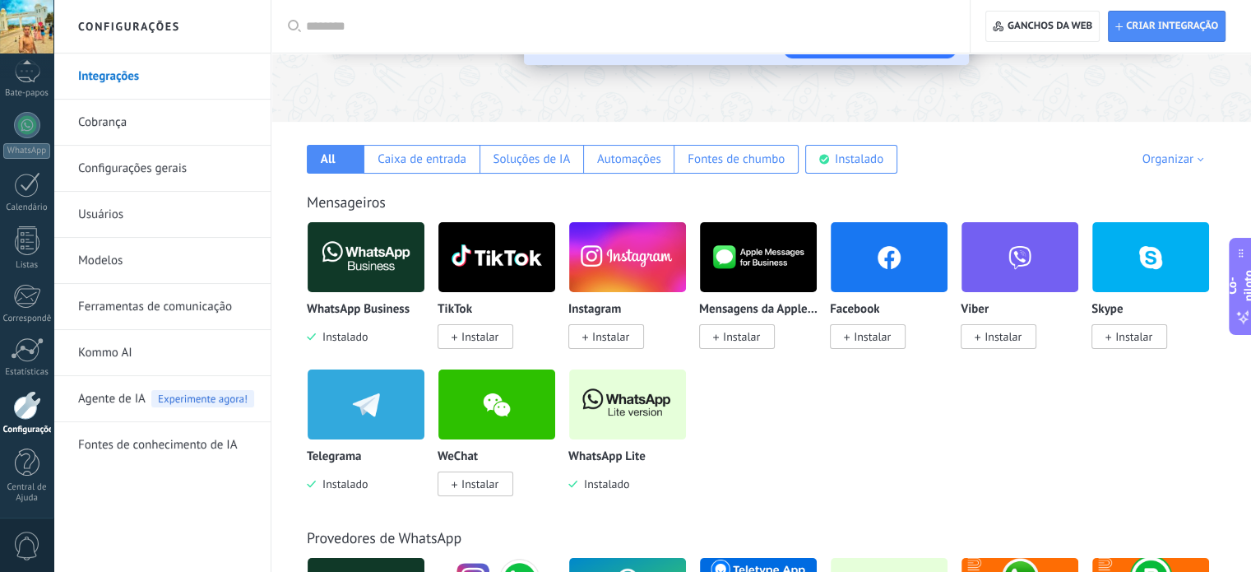
scroll to position [199, 0]
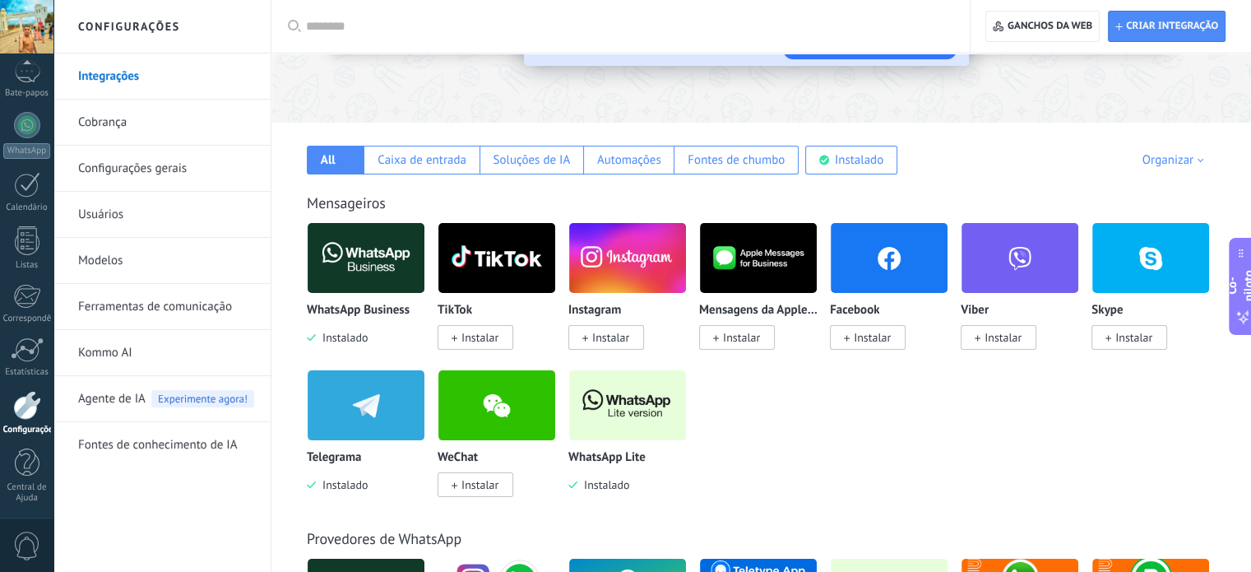
click at [484, 340] on font "Instalar" at bounding box center [479, 337] width 37 height 15
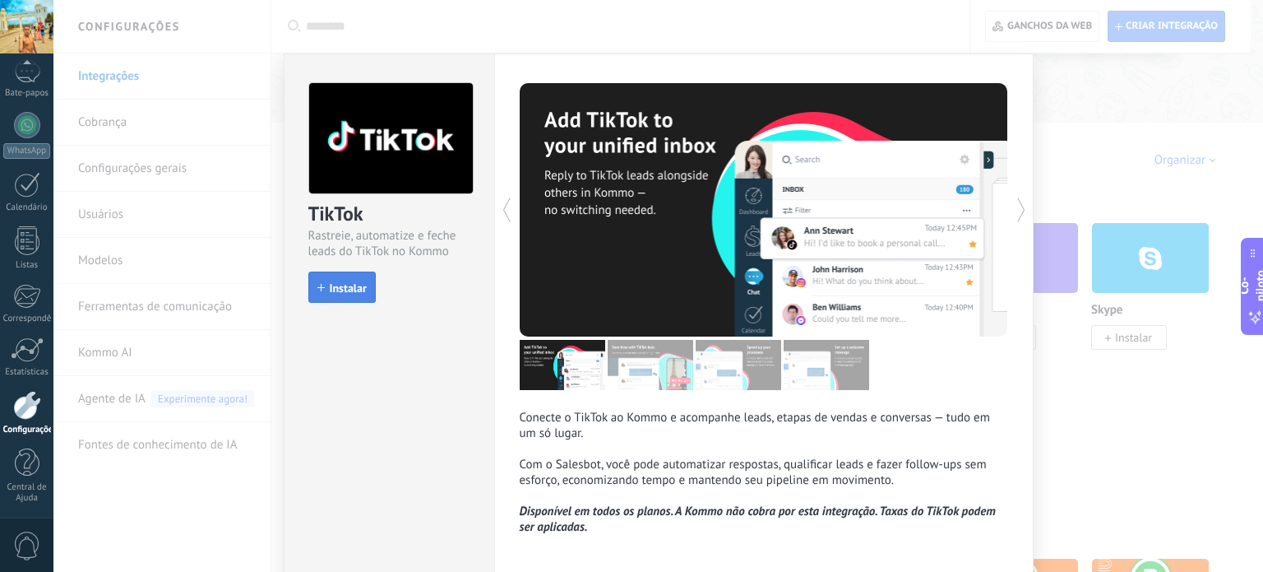
click at [330, 283] on font "Instalar" at bounding box center [348, 287] width 37 height 15
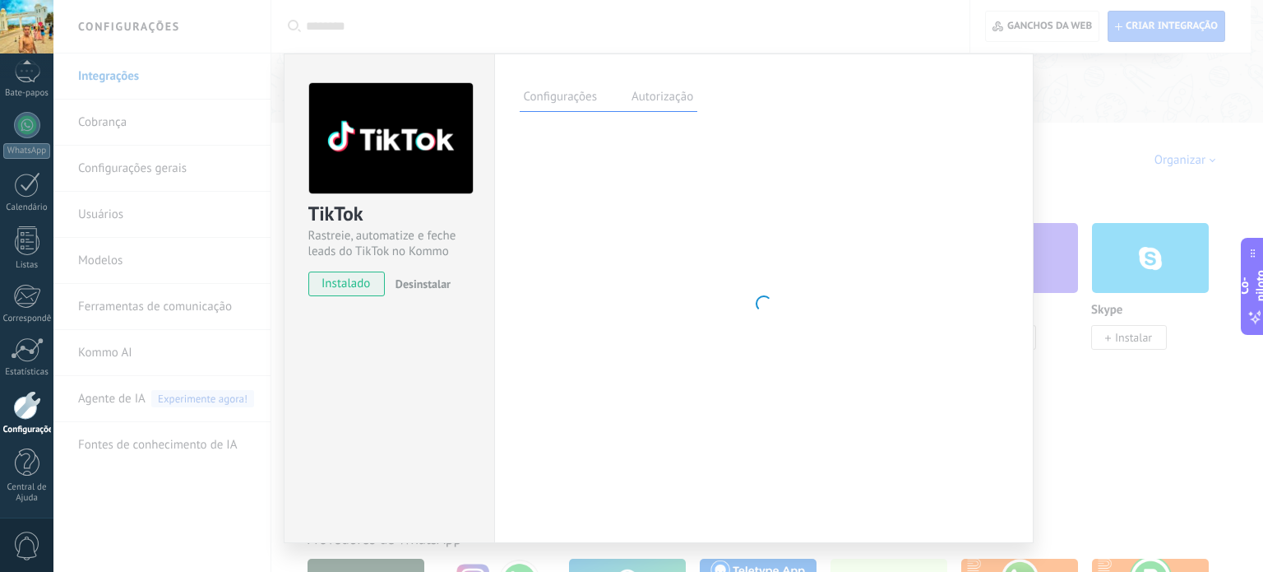
click at [1061, 157] on div "TikTok Rastreie, automatize e feche leads do TikTok no Kommo instalado Desinsta…" at bounding box center [658, 286] width 1210 height 572
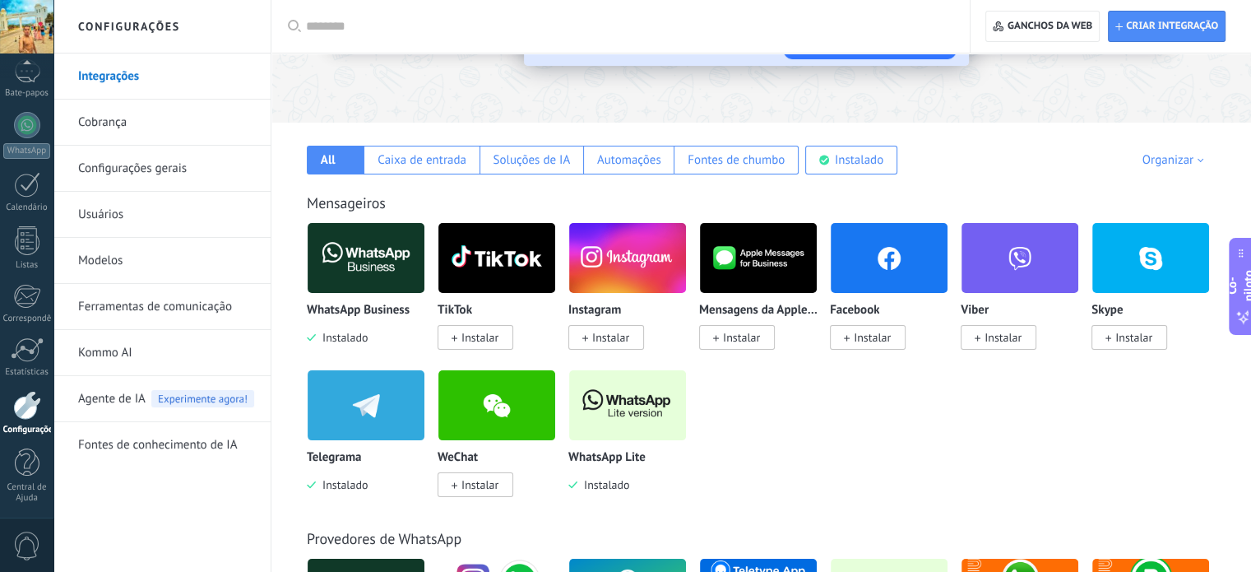
click at [604, 347] on span "Instalar" at bounding box center [606, 337] width 76 height 25
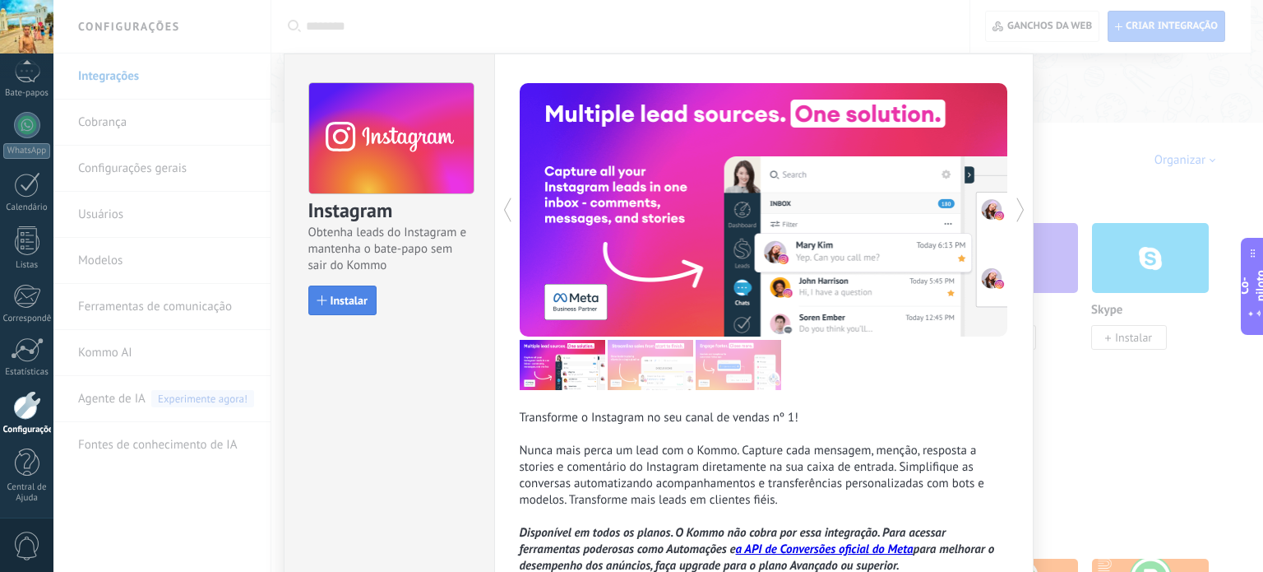
click at [350, 287] on button "Instalar" at bounding box center [342, 300] width 68 height 30
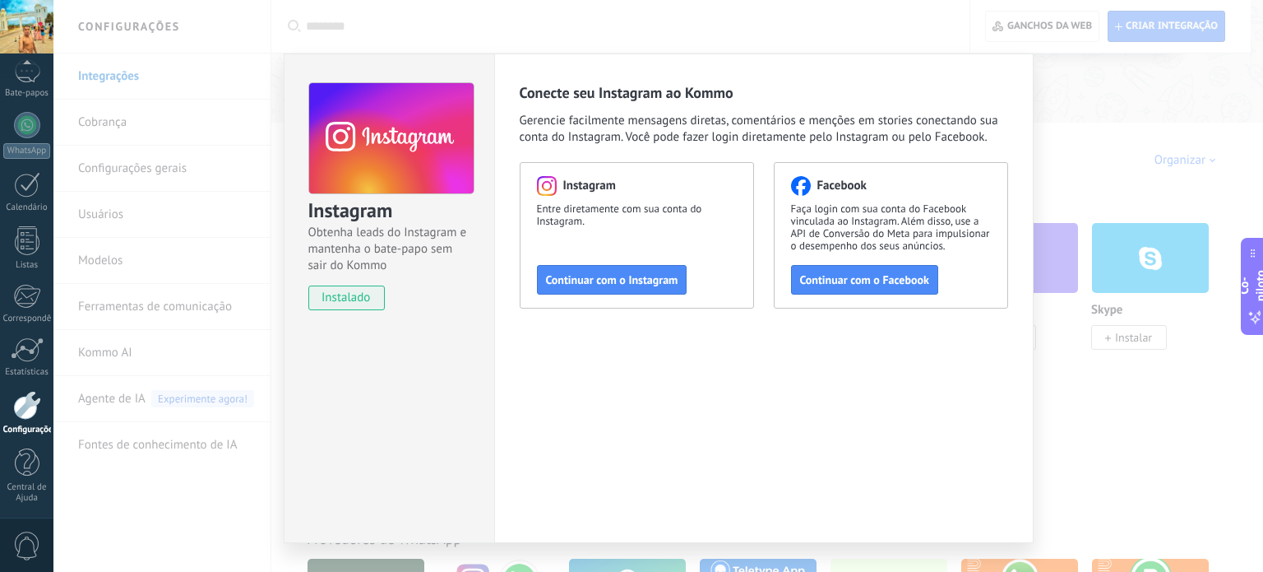
click at [1075, 151] on div "Instagram Obtenha leads do Instagram e mantenha o bate-papo sem sair do Kommo i…" at bounding box center [658, 286] width 1210 height 572
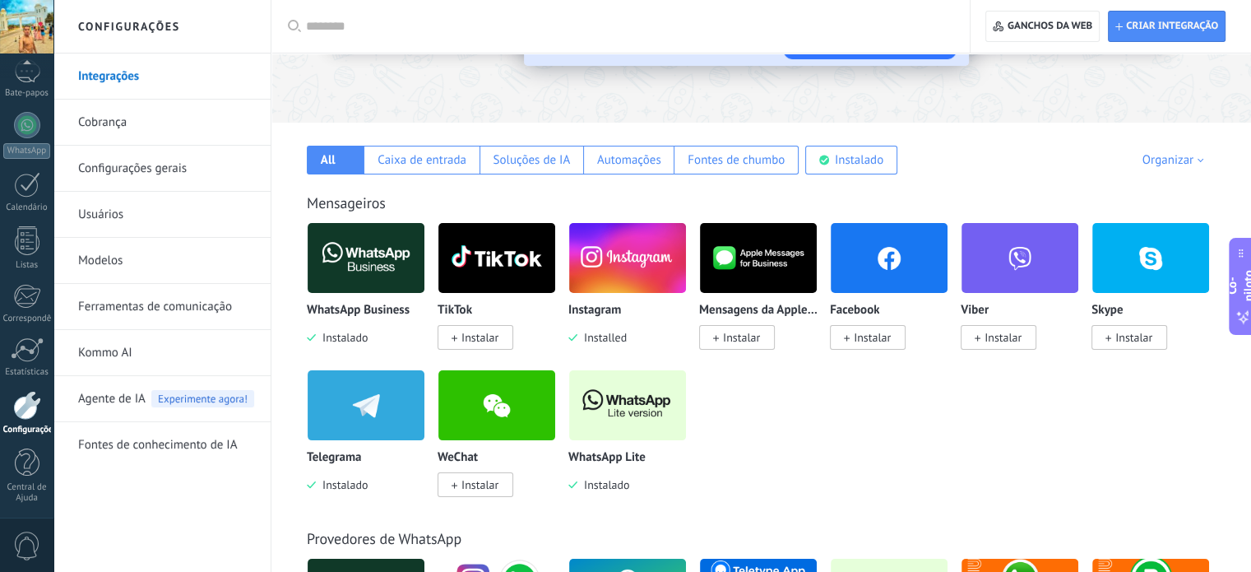
click at [865, 340] on font "Instalar" at bounding box center [872, 337] width 37 height 15
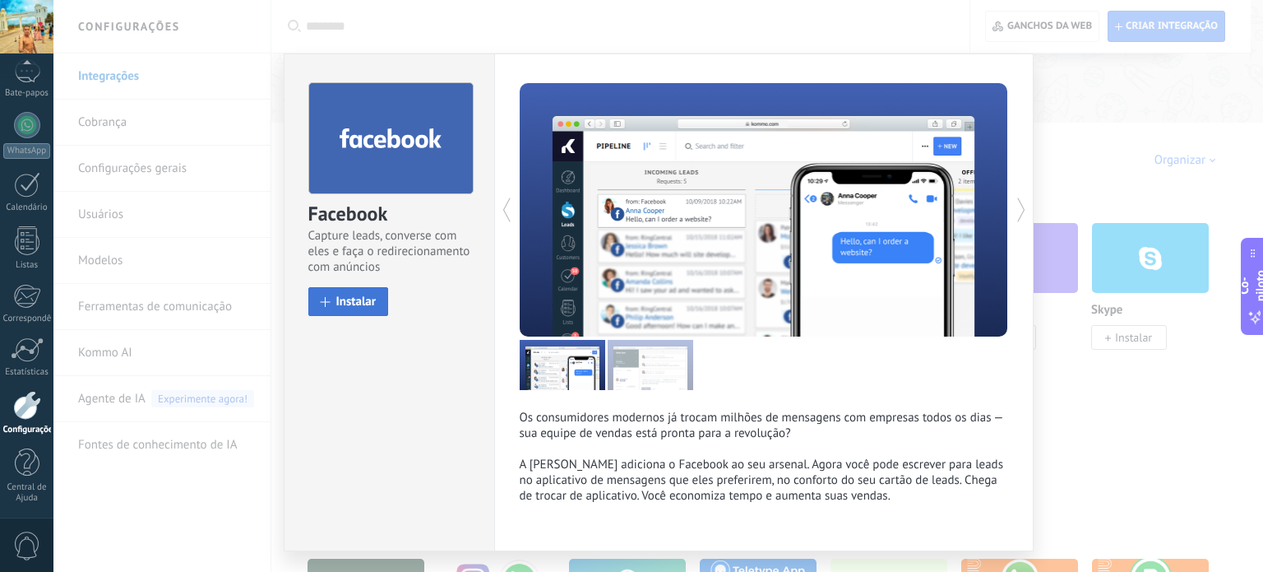
click at [359, 303] on font "Instalar" at bounding box center [356, 302] width 40 height 16
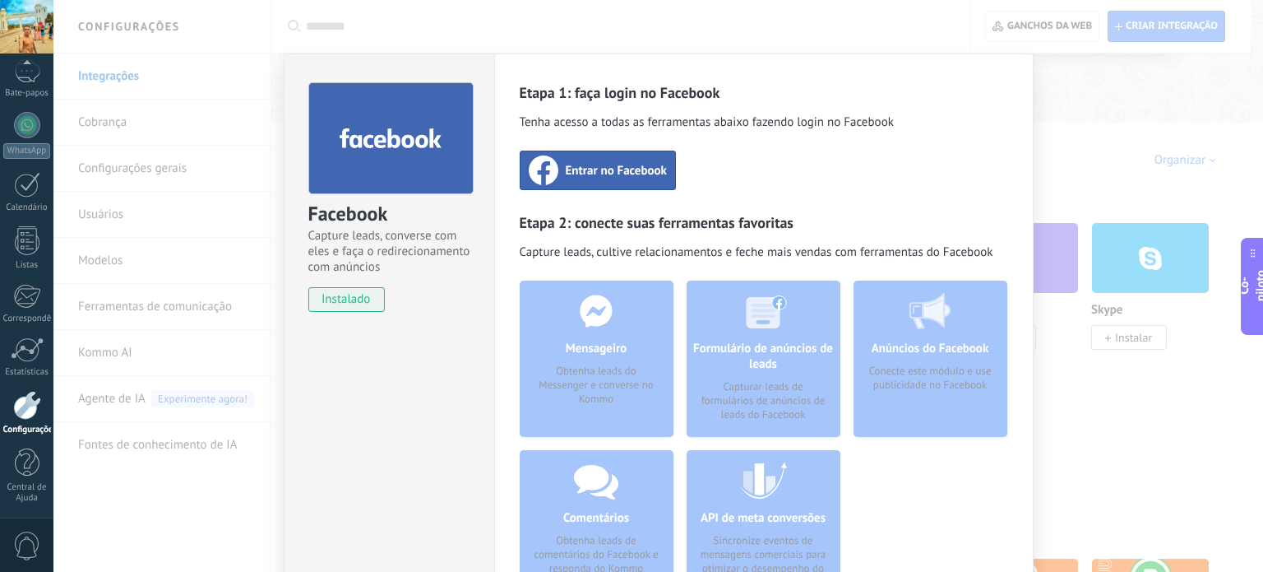
click at [1215, 114] on div "Facebook Capture leads, converse com eles e faça o redirecionamento com anúncio…" at bounding box center [658, 286] width 1210 height 572
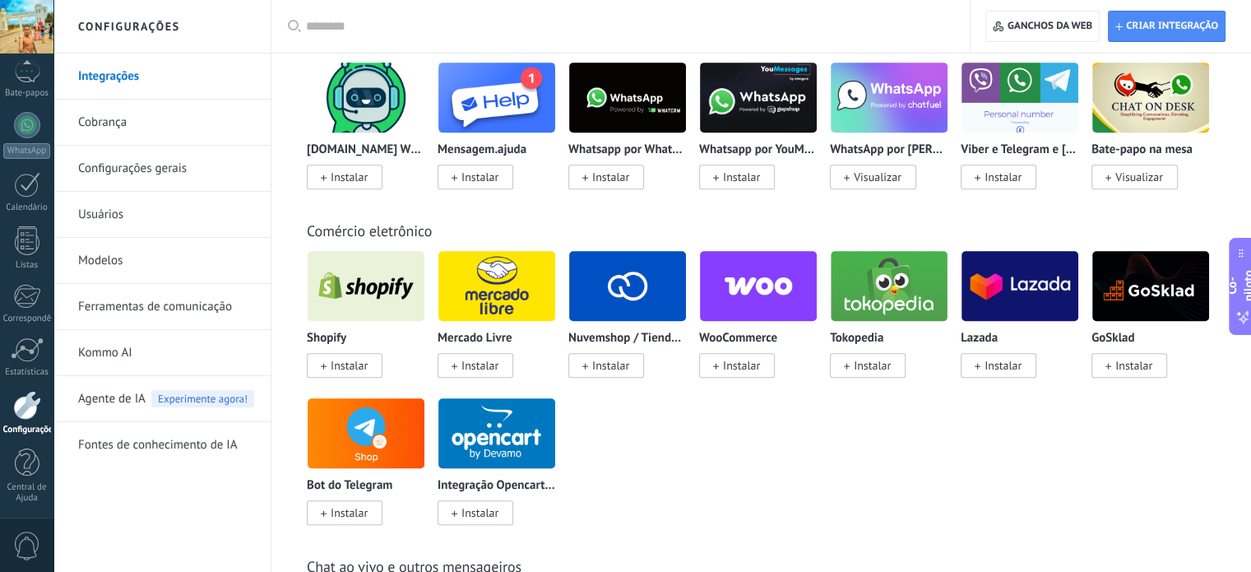
scroll to position [844, 0]
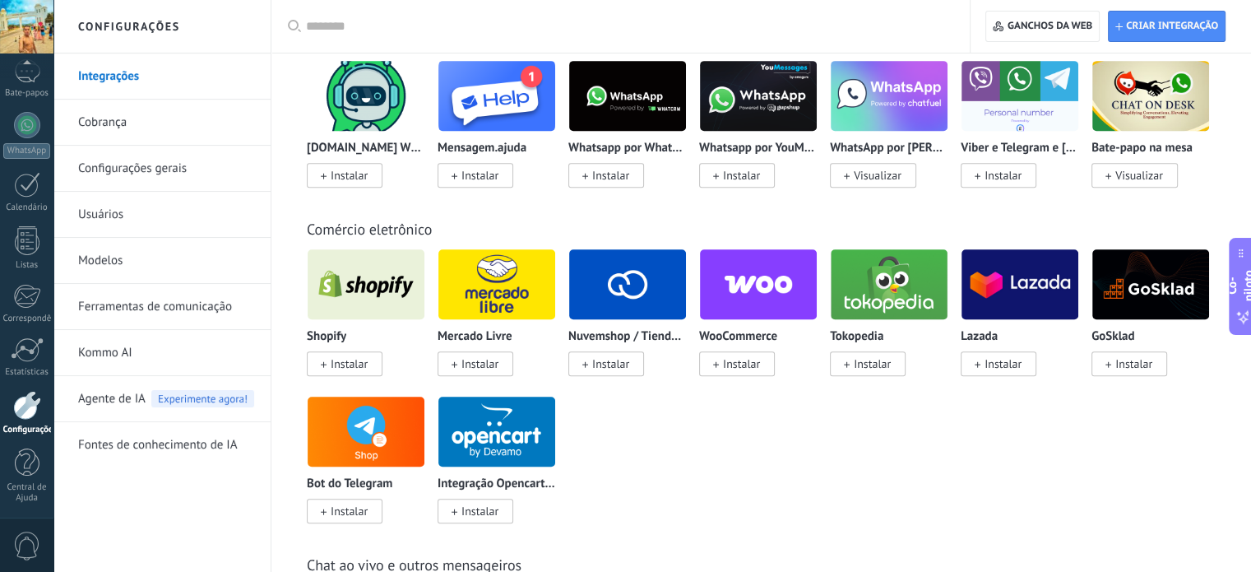
click at [364, 356] on span "Instalar" at bounding box center [345, 363] width 76 height 25
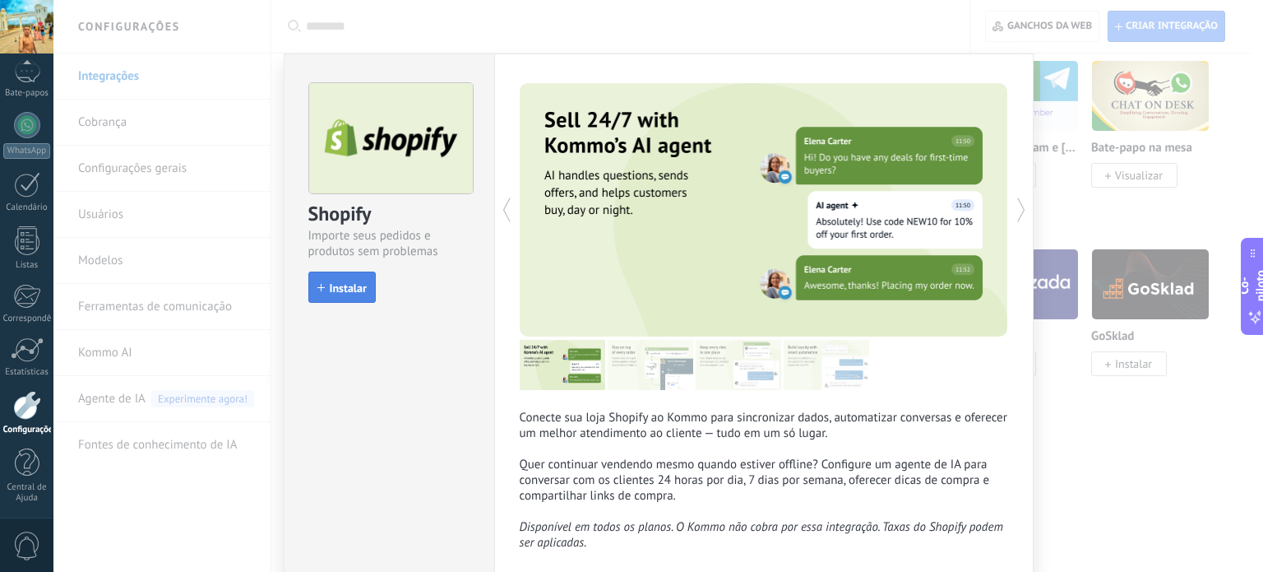
click at [348, 295] on button "Instalar" at bounding box center [341, 286] width 67 height 31
click at [1133, 368] on div "Shopify Importe seus pedidos e produtos sem problemas instalar Instalar Conecte…" at bounding box center [658, 286] width 1210 height 572
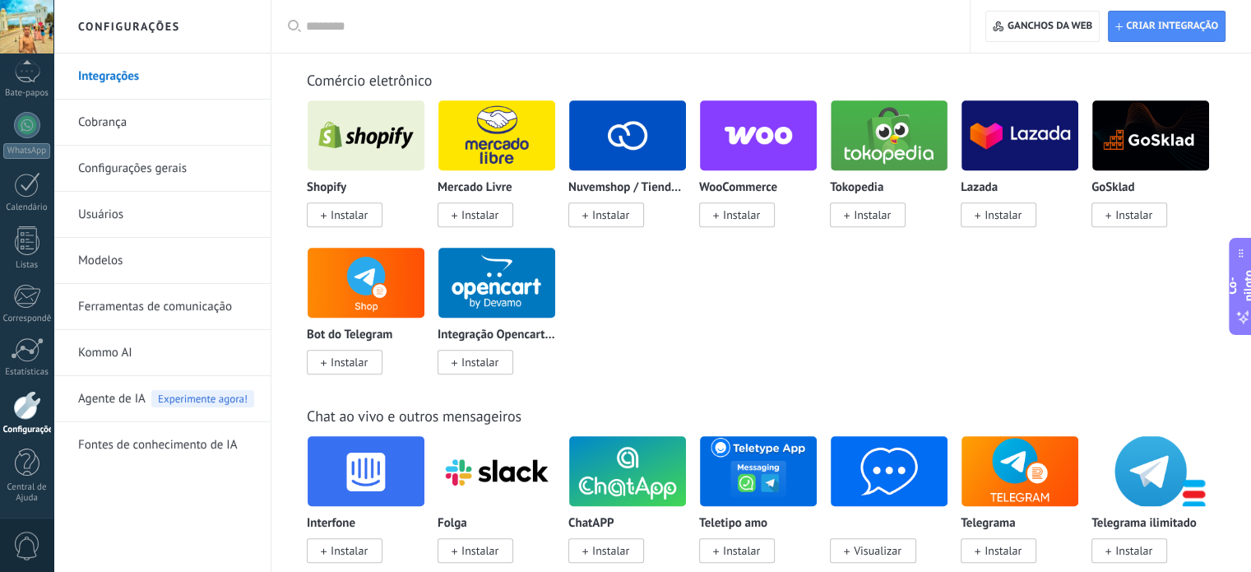
scroll to position [993, 0]
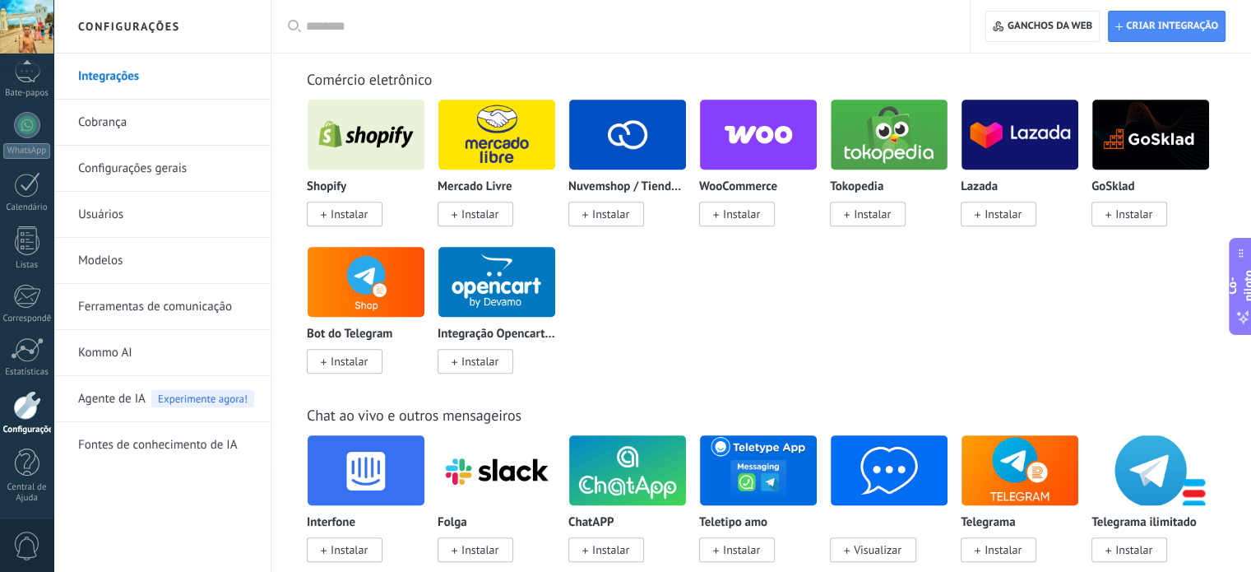
click at [338, 360] on font "Instalar" at bounding box center [349, 361] width 37 height 15
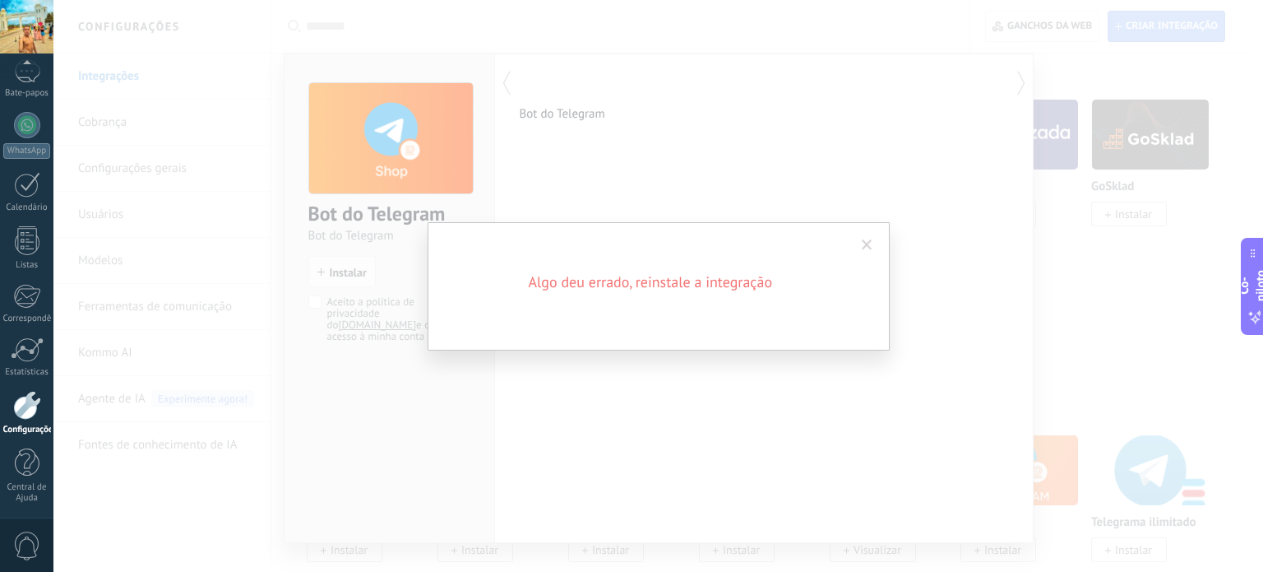
click at [863, 239] on span at bounding box center [867, 245] width 27 height 28
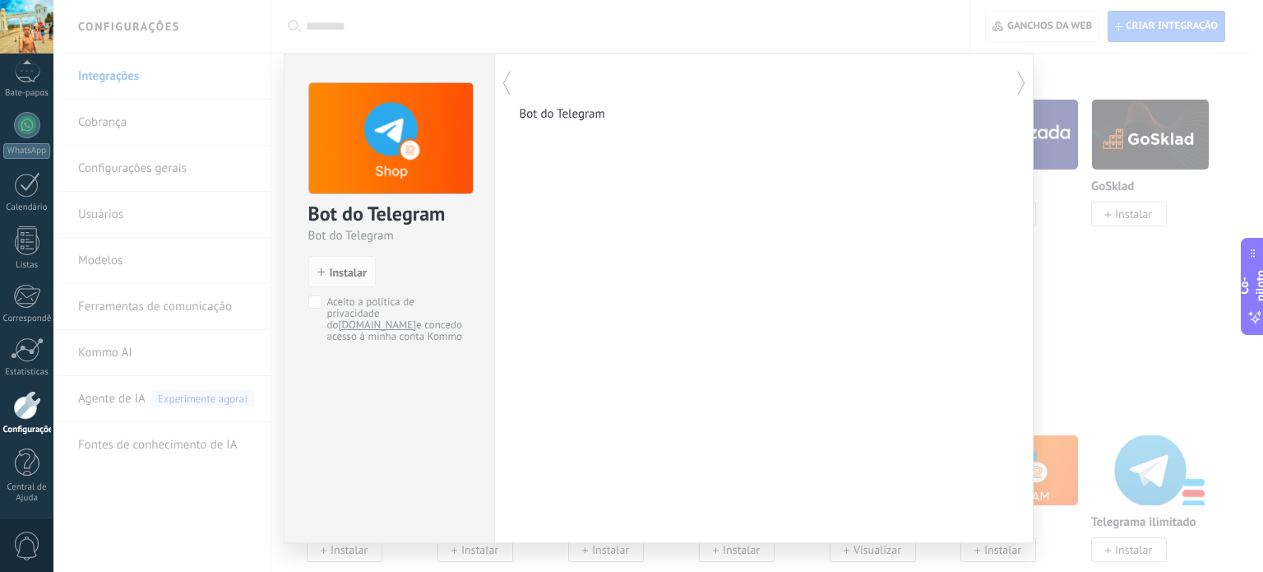
click at [1125, 147] on div "Bot do Telegram Bot do Telegram instalar Instalar Aceito a política de privacid…" at bounding box center [658, 286] width 1210 height 572
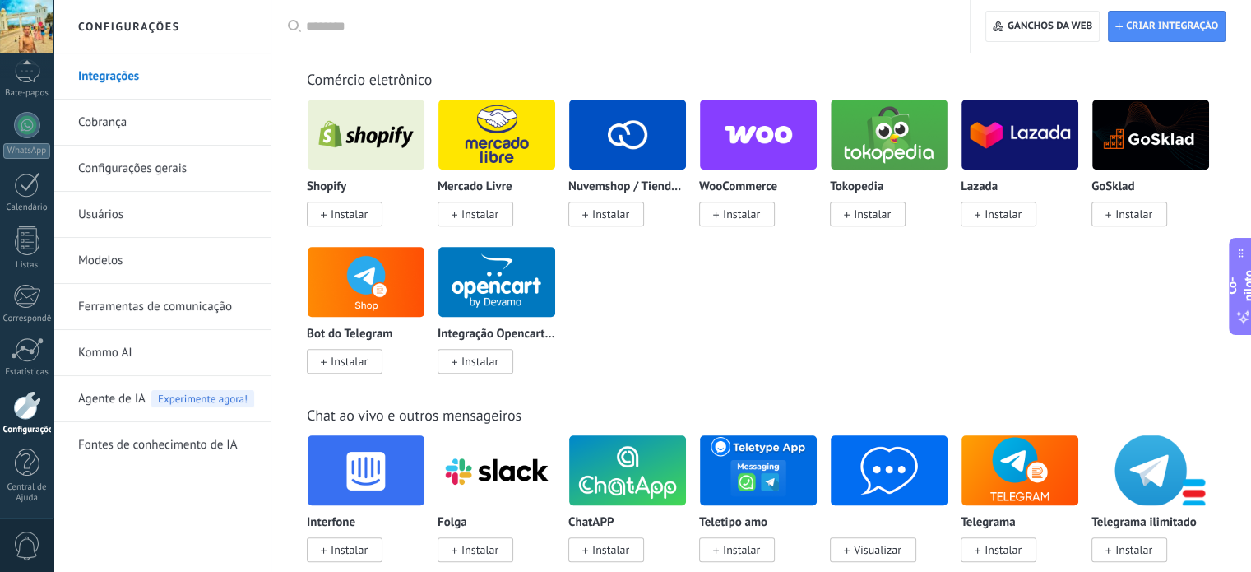
click at [352, 367] on font "Instalar" at bounding box center [349, 361] width 37 height 15
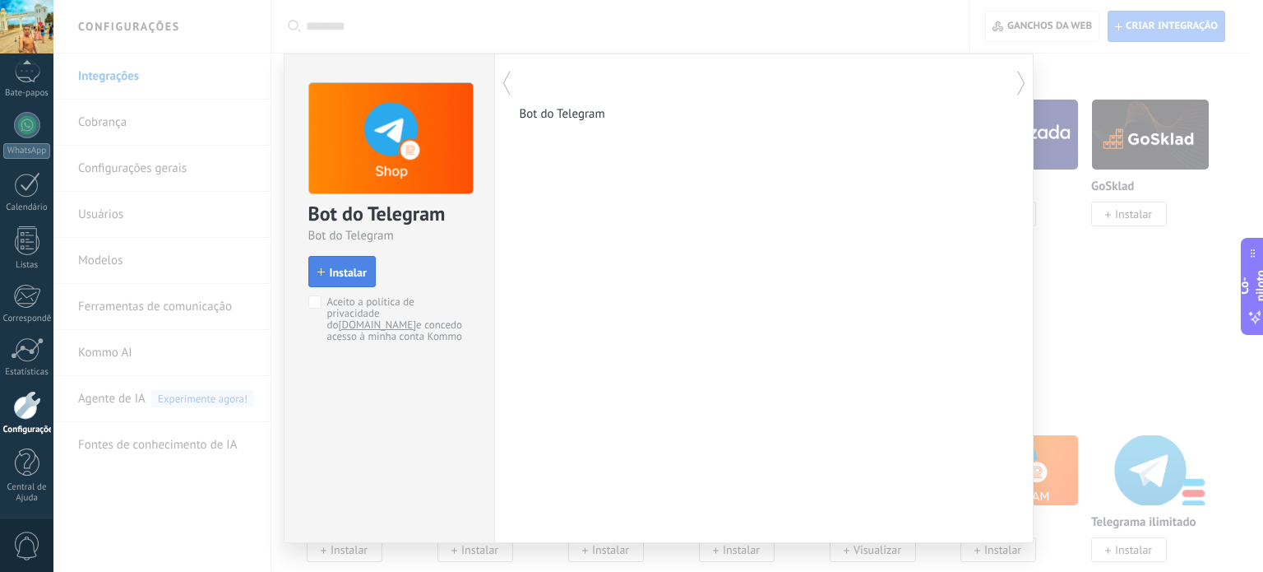
click at [330, 275] on font "Instalar" at bounding box center [348, 272] width 37 height 15
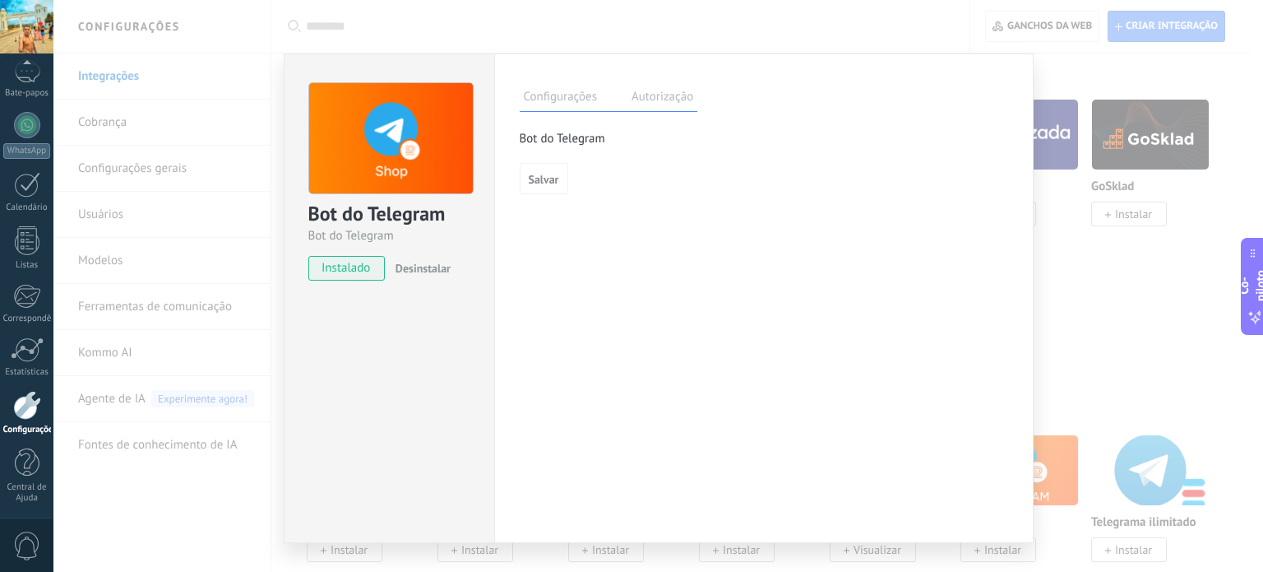
click at [1109, 254] on div "Bot do Telegram Bot do Telegram instalado Desinstalar Configurações Autorização…" at bounding box center [658, 286] width 1210 height 572
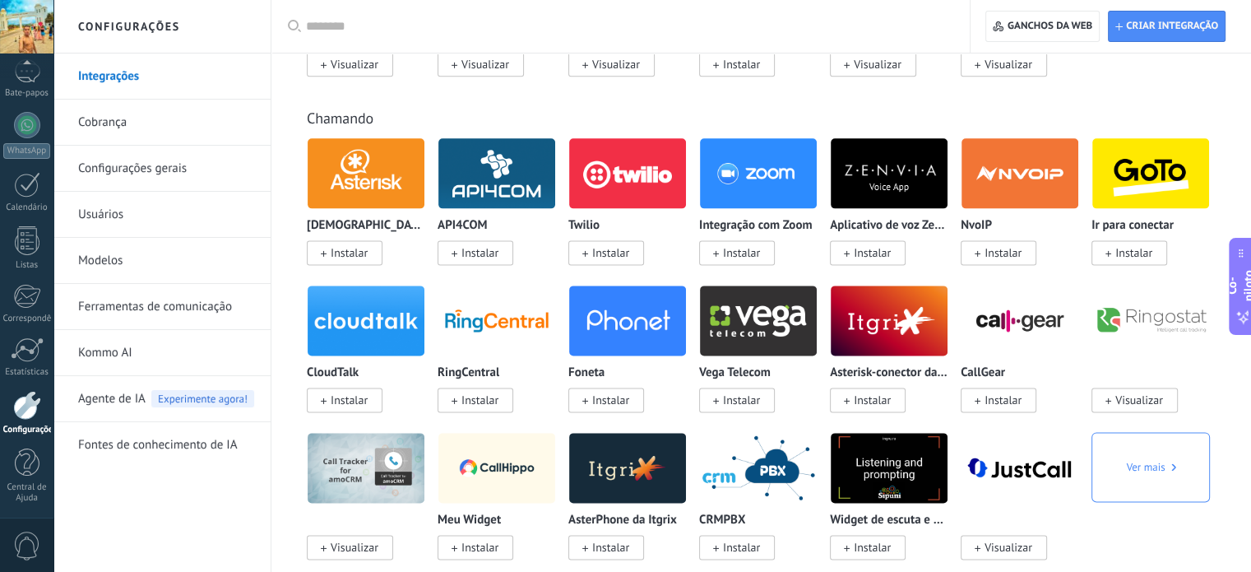
scroll to position [2109, 0]
click at [31, 190] on div at bounding box center [27, 184] width 26 height 25
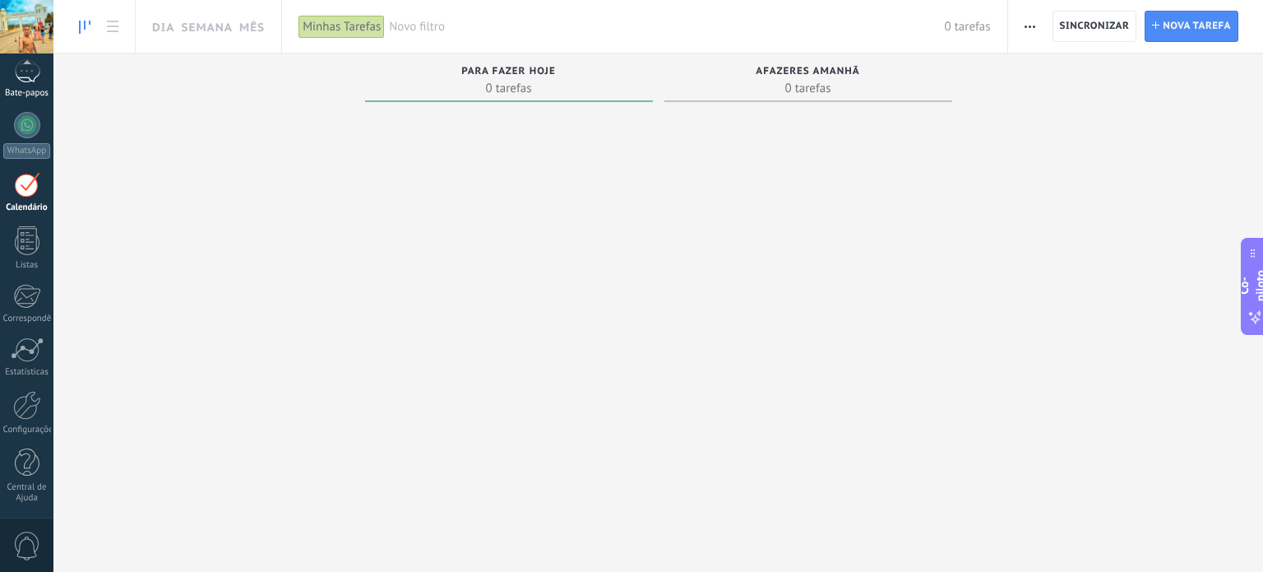
click at [17, 81] on div at bounding box center [27, 71] width 26 height 24
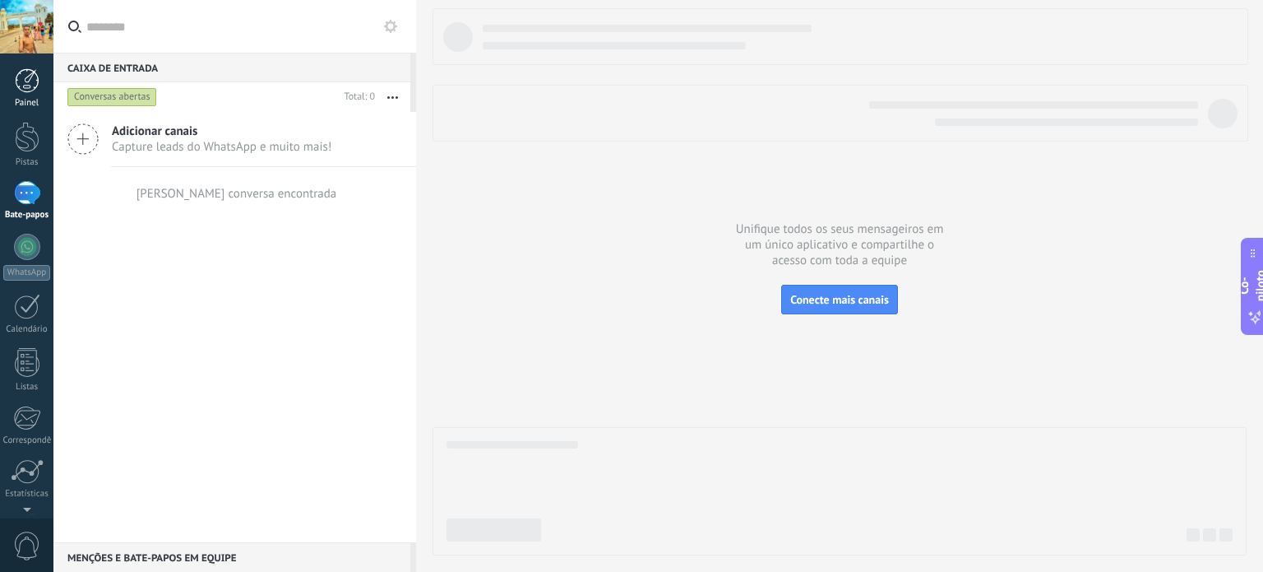
click at [35, 107] on font "Painel" at bounding box center [27, 103] width 24 height 12
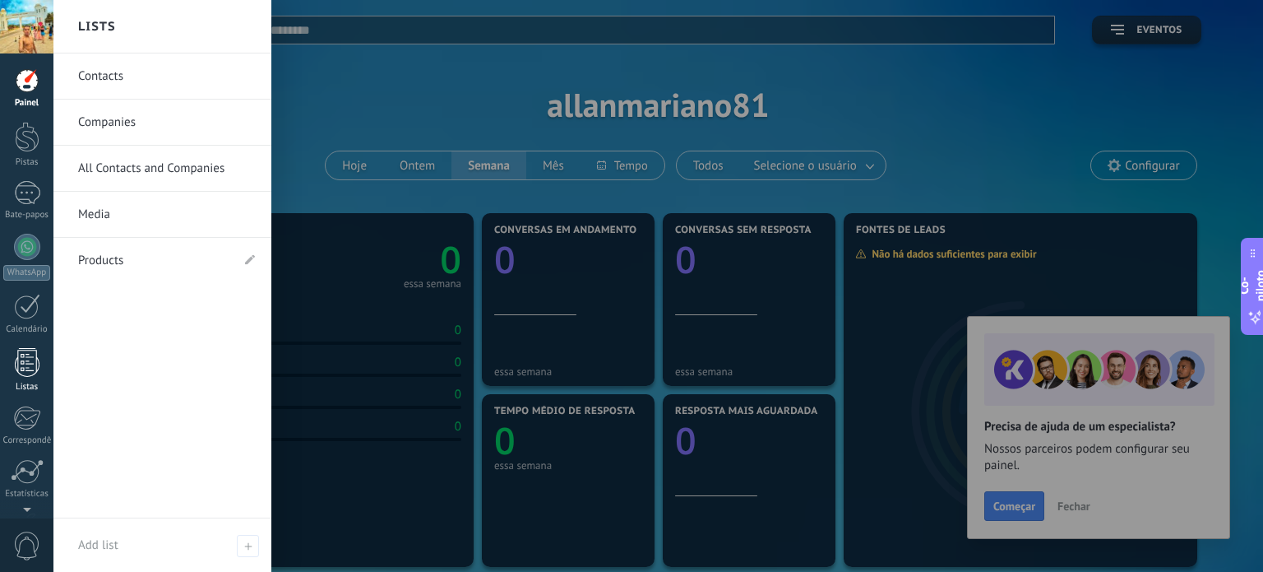
click at [30, 368] on div at bounding box center [27, 362] width 25 height 29
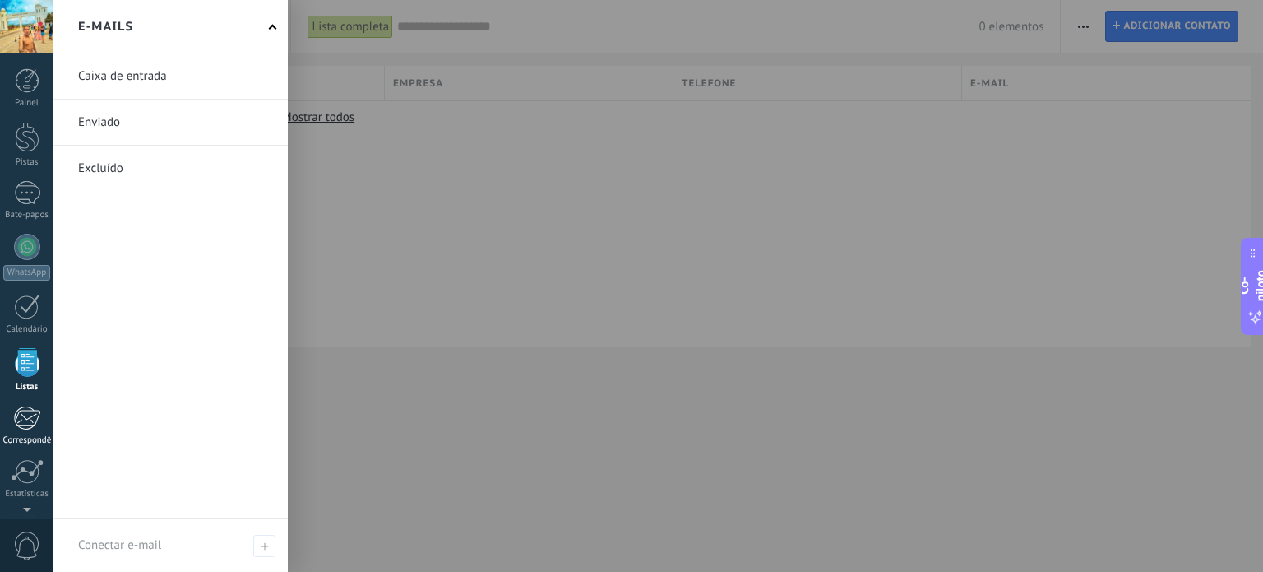
click at [28, 406] on div at bounding box center [26, 417] width 27 height 25
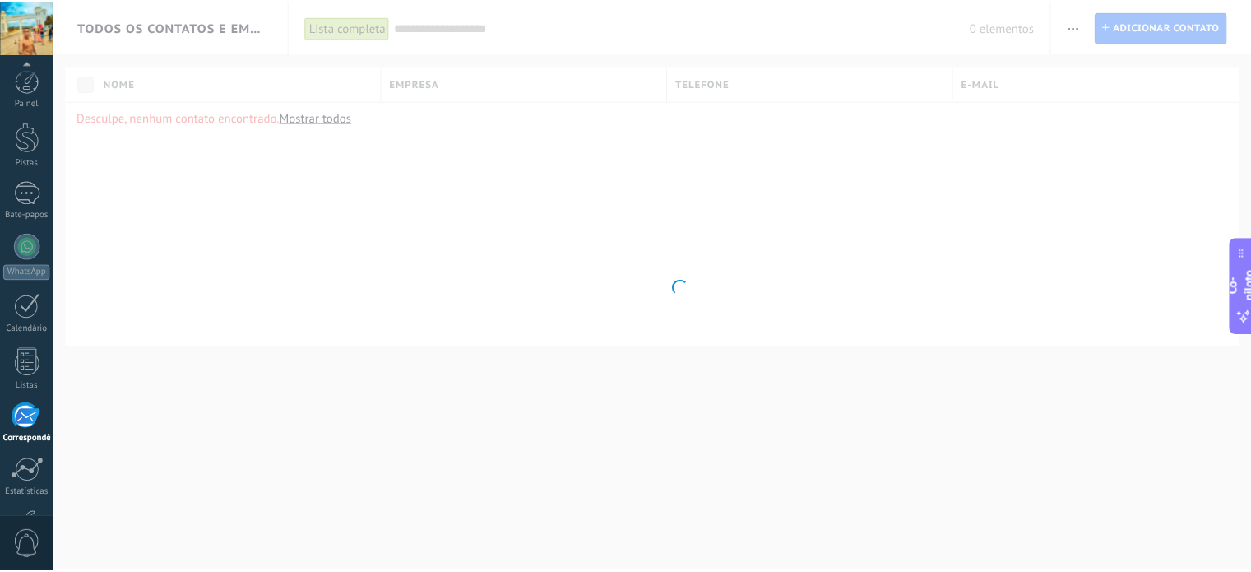
scroll to position [122, 0]
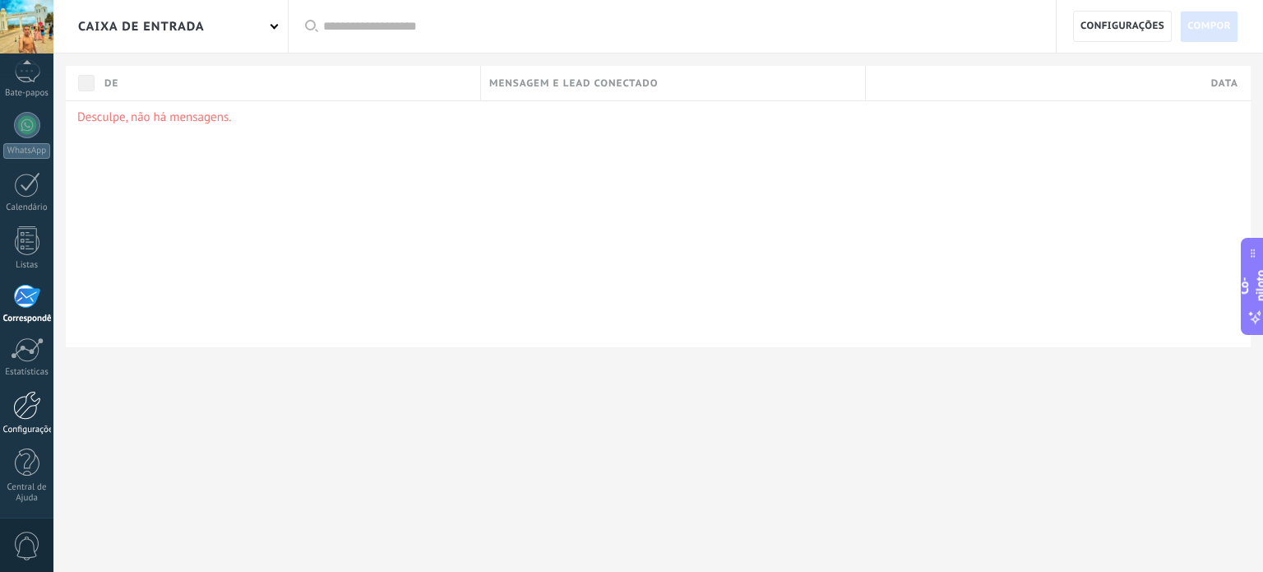
click at [35, 410] on div at bounding box center [27, 405] width 28 height 29
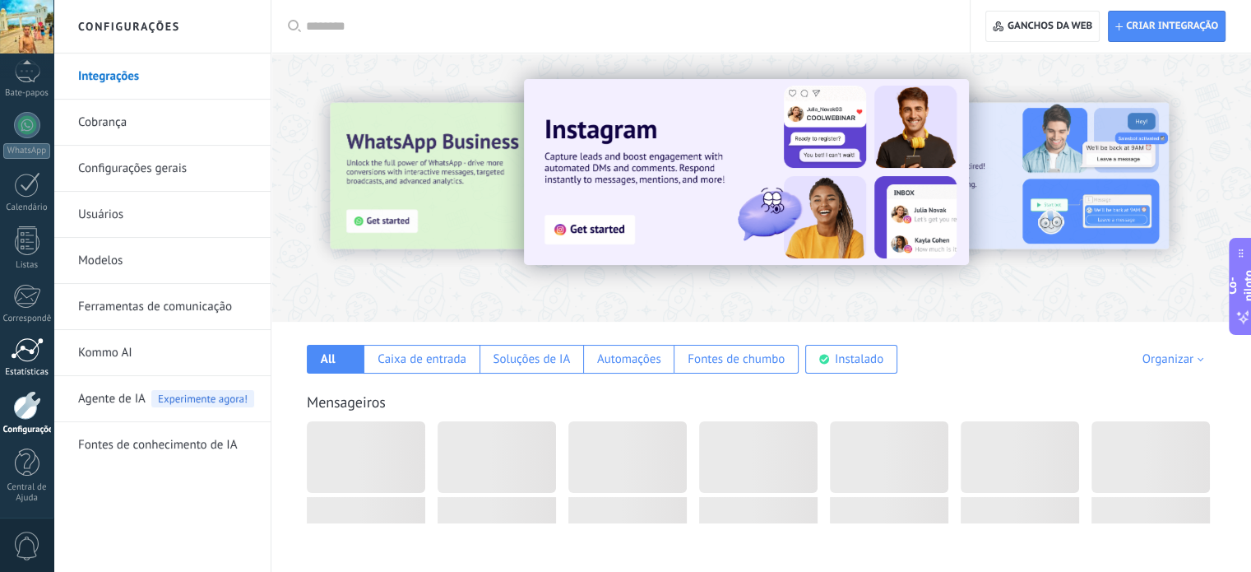
click at [21, 351] on div at bounding box center [27, 349] width 33 height 25
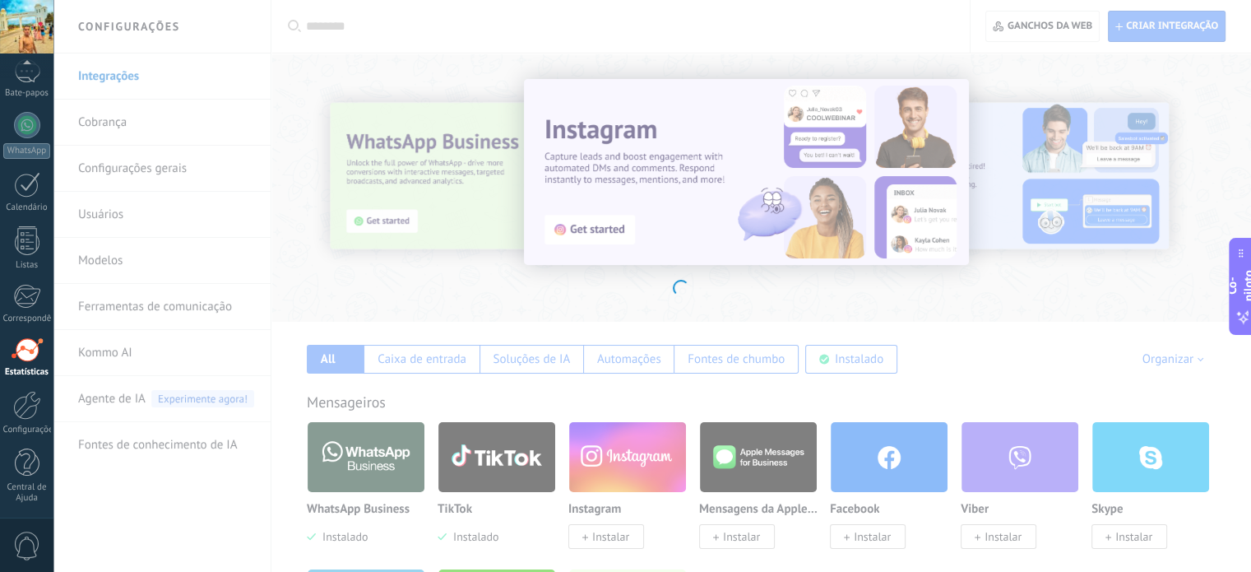
click at [21, 351] on div at bounding box center [27, 349] width 33 height 25
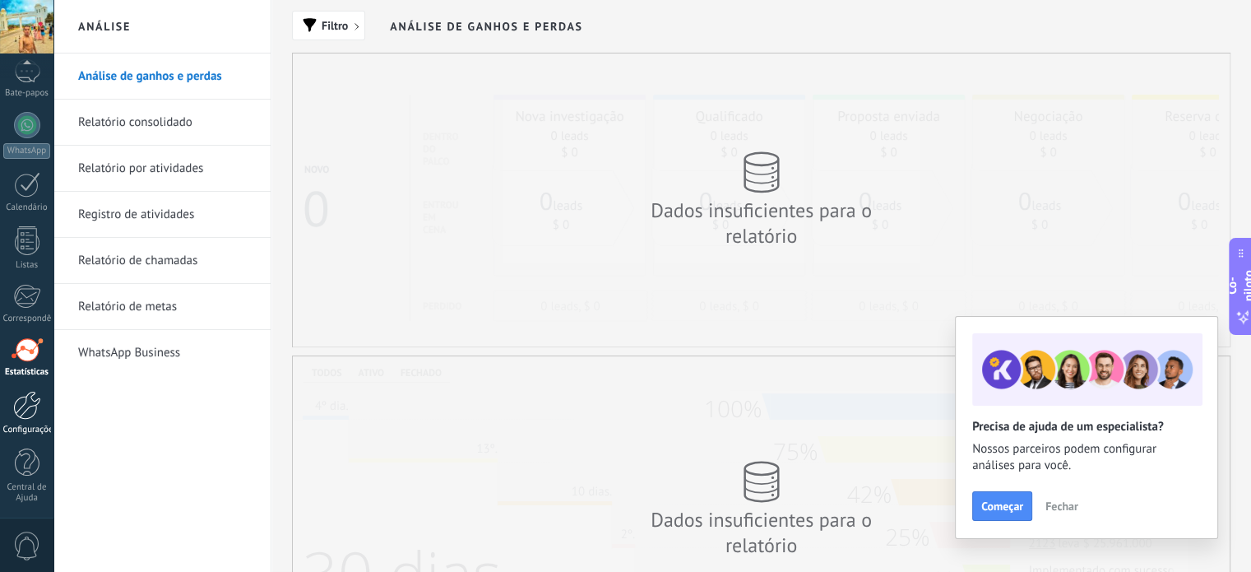
click at [20, 407] on div at bounding box center [27, 405] width 28 height 29
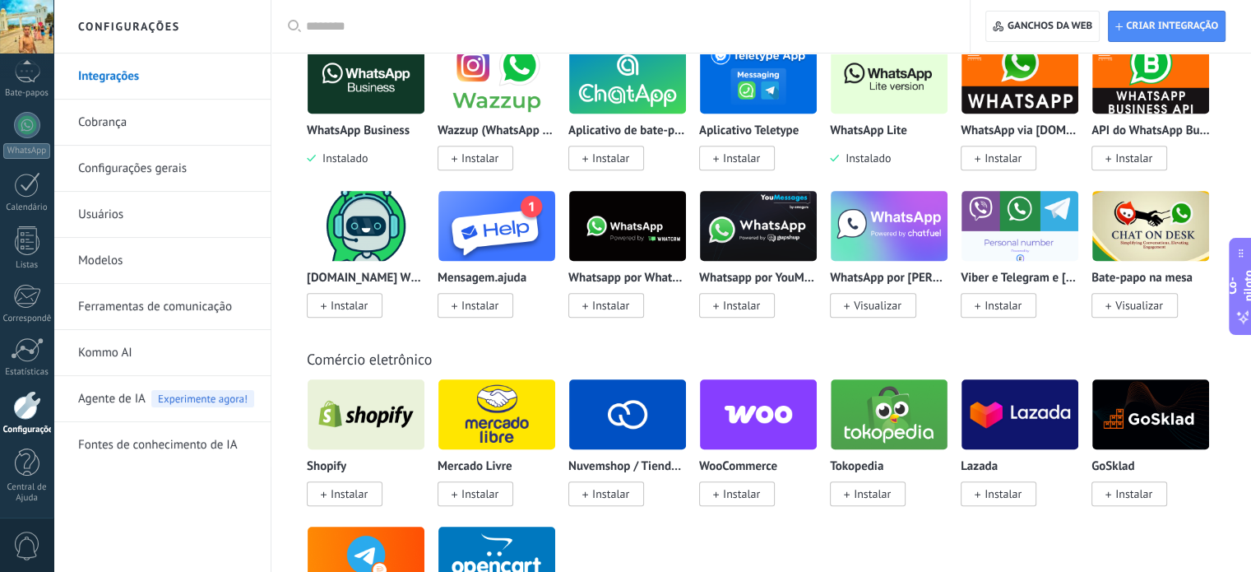
scroll to position [714, 0]
click at [337, 302] on font "Instalar" at bounding box center [349, 305] width 37 height 15
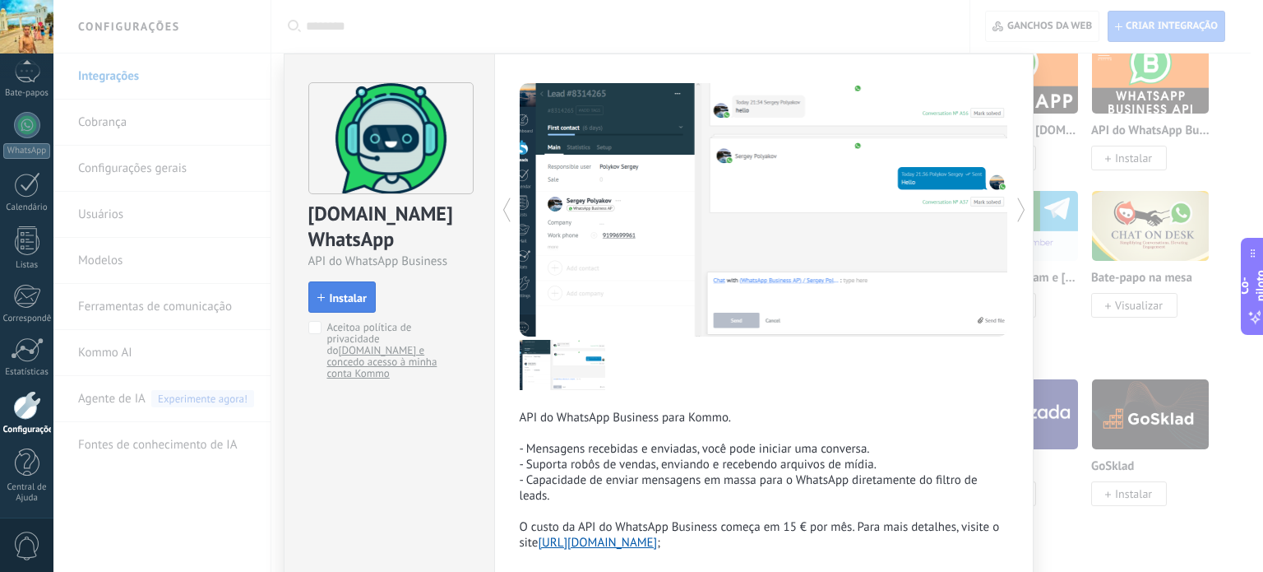
click at [340, 302] on font "Instalar" at bounding box center [348, 297] width 37 height 15
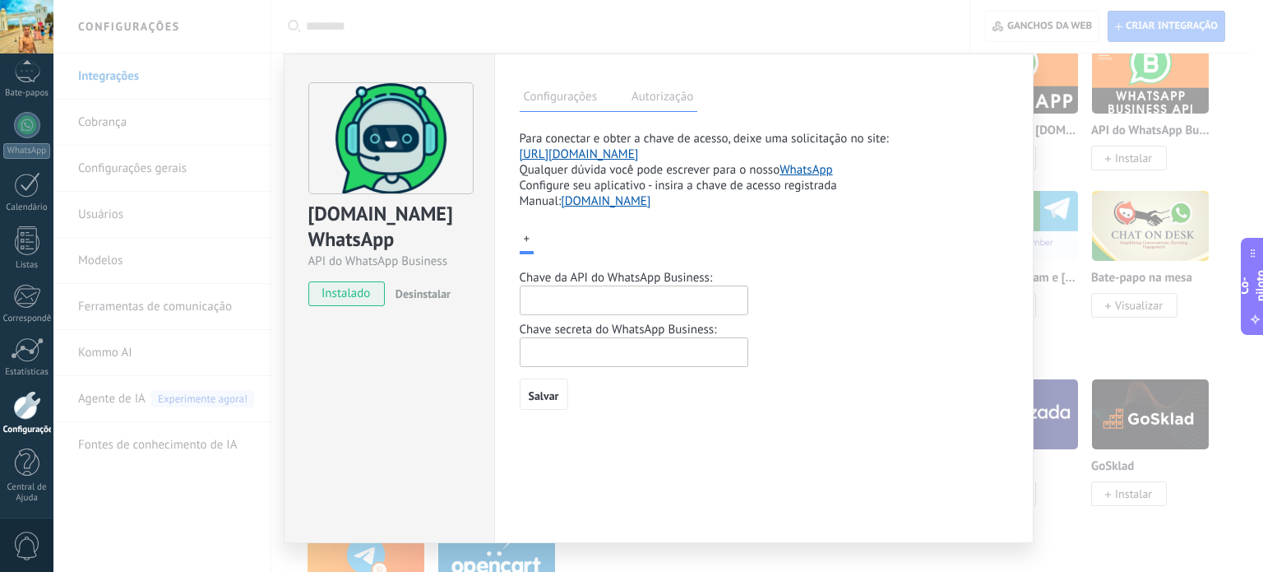
click at [1073, 131] on div "ChatArchitect.com WhatsApp API do WhatsApp Business instalado Desinstalar Confi…" at bounding box center [658, 286] width 1210 height 572
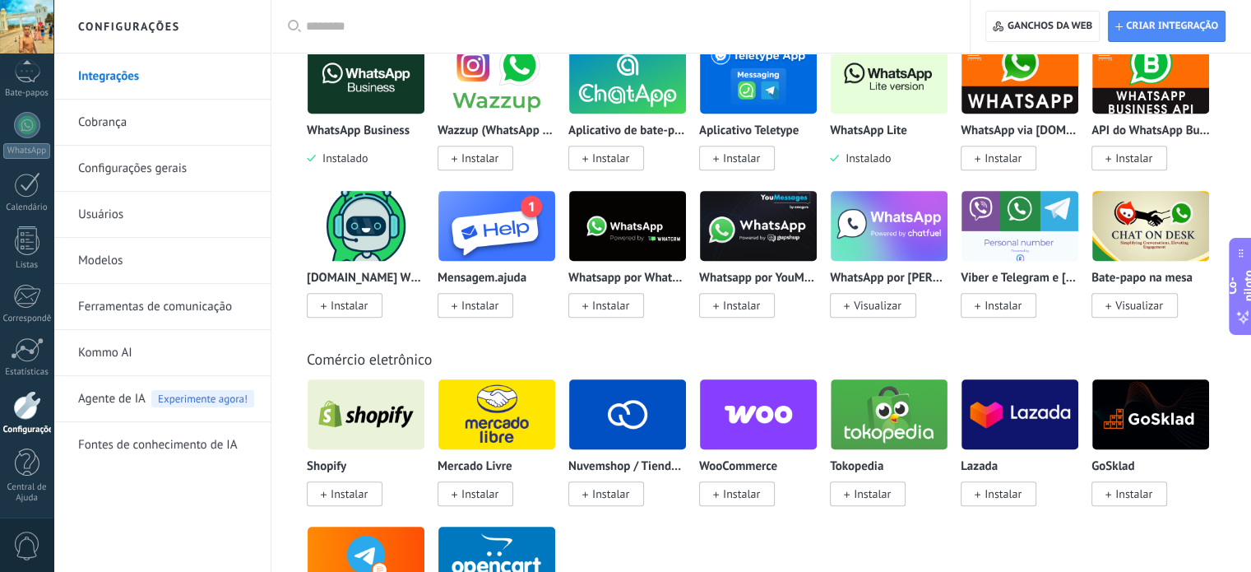
click at [367, 299] on font "Instalar" at bounding box center [349, 305] width 37 height 15
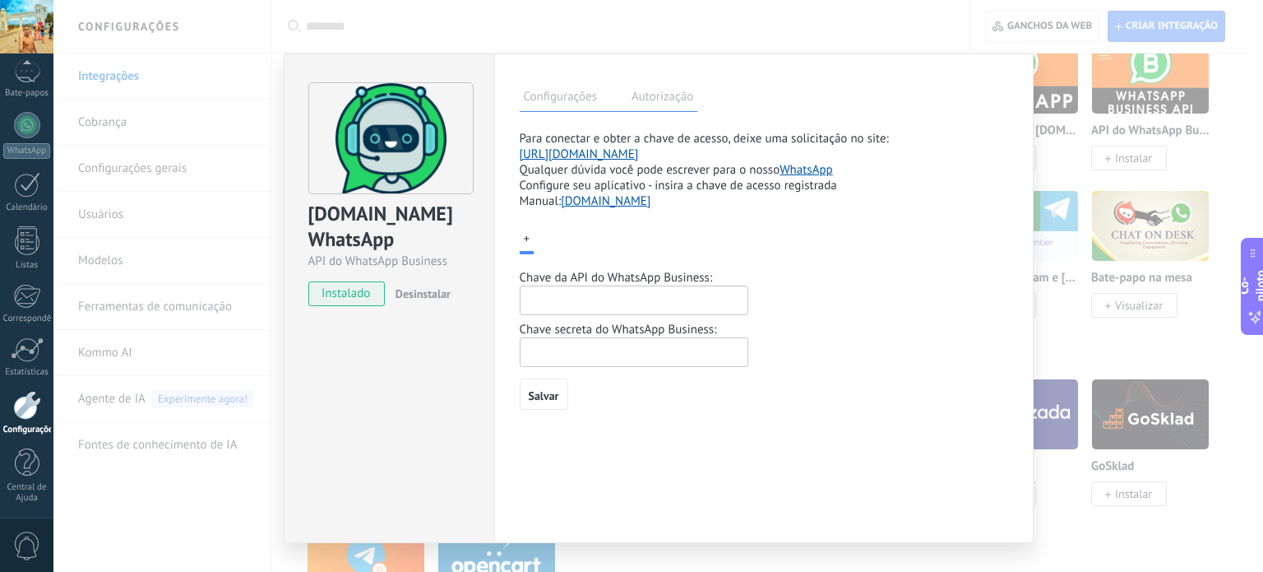
click at [1135, 208] on div "ChatArchitect.com WhatsApp API do WhatsApp Business instalado Desinstalar Confi…" at bounding box center [658, 286] width 1210 height 572
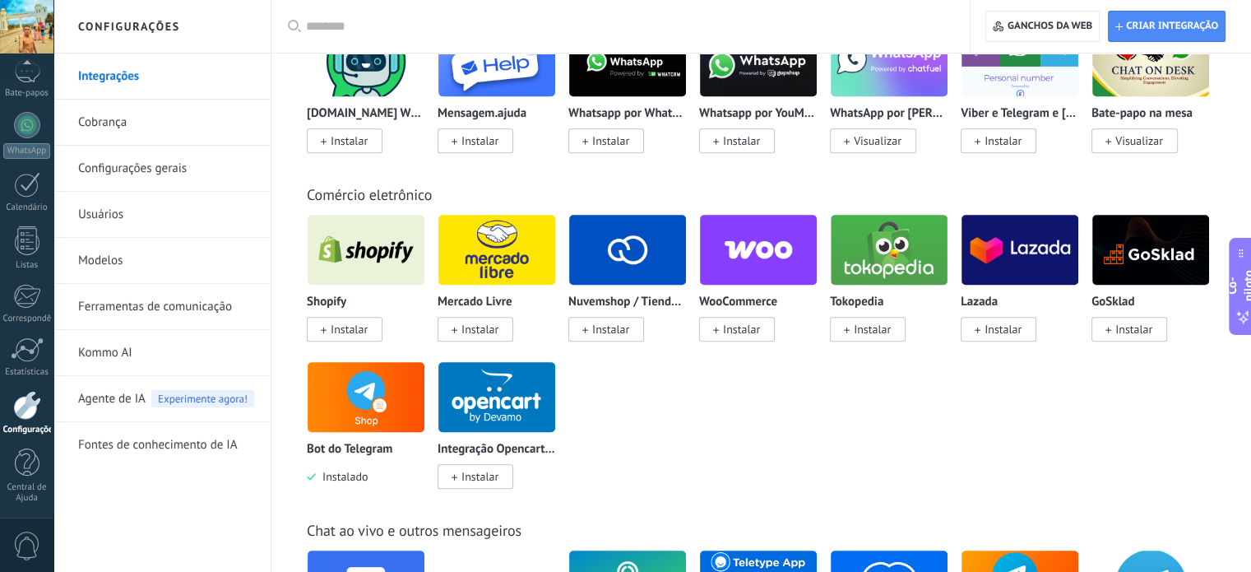
scroll to position [926, 0]
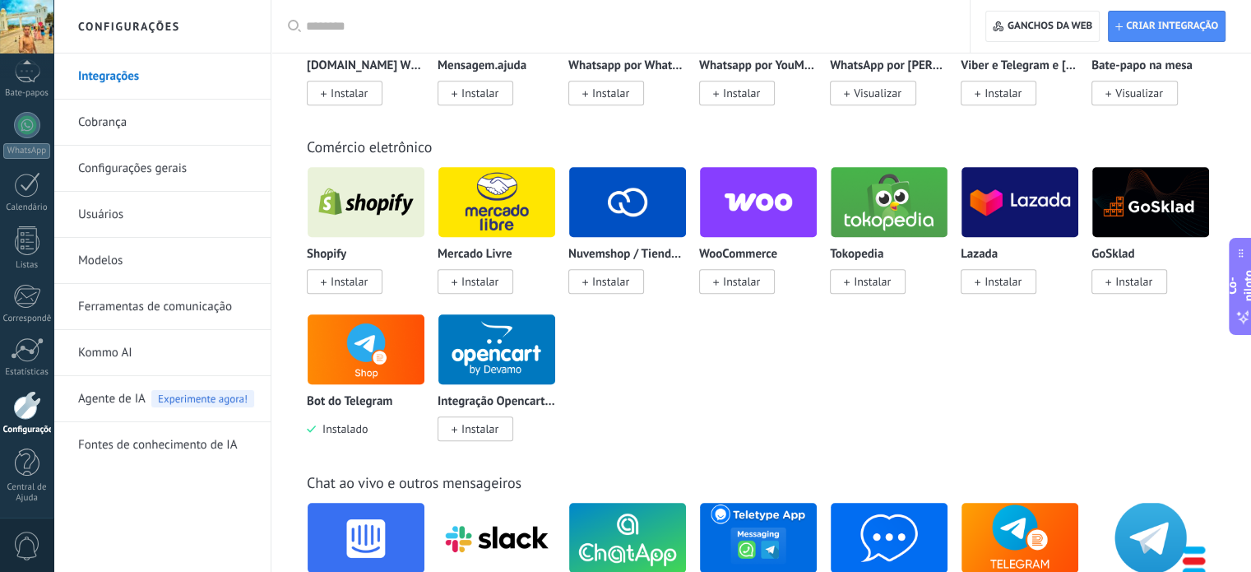
click at [563, 284] on div "Mercado Livre Instalar" at bounding box center [503, 239] width 131 height 147
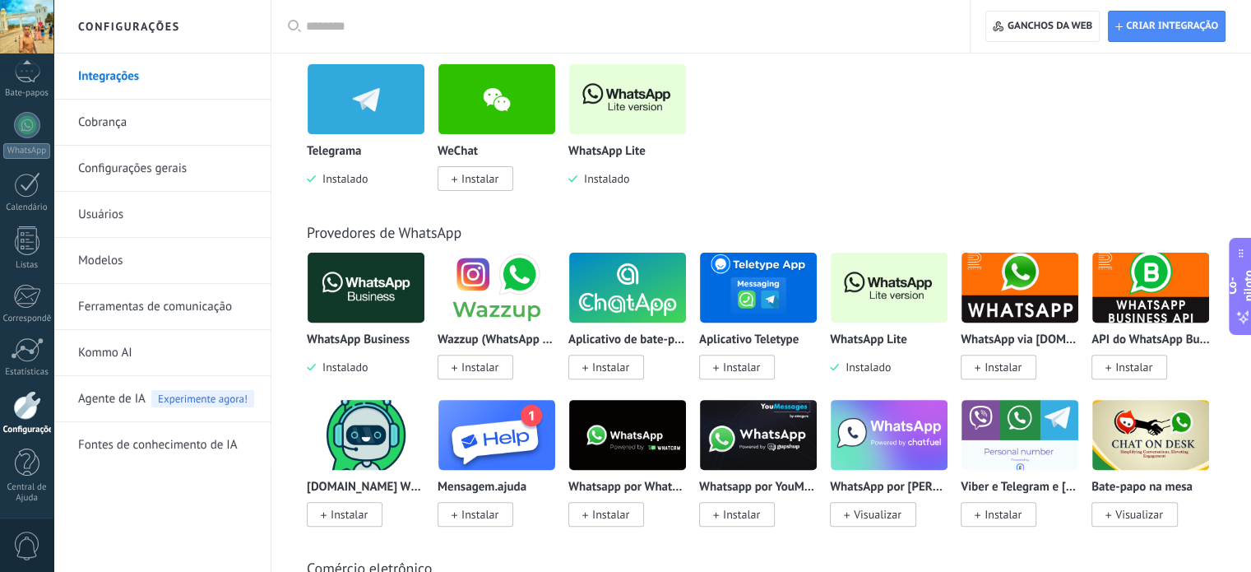
scroll to position [505, 0]
click at [869, 285] on img at bounding box center [889, 288] width 117 height 80
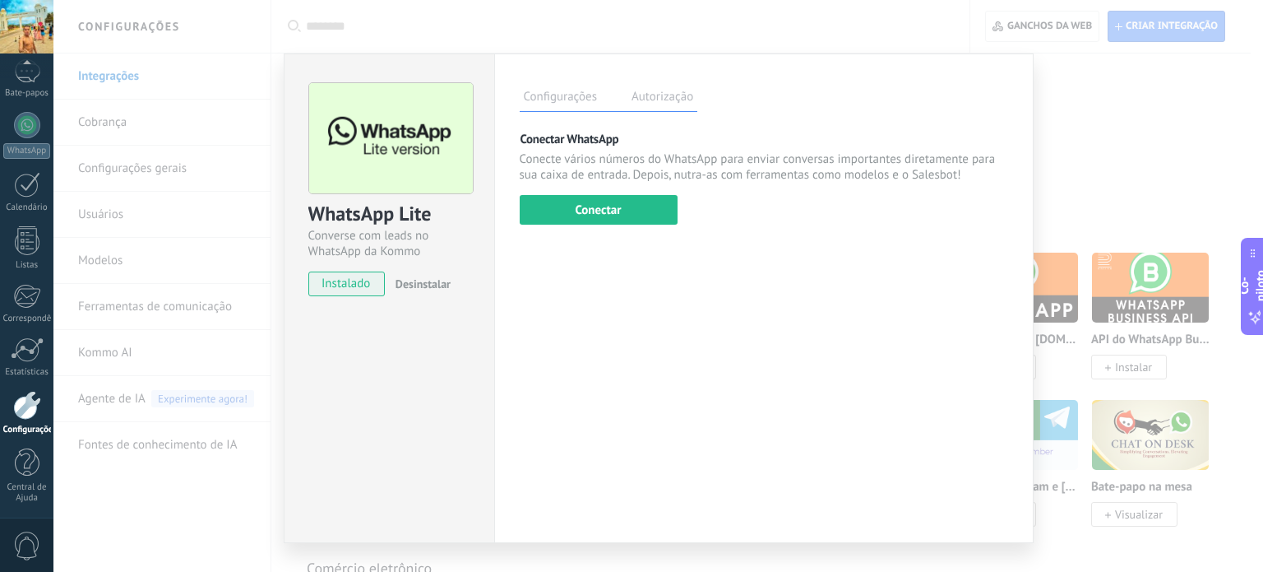
click at [1058, 114] on div "WhatsApp Lite Converse com leads no WhatsApp da Kommo gratuitamente instalado D…" at bounding box center [658, 286] width 1210 height 572
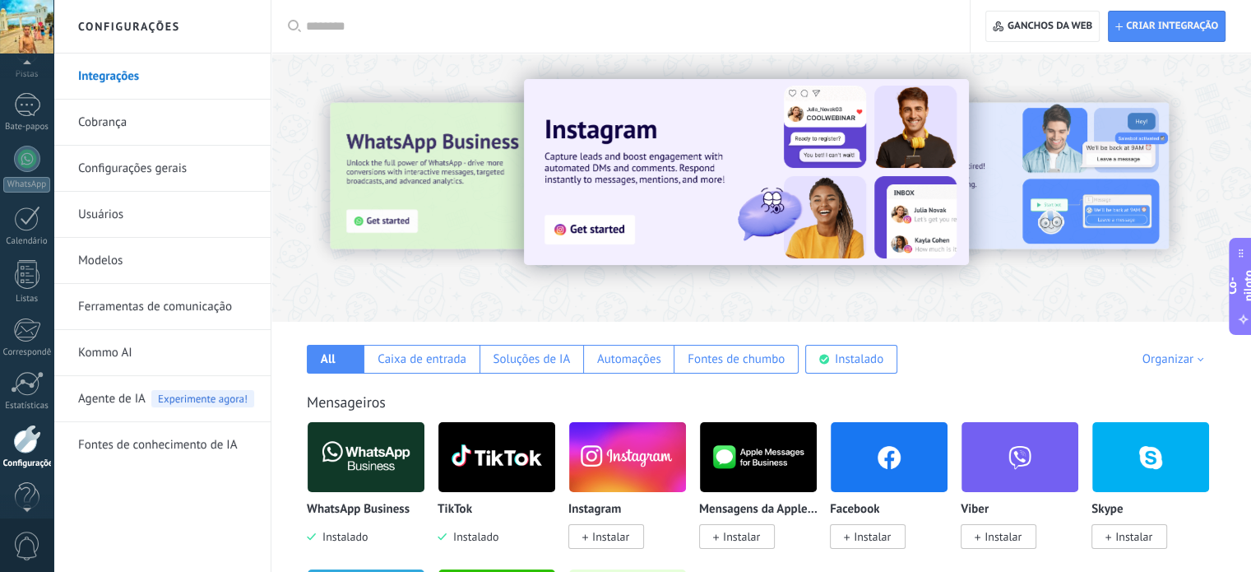
scroll to position [59, 0]
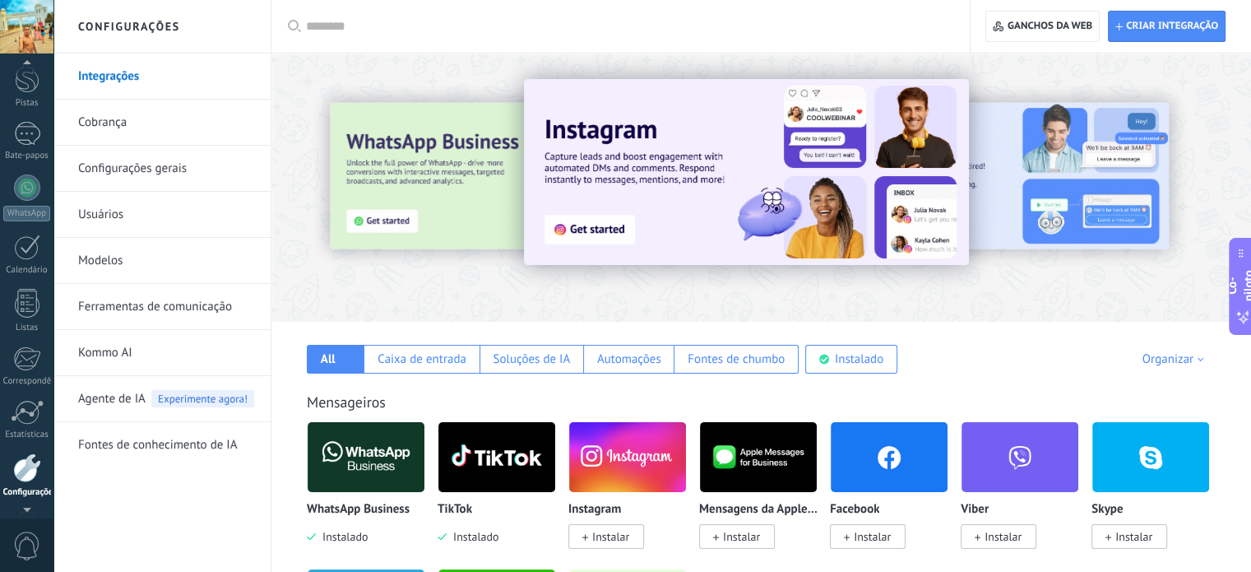
click at [30, 34] on div at bounding box center [26, 26] width 53 height 53
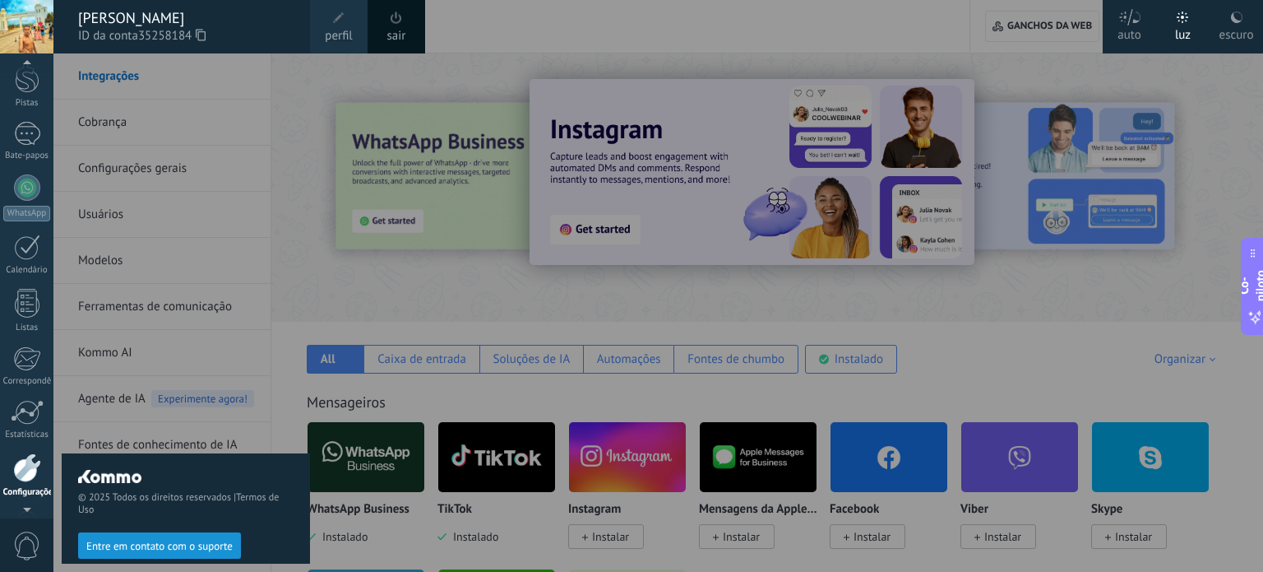
click at [349, 29] on font "perfil" at bounding box center [338, 36] width 27 height 16
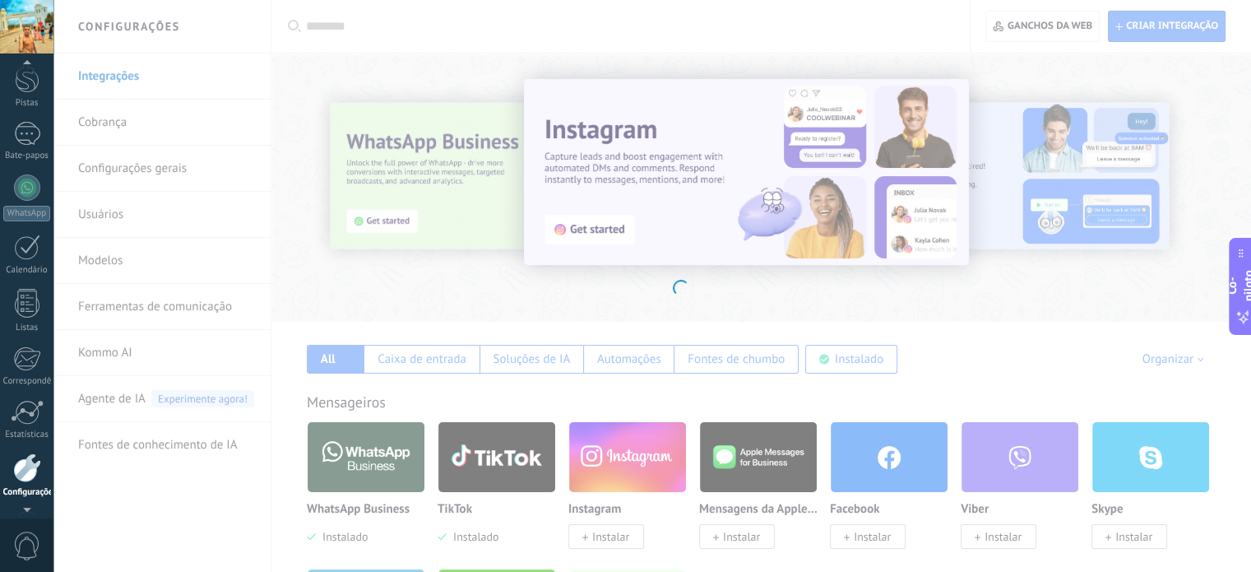
scroll to position [122, 0]
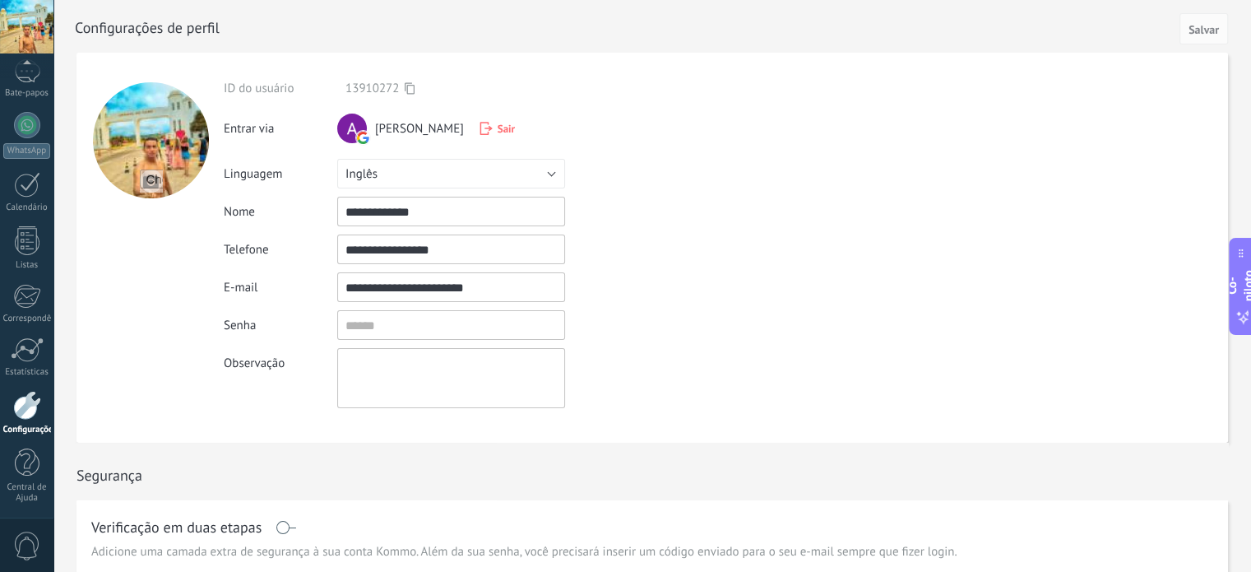
click at [606, 228] on div "**********" at bounding box center [484, 244] width 521 height 327
